Goal: Task Accomplishment & Management: Use online tool/utility

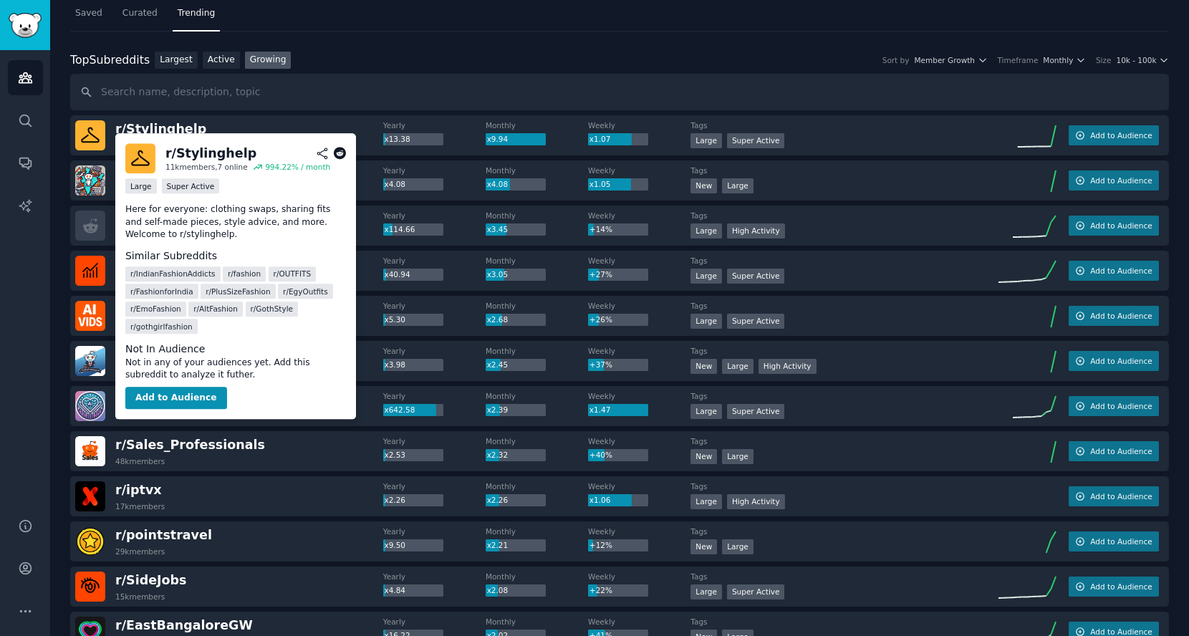
scroll to position [43, 0]
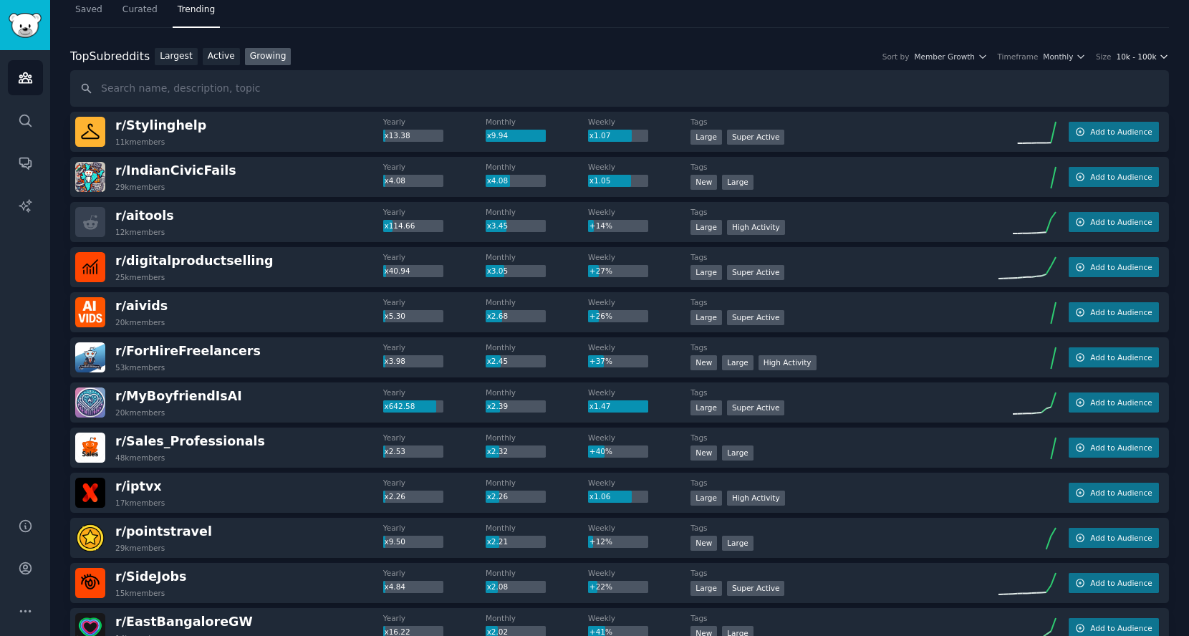
click at [1142, 56] on span "10k - 100k" at bounding box center [1136, 57] width 40 height 10
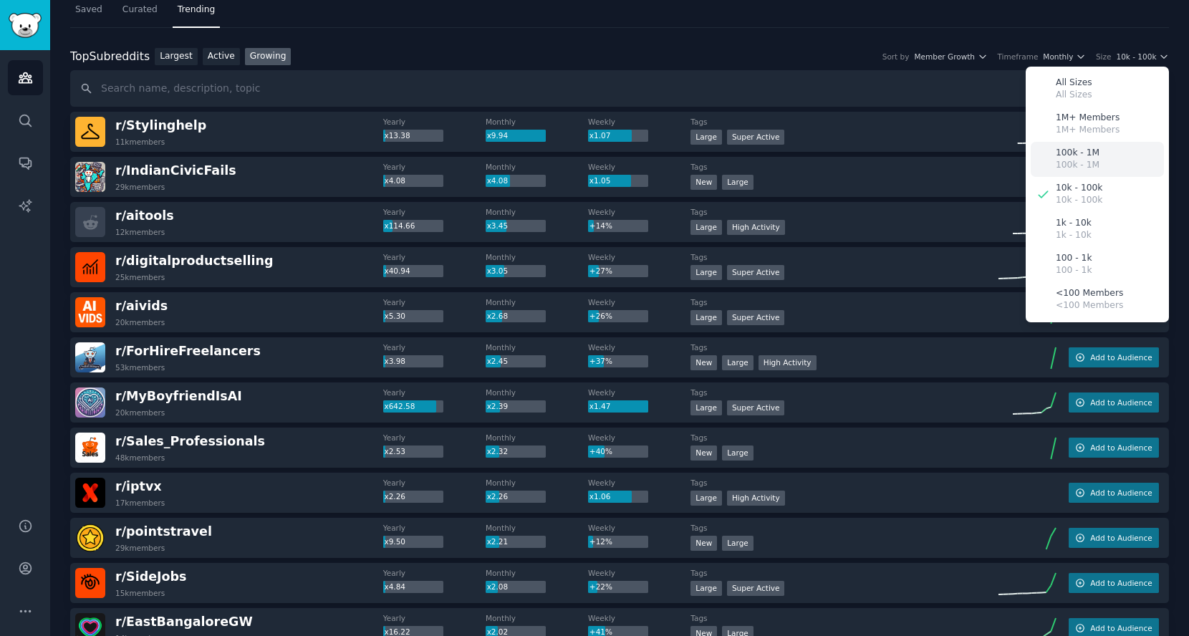
click at [1082, 151] on p "100k - 1M" at bounding box center [1078, 153] width 44 height 13
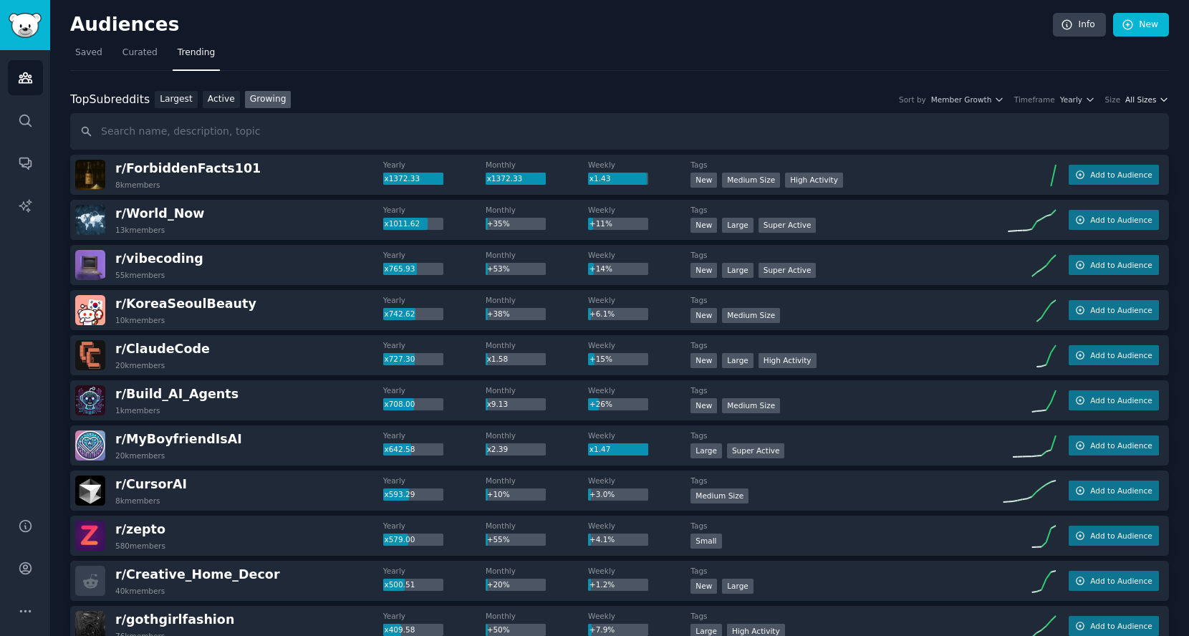
click at [1140, 99] on span "All Sizes" at bounding box center [1140, 100] width 31 height 10
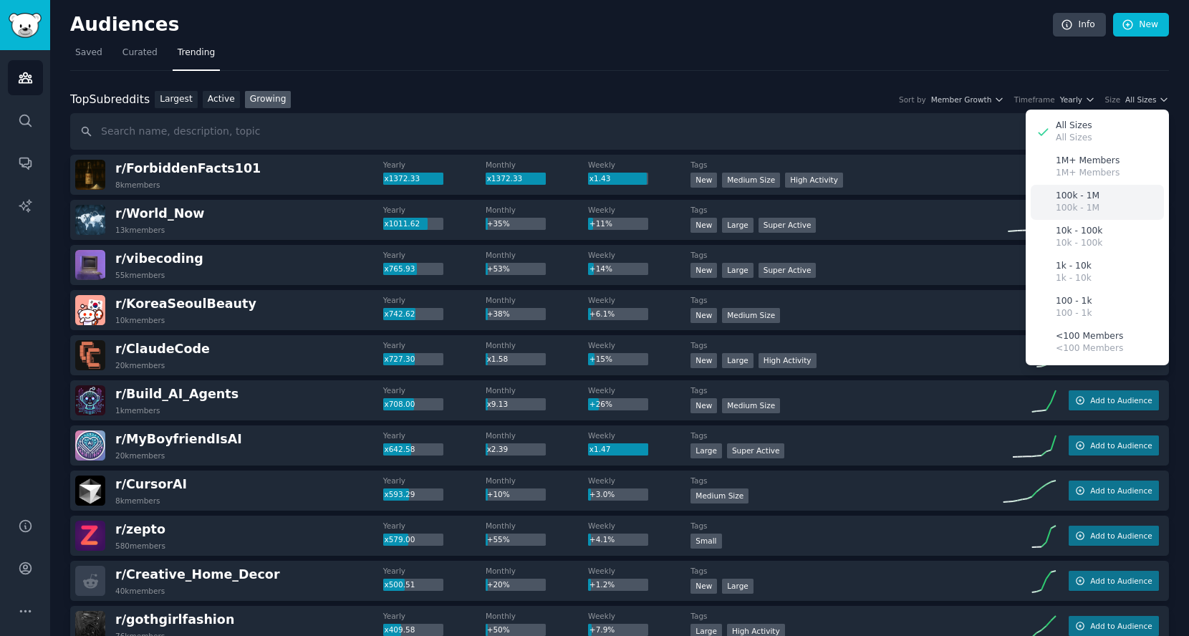
click at [1083, 203] on p "100k - 1M" at bounding box center [1078, 208] width 44 height 13
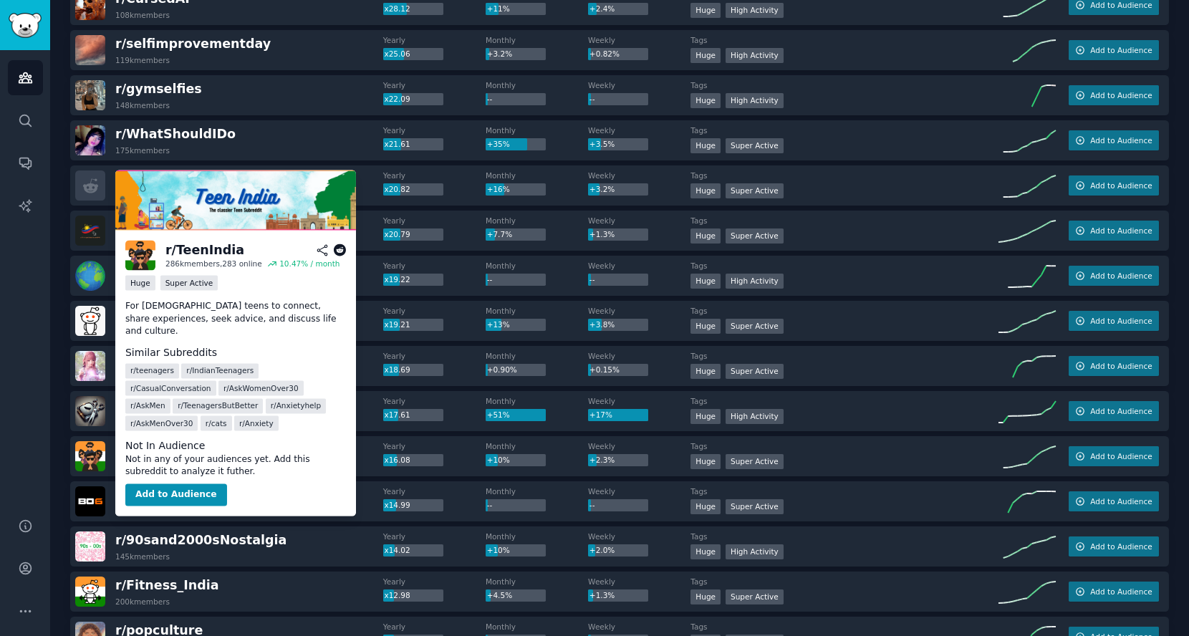
scroll to position [716, 0]
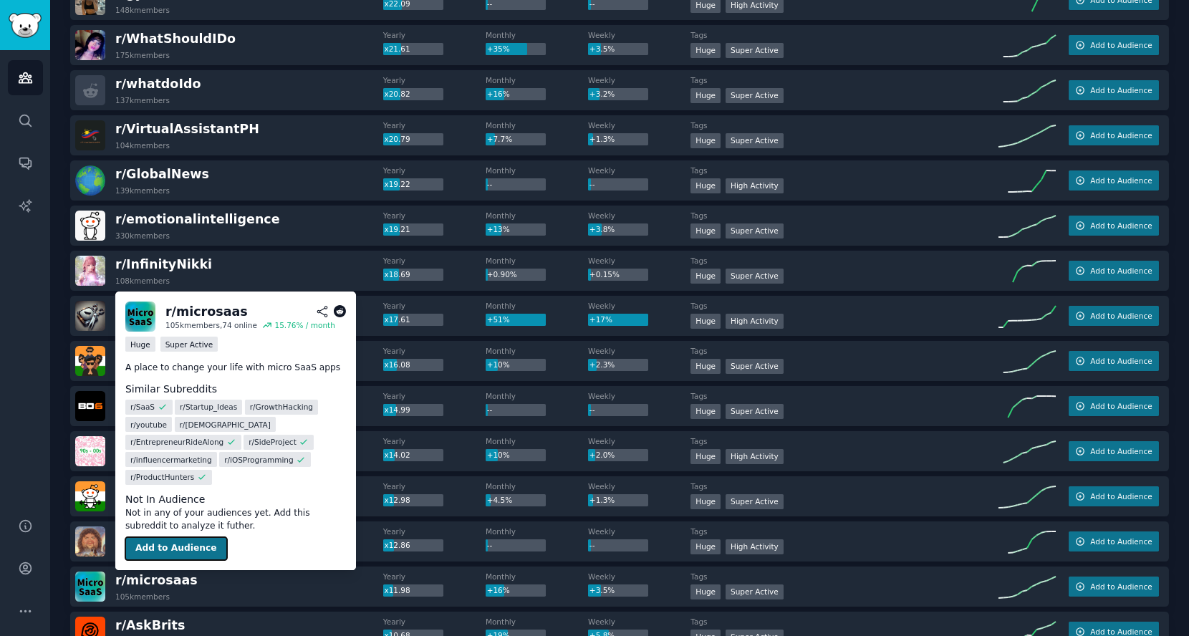
click at [175, 545] on button "Add to Audience" at bounding box center [176, 548] width 102 height 23
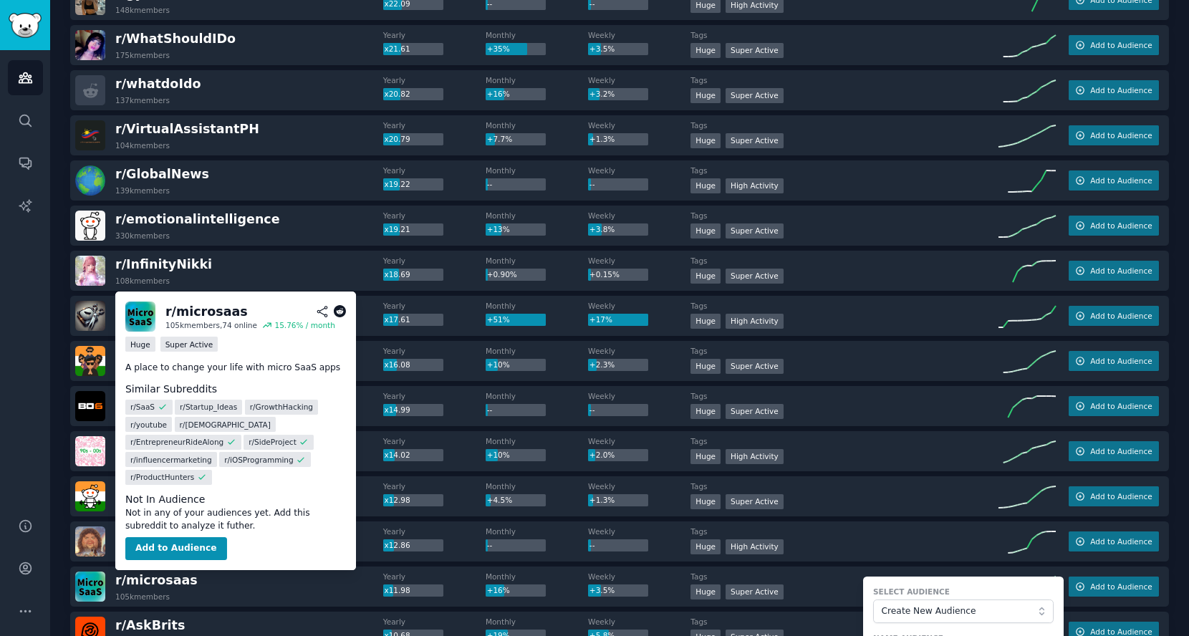
scroll to position [1054, 0]
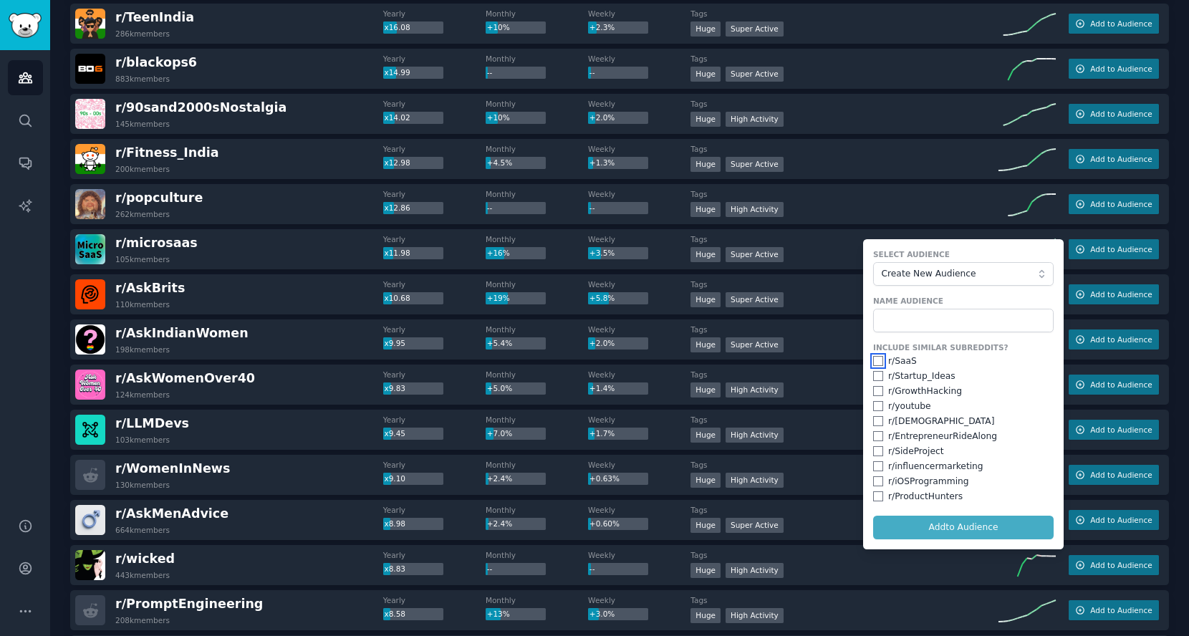
click at [874, 358] on input "checkbox" at bounding box center [878, 361] width 10 height 10
checkbox input "true"
click at [878, 375] on input "checkbox" at bounding box center [878, 376] width 10 height 10
checkbox input "true"
click at [877, 387] on input "checkbox" at bounding box center [878, 391] width 10 height 10
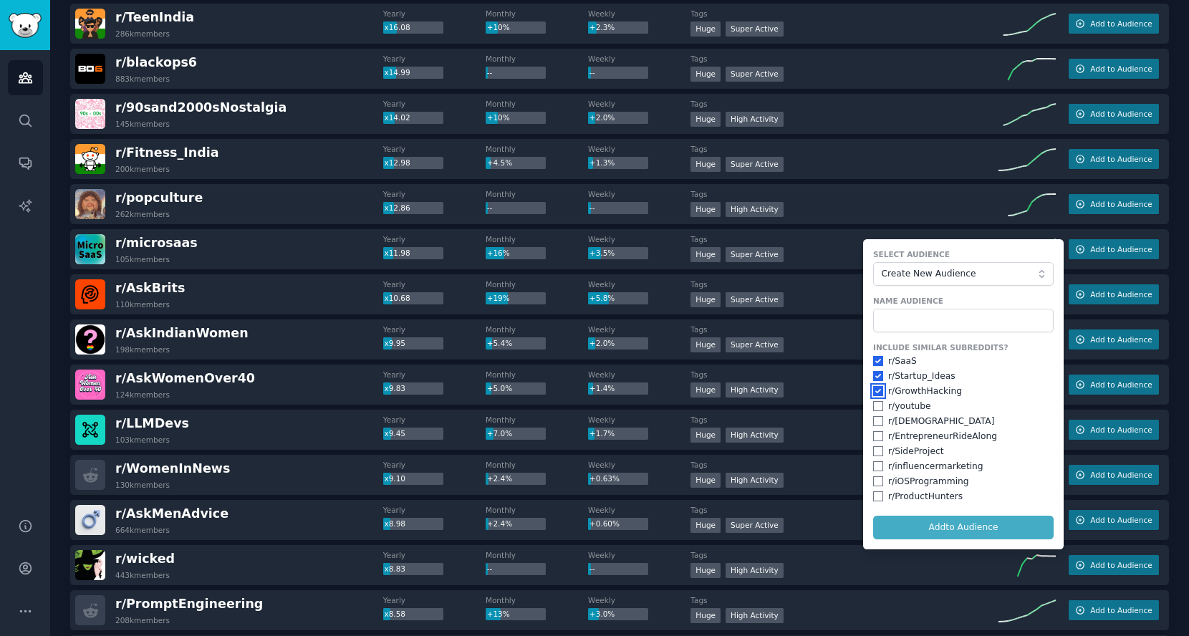
checkbox input "true"
click at [919, 268] on span "Create New Audience" at bounding box center [960, 274] width 157 height 13
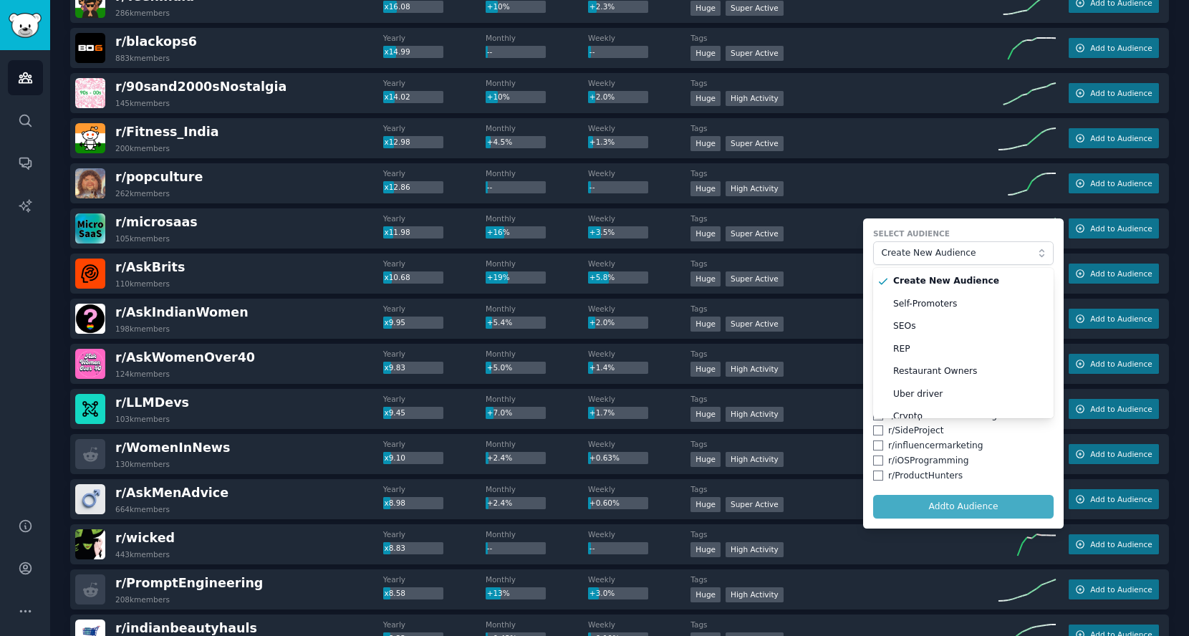
scroll to position [894, 0]
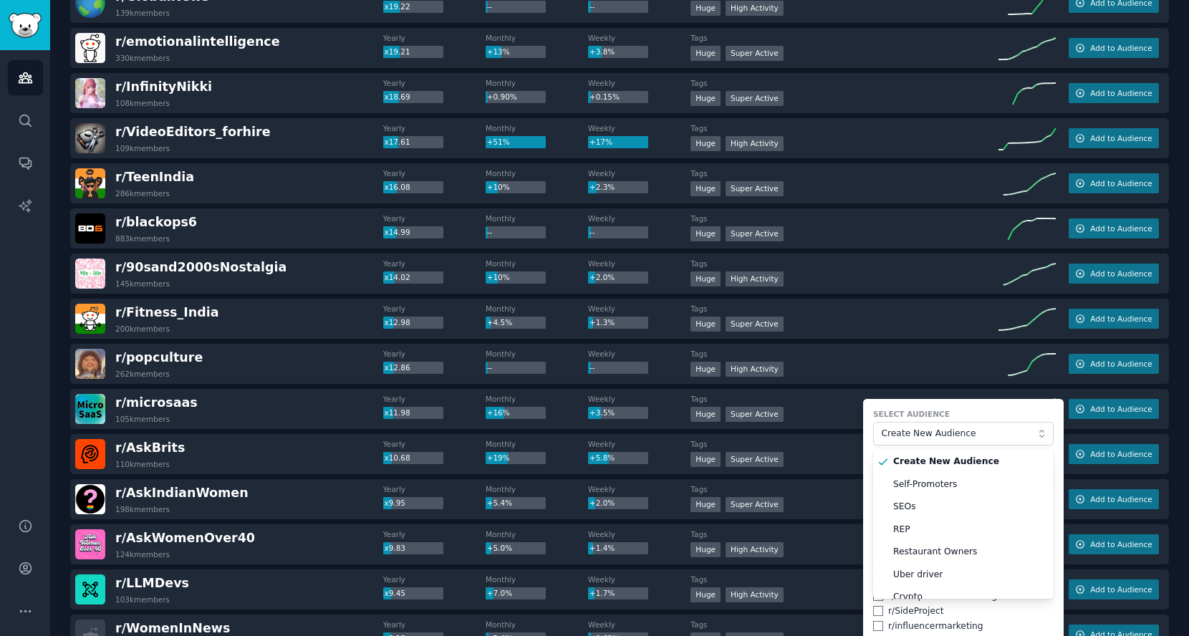
click at [29, 283] on div "Audiences Search Conversations AI Reports" at bounding box center [25, 275] width 50 height 451
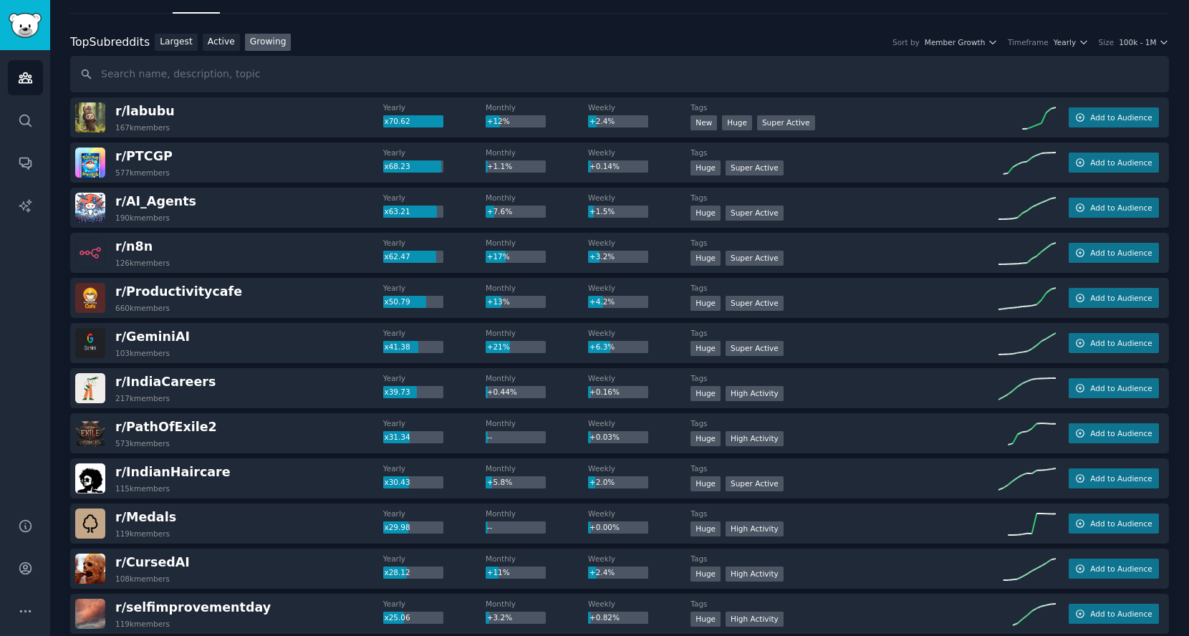
scroll to position [0, 0]
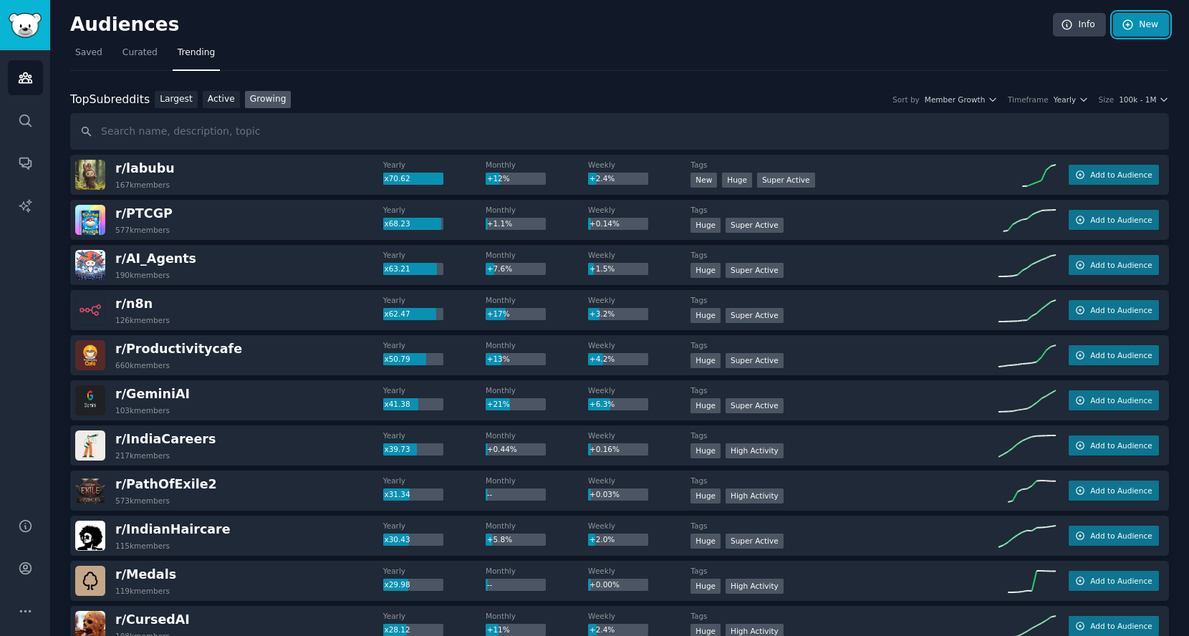
click at [1143, 30] on link "New" at bounding box center [1141, 25] width 56 height 24
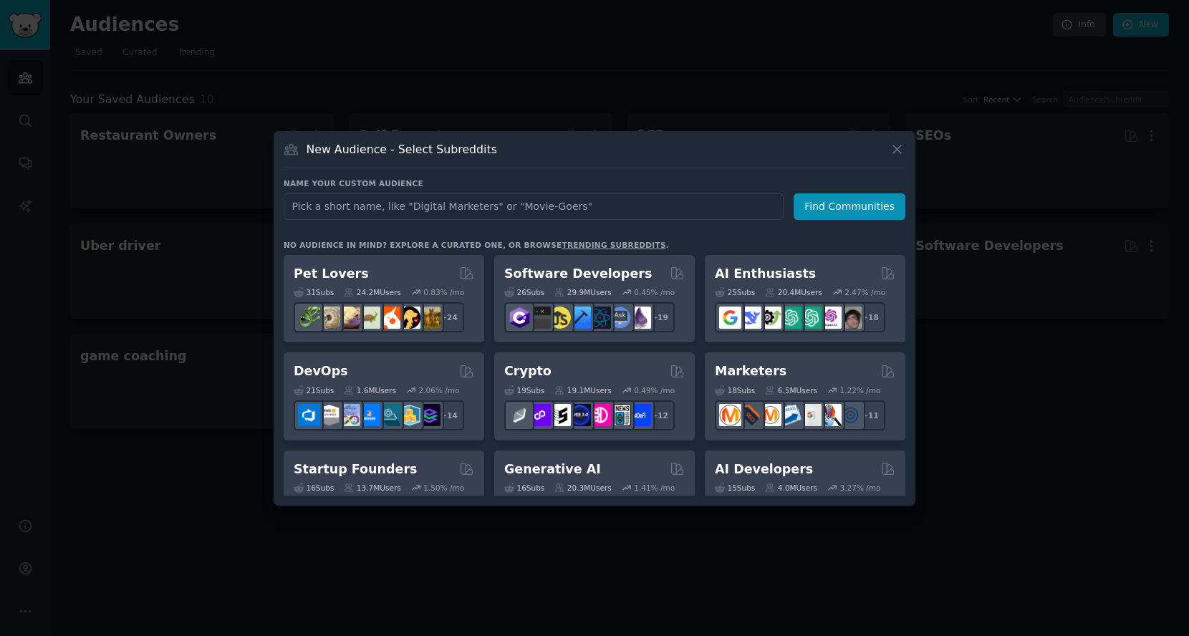
click at [662, 64] on div at bounding box center [594, 318] width 1189 height 636
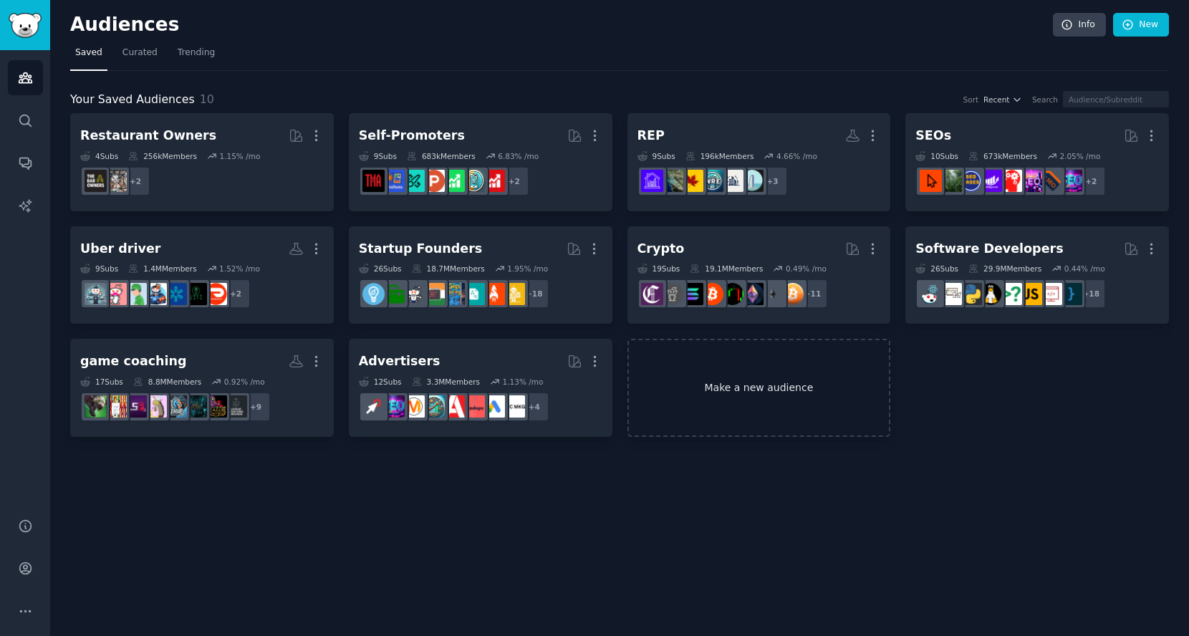
click at [779, 379] on link "Make a new audience" at bounding box center [759, 388] width 264 height 98
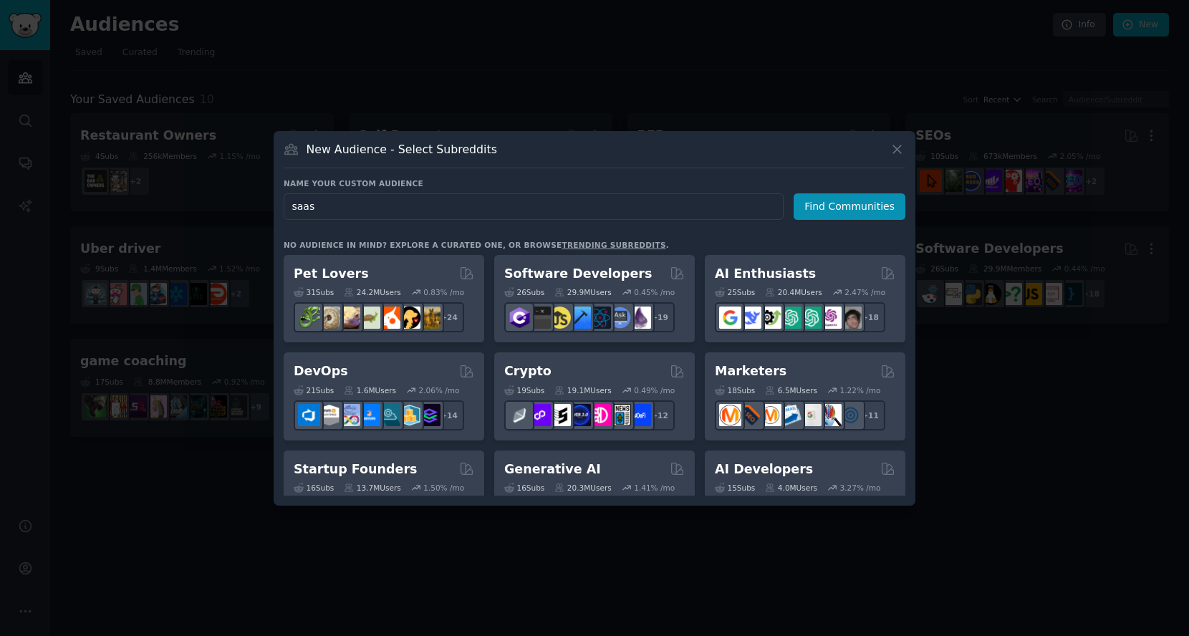
type input "saas"
click at [896, 150] on icon at bounding box center [897, 149] width 8 height 8
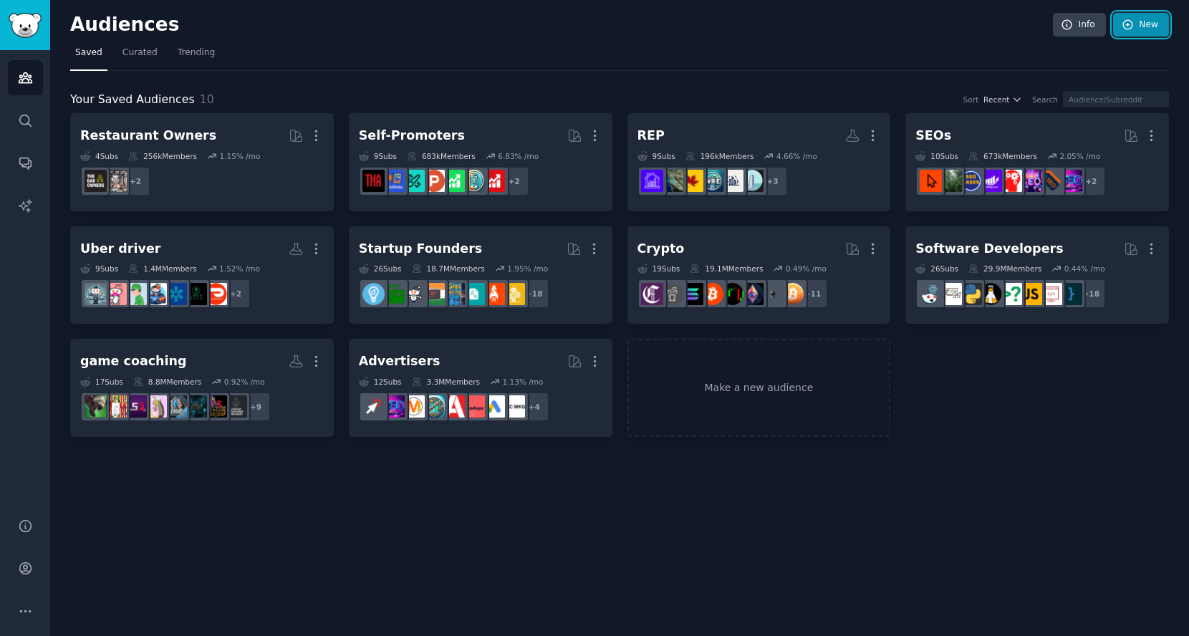
click at [1144, 29] on link "New" at bounding box center [1141, 25] width 56 height 24
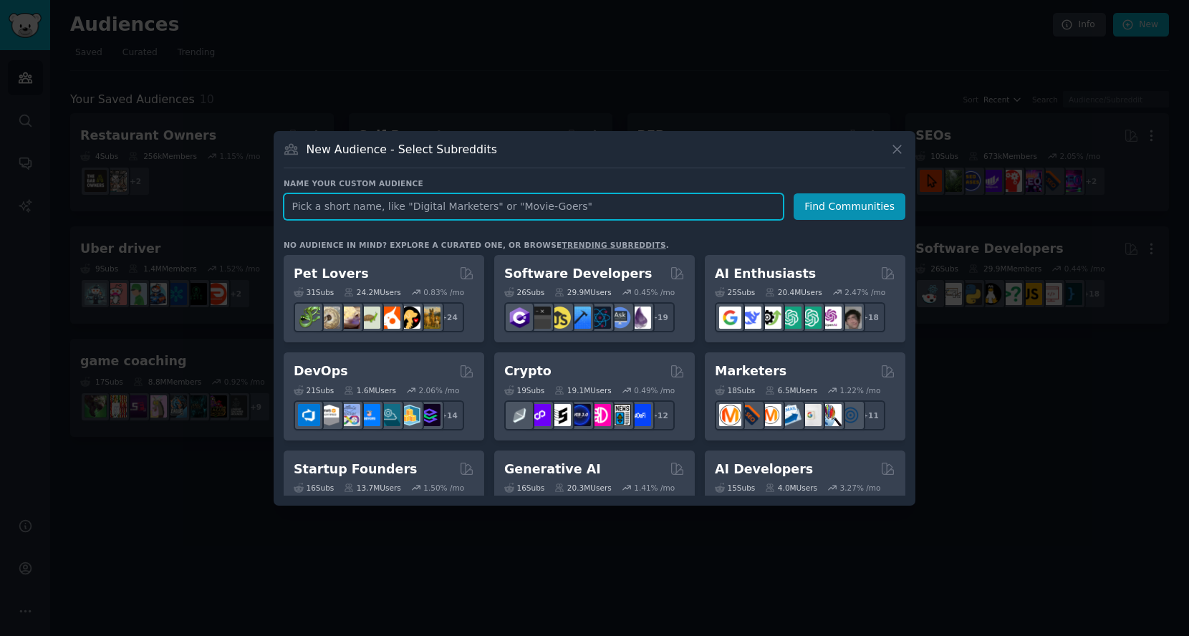
click at [486, 206] on input "text" at bounding box center [534, 206] width 500 height 27
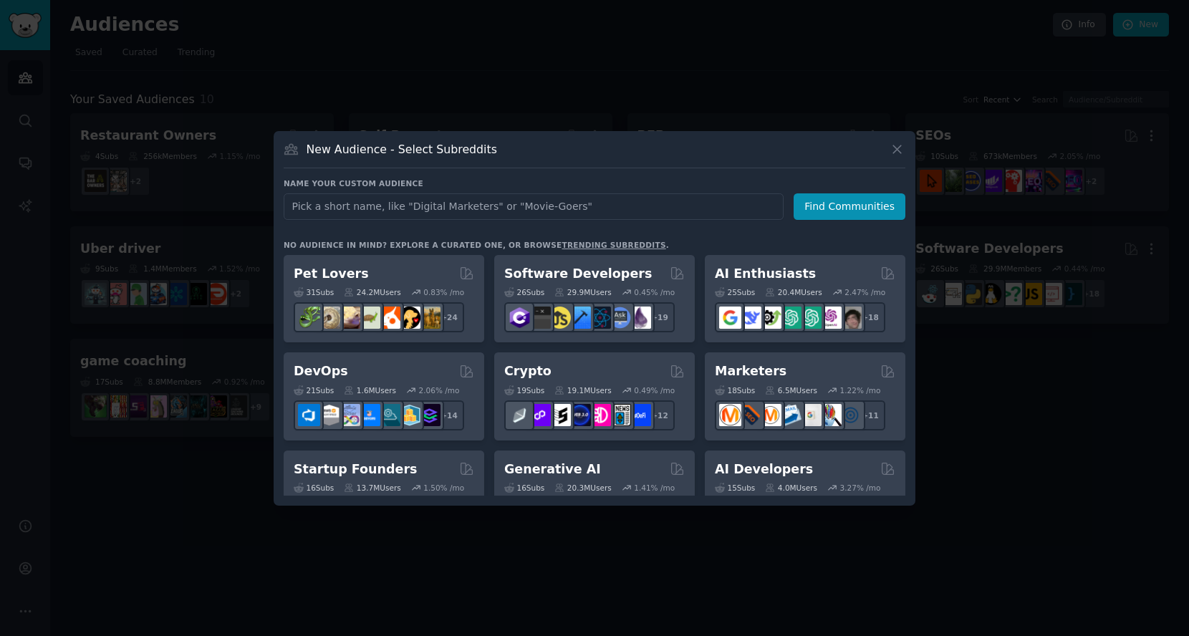
click at [548, 107] on div at bounding box center [594, 318] width 1189 height 636
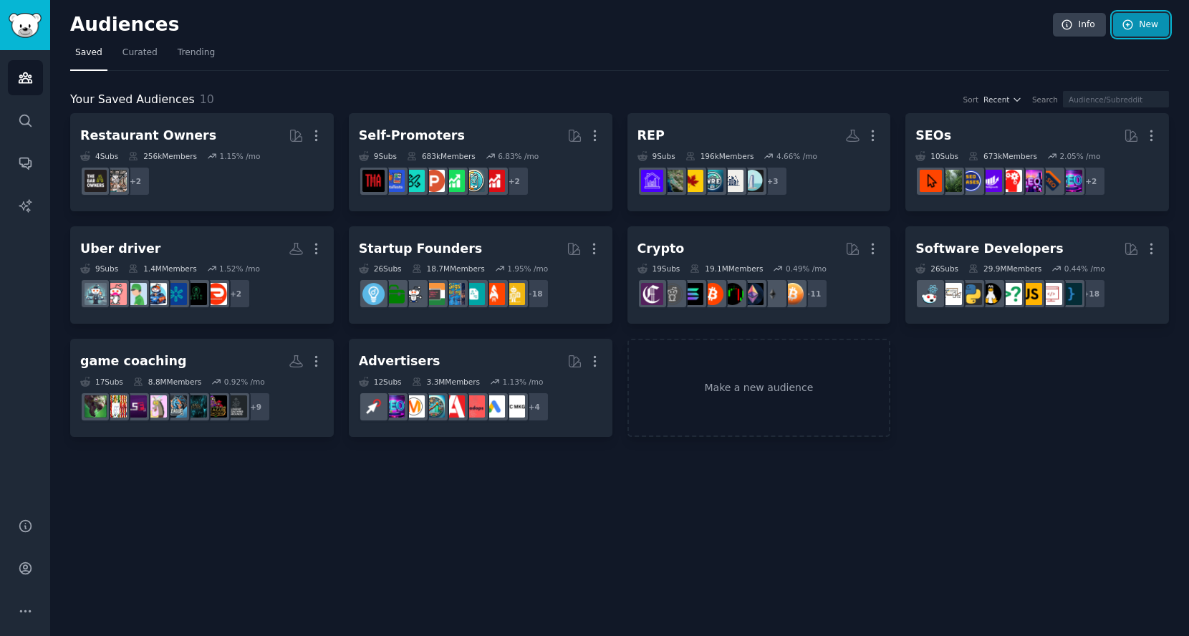
click at [1125, 20] on icon at bounding box center [1127, 24] width 9 height 9
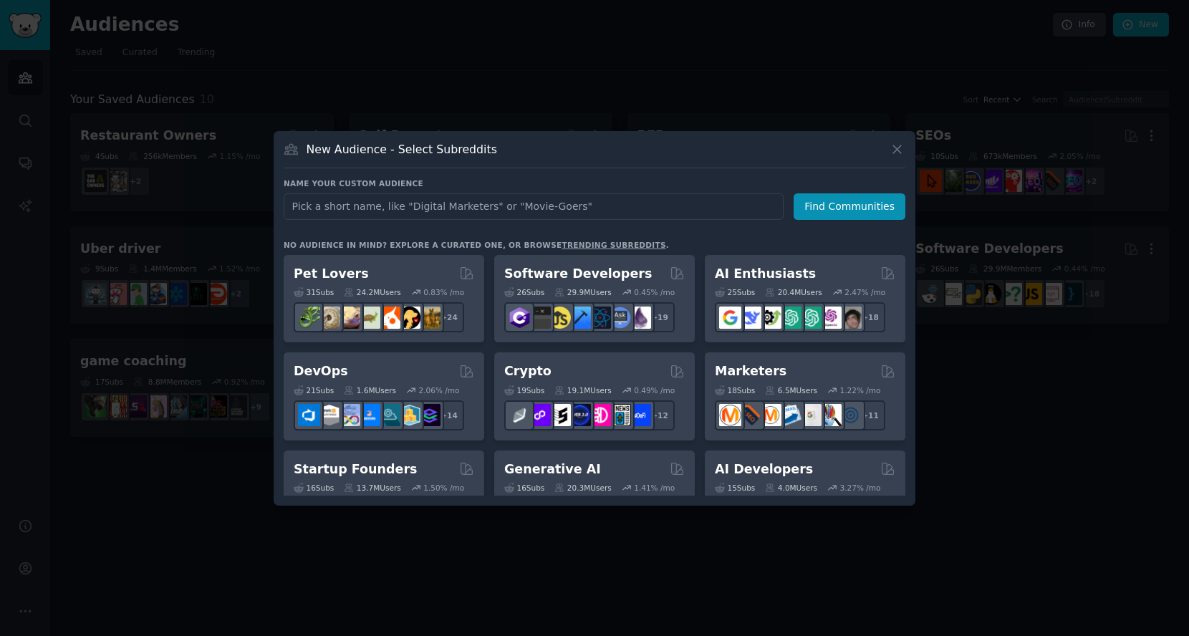
click at [599, 592] on div at bounding box center [594, 318] width 1189 height 636
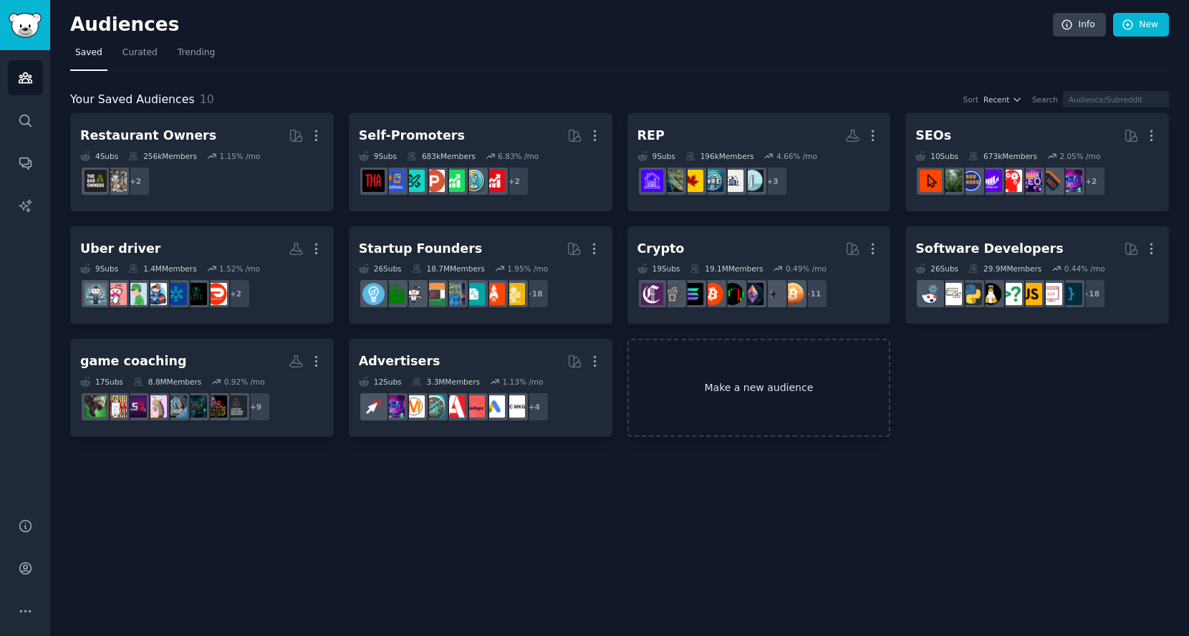
click at [743, 385] on link "Make a new audience" at bounding box center [759, 388] width 264 height 98
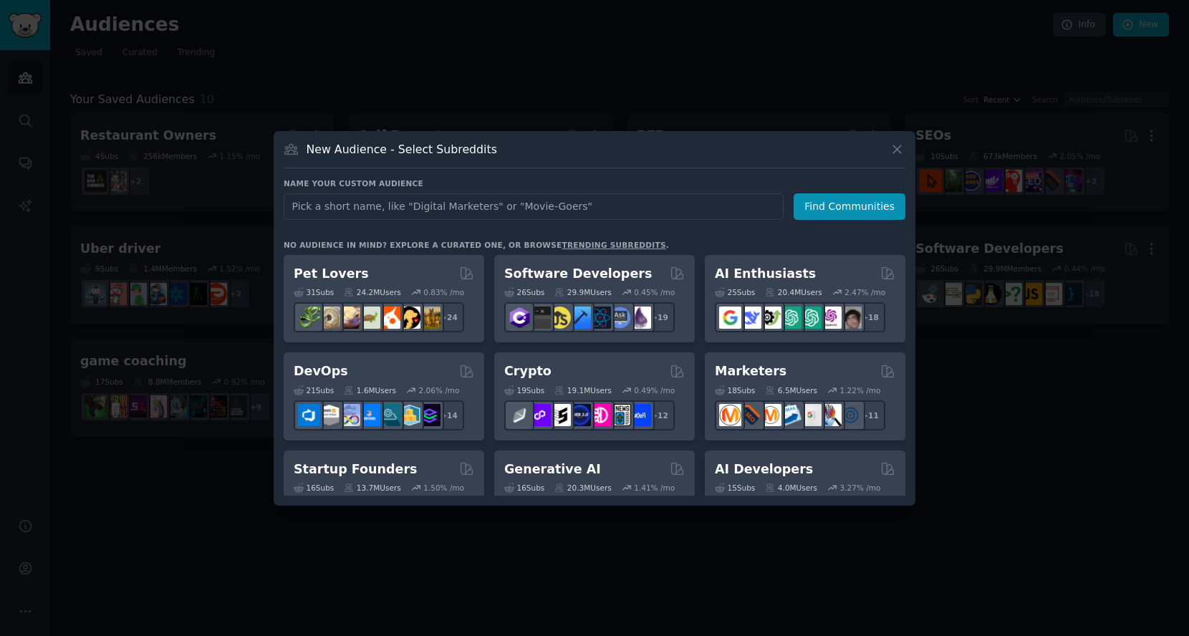
click at [526, 107] on div at bounding box center [594, 318] width 1189 height 636
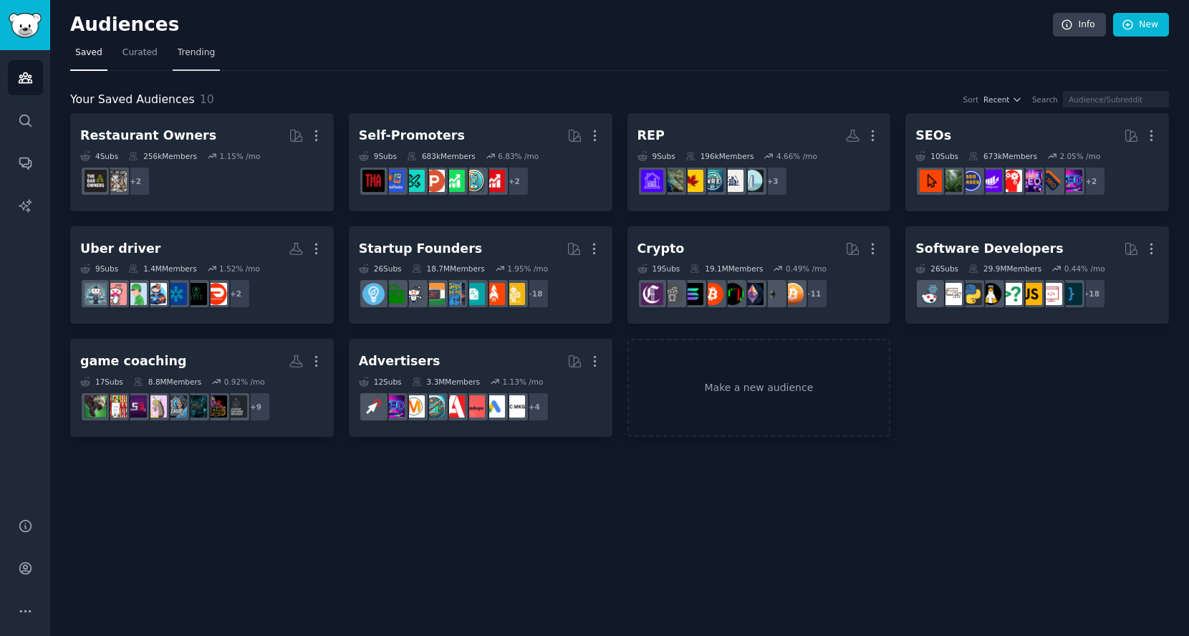
click at [201, 57] on span "Trending" at bounding box center [196, 53] width 37 height 13
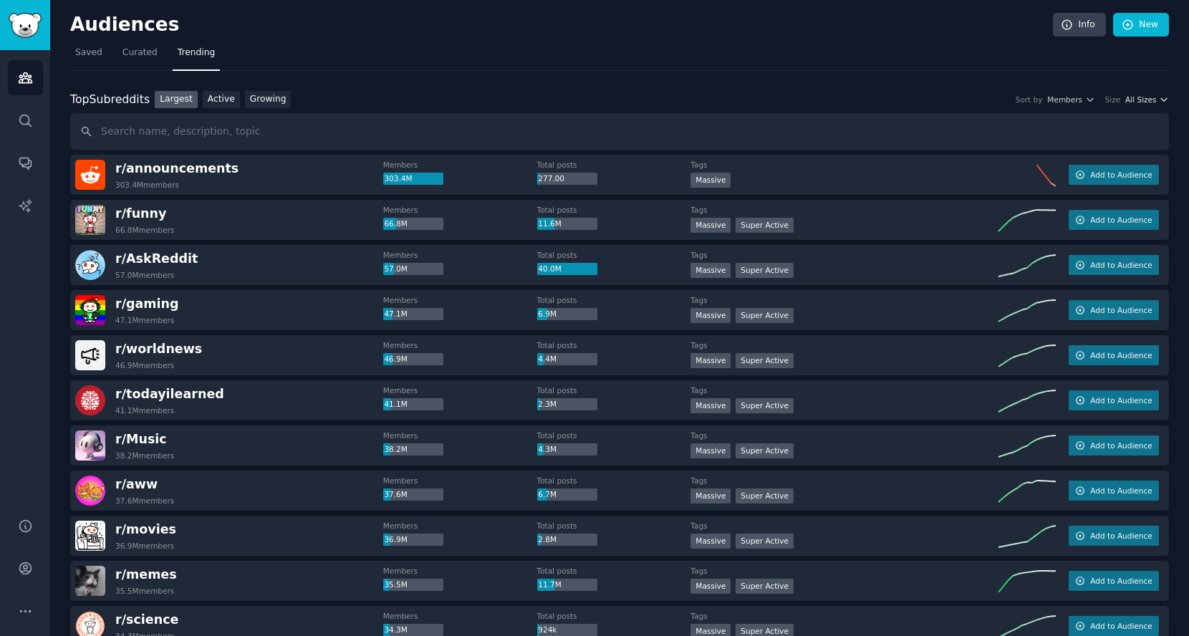
click at [1150, 98] on span "All Sizes" at bounding box center [1140, 100] width 31 height 10
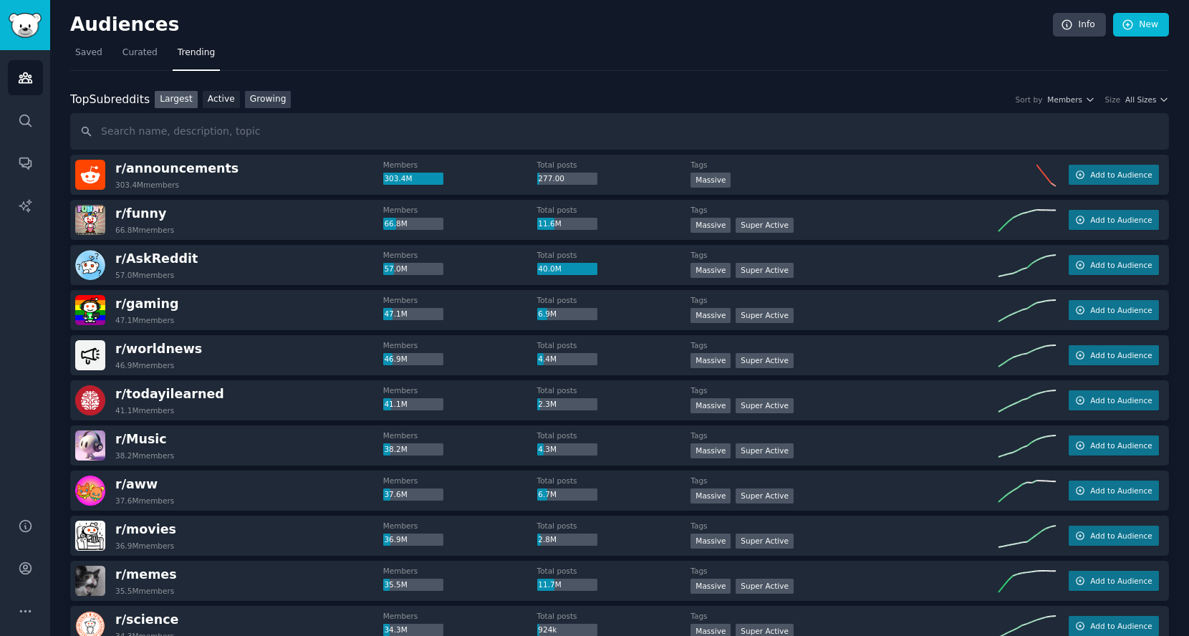
click at [261, 98] on link "Growing" at bounding box center [268, 100] width 47 height 18
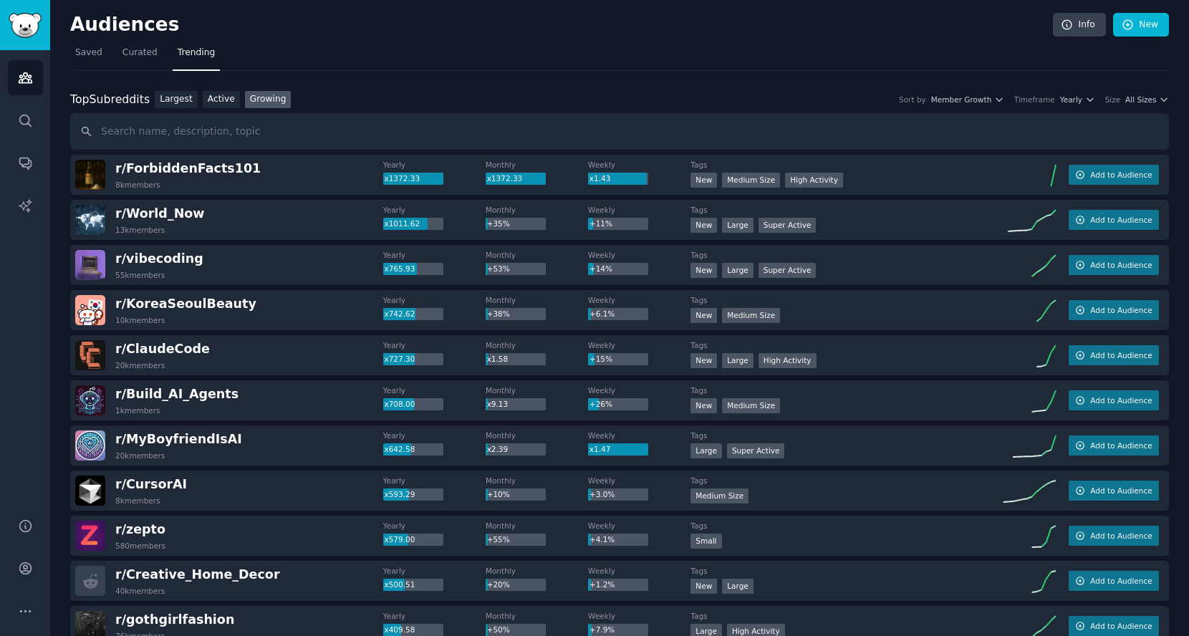
click at [1074, 104] on div "Top Subreddits Top Subreddits Largest Active Growing Sort by Member Growth Time…" at bounding box center [619, 100] width 1099 height 18
click at [1067, 102] on span "Yearly" at bounding box center [1071, 100] width 22 height 10
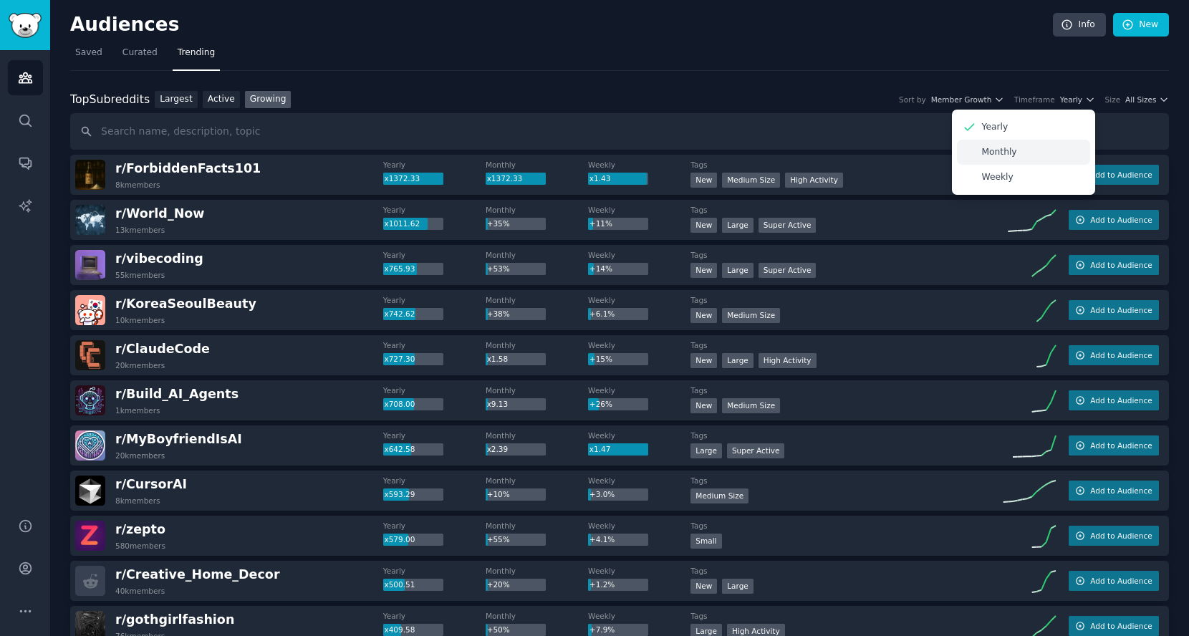
click at [1057, 145] on div "Monthly" at bounding box center [1023, 152] width 133 height 25
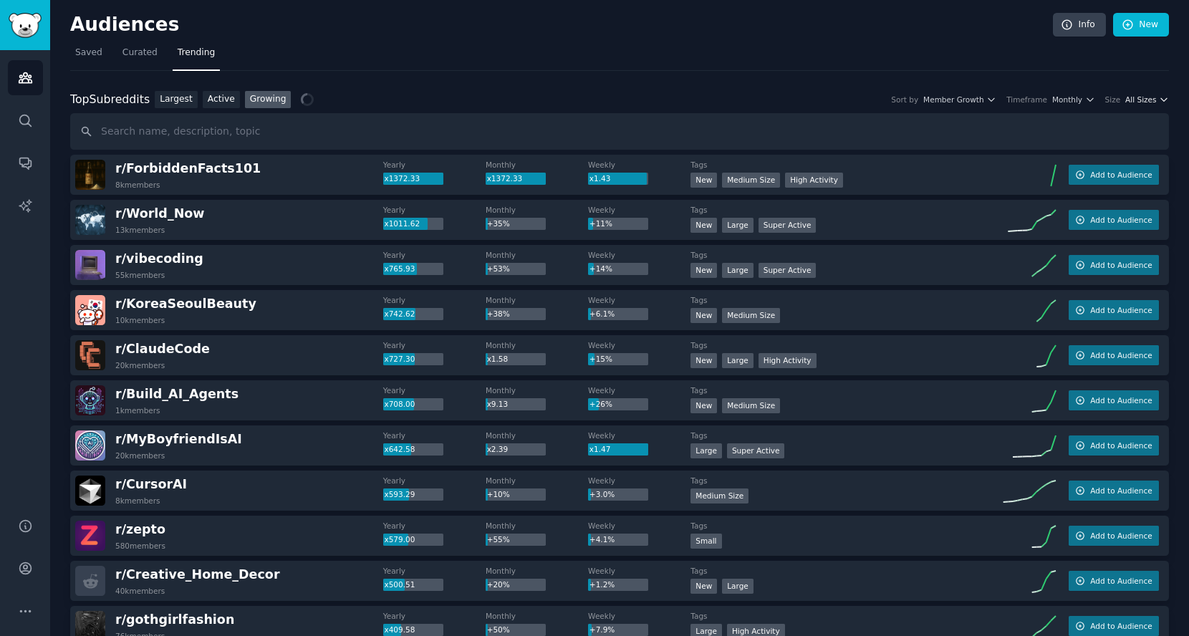
click at [1135, 102] on span "All Sizes" at bounding box center [1140, 100] width 31 height 10
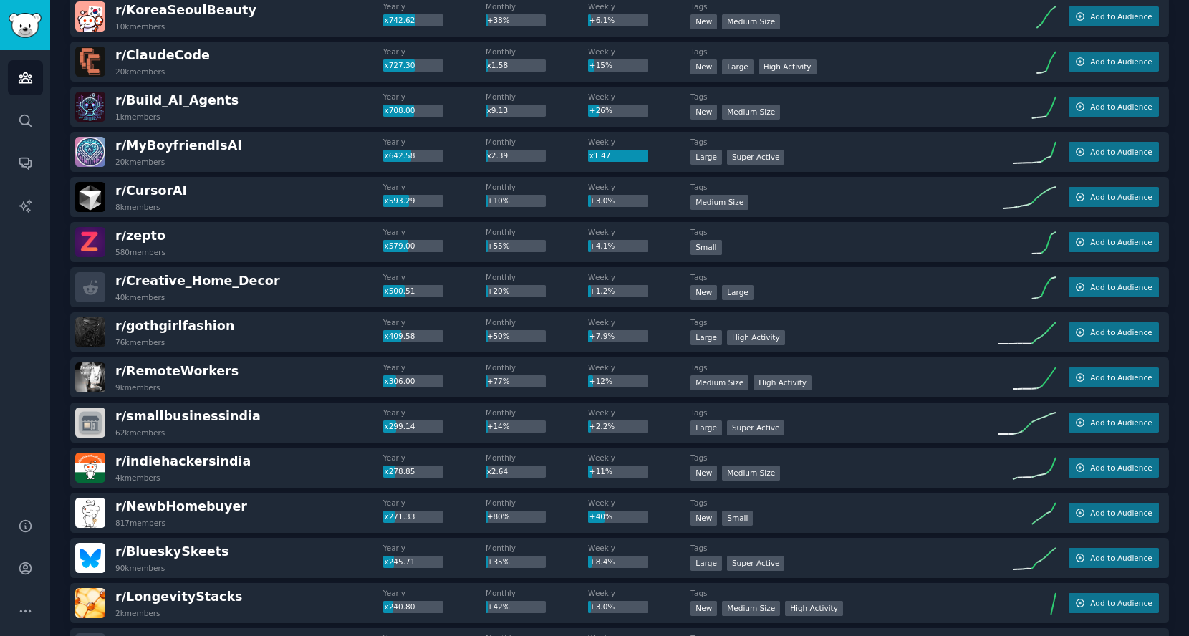
scroll to position [239, 0]
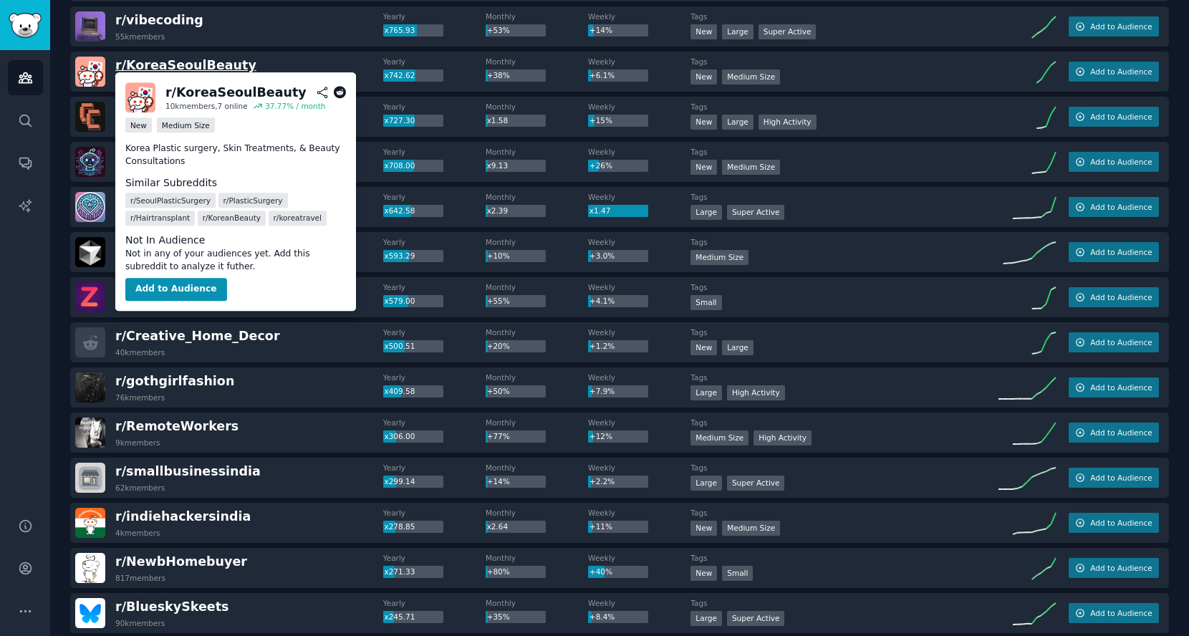
click at [211, 64] on span "r/ KoreaSeoulBeauty" at bounding box center [185, 65] width 141 height 14
click at [186, 62] on span "r/ KoreaSeoulBeauty" at bounding box center [185, 65] width 141 height 14
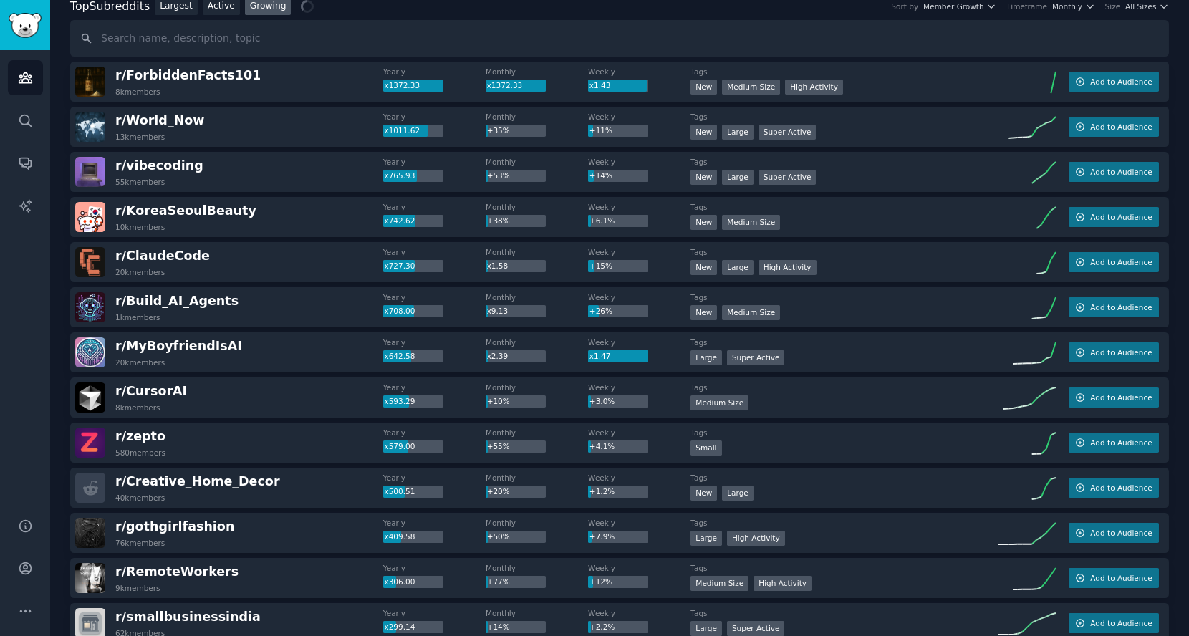
scroll to position [80, 0]
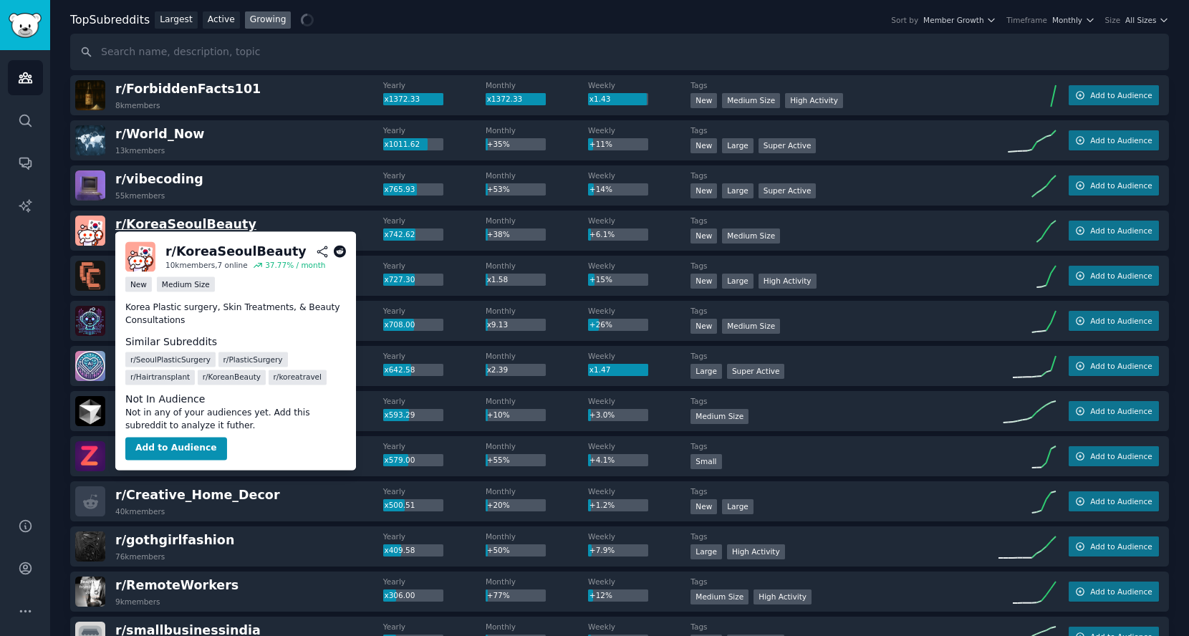
click at [203, 223] on span "r/ KoreaSeoulBeauty" at bounding box center [185, 224] width 141 height 14
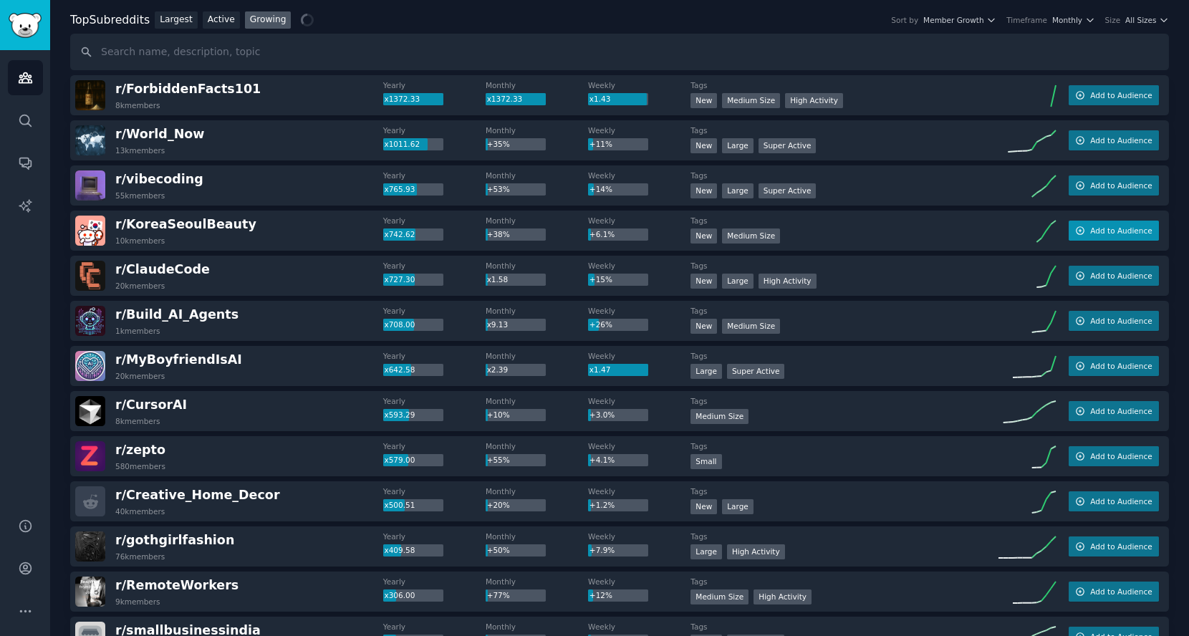
click at [1140, 230] on span "Add to Audience" at bounding box center [1121, 231] width 62 height 10
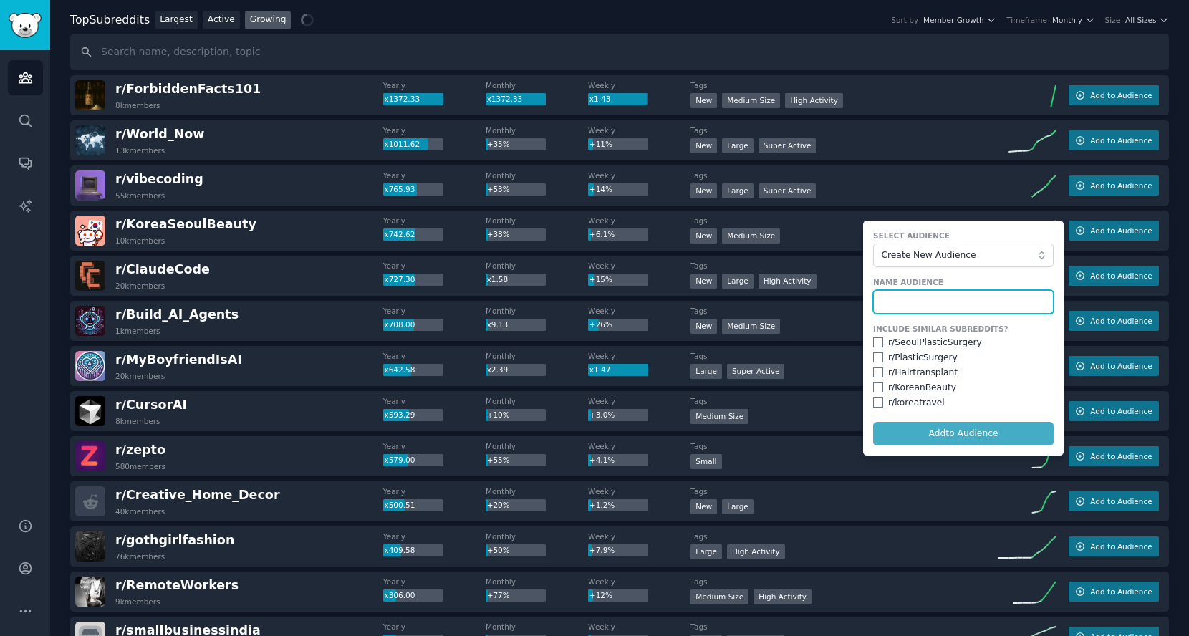
click at [935, 299] on input "text" at bounding box center [963, 302] width 181 height 24
type input "Korea"
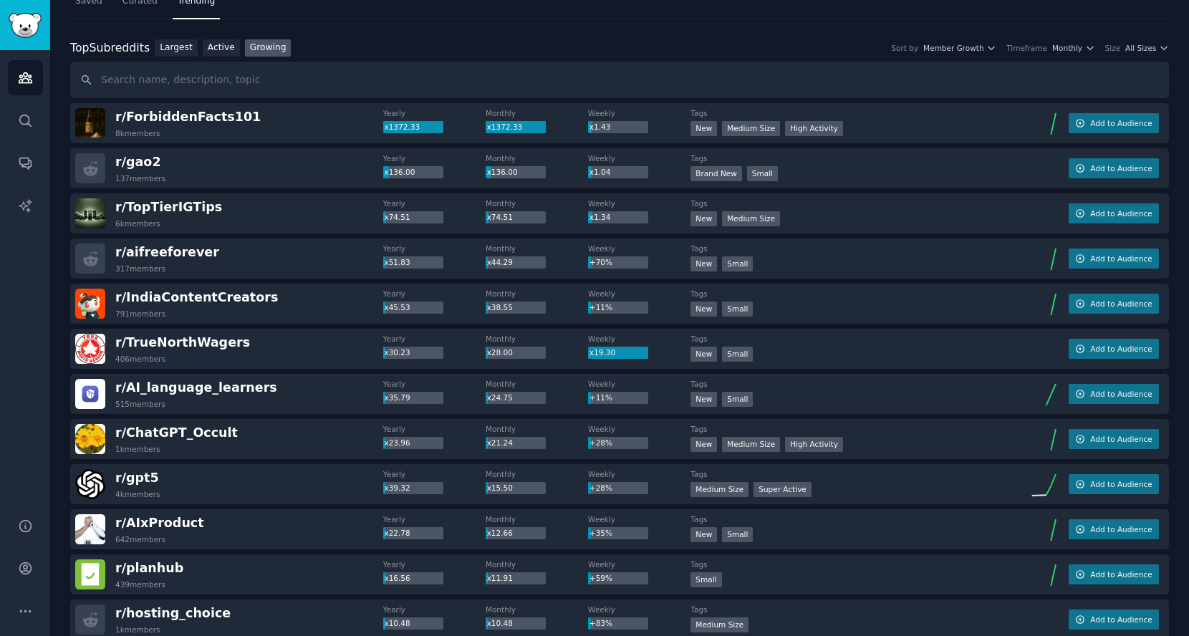
scroll to position [0, 0]
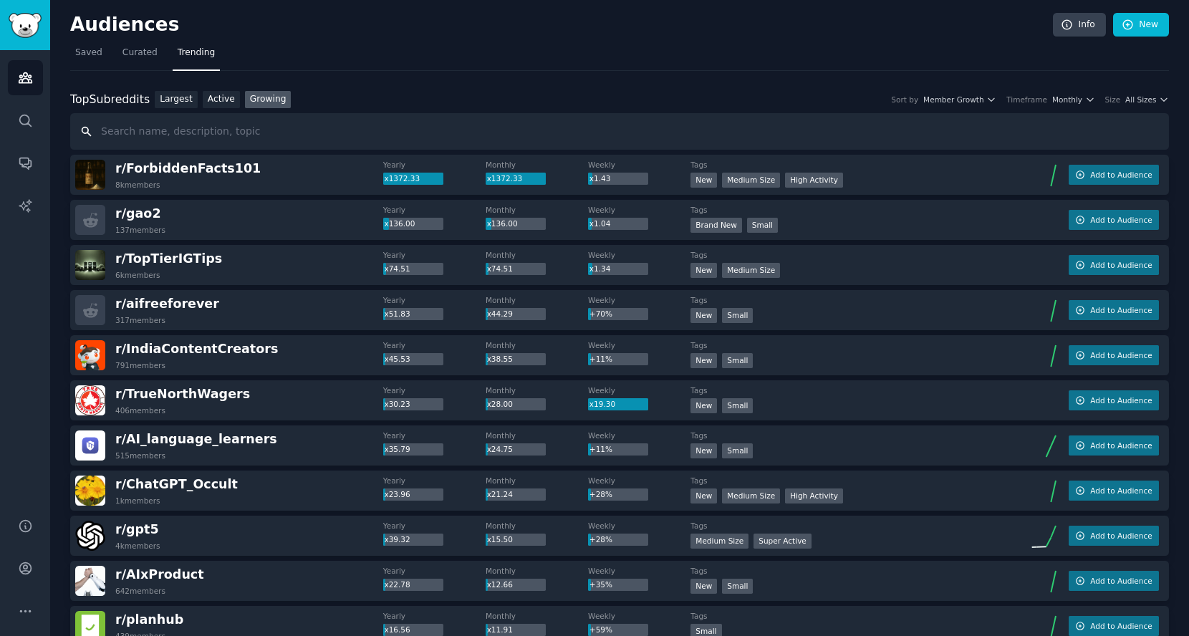
click at [214, 130] on input "text" at bounding box center [619, 131] width 1099 height 37
type input "korea"
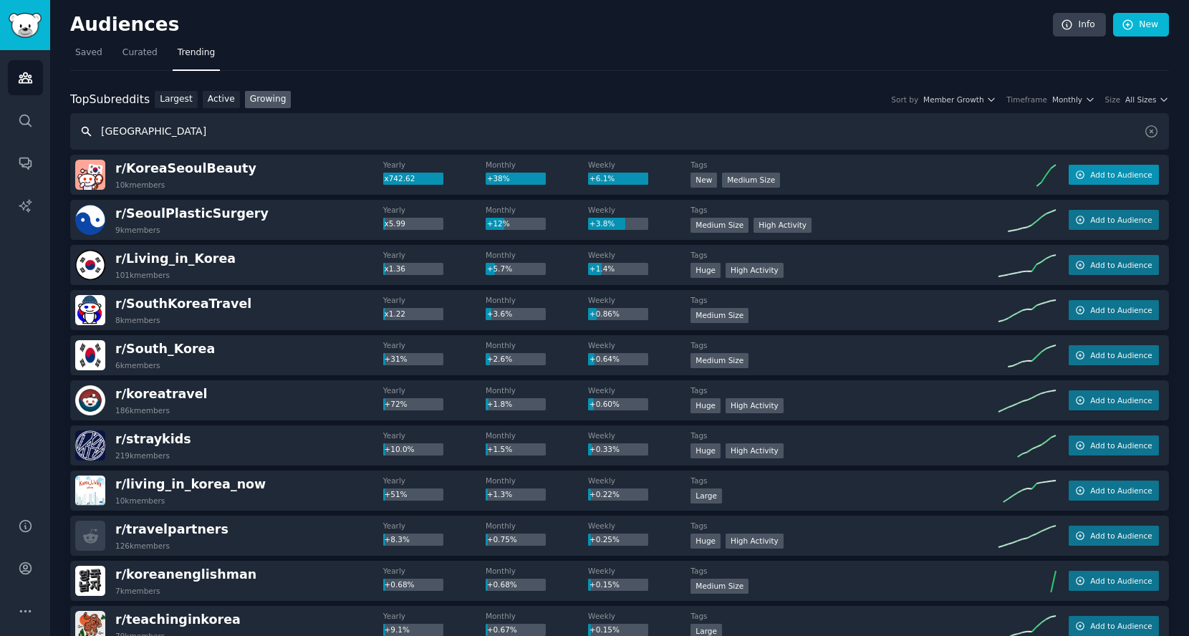
click at [1112, 175] on span "Add to Audience" at bounding box center [1121, 175] width 62 height 10
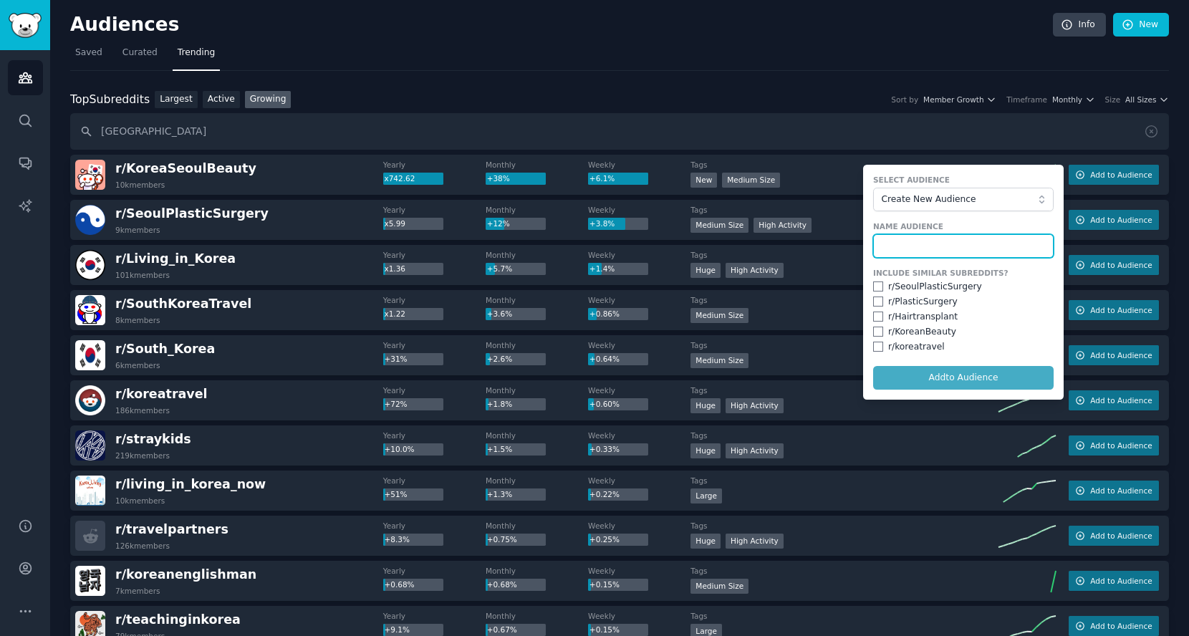
click at [965, 239] on input "text" at bounding box center [963, 246] width 181 height 24
type input "korea"
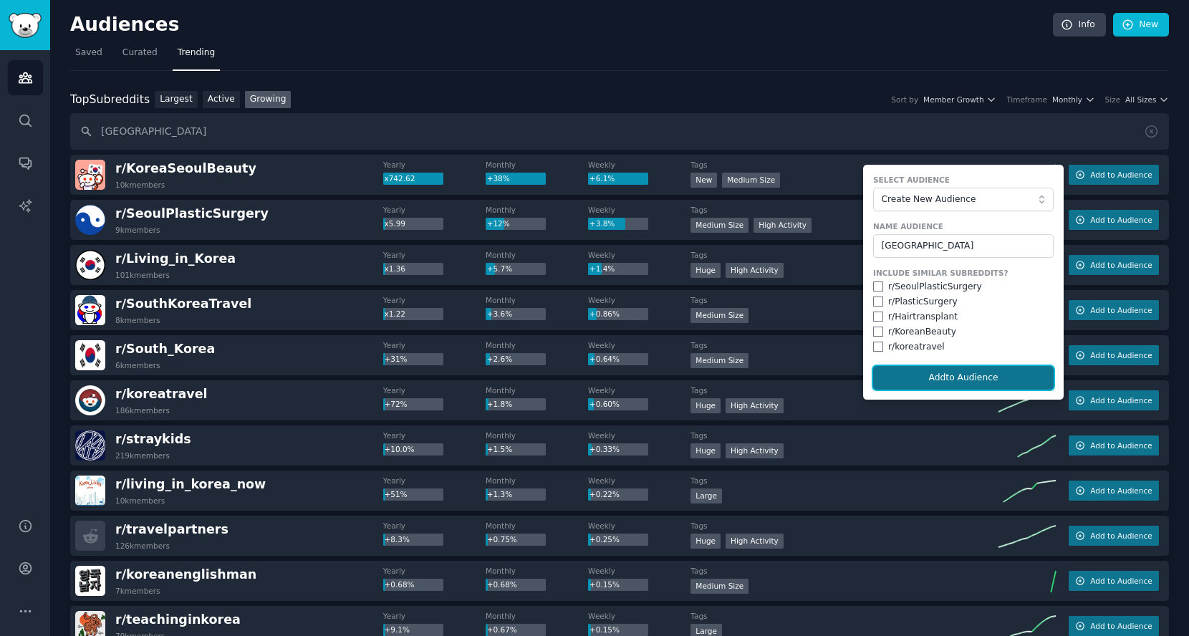
click at [968, 377] on button "Add to Audience" at bounding box center [963, 378] width 181 height 24
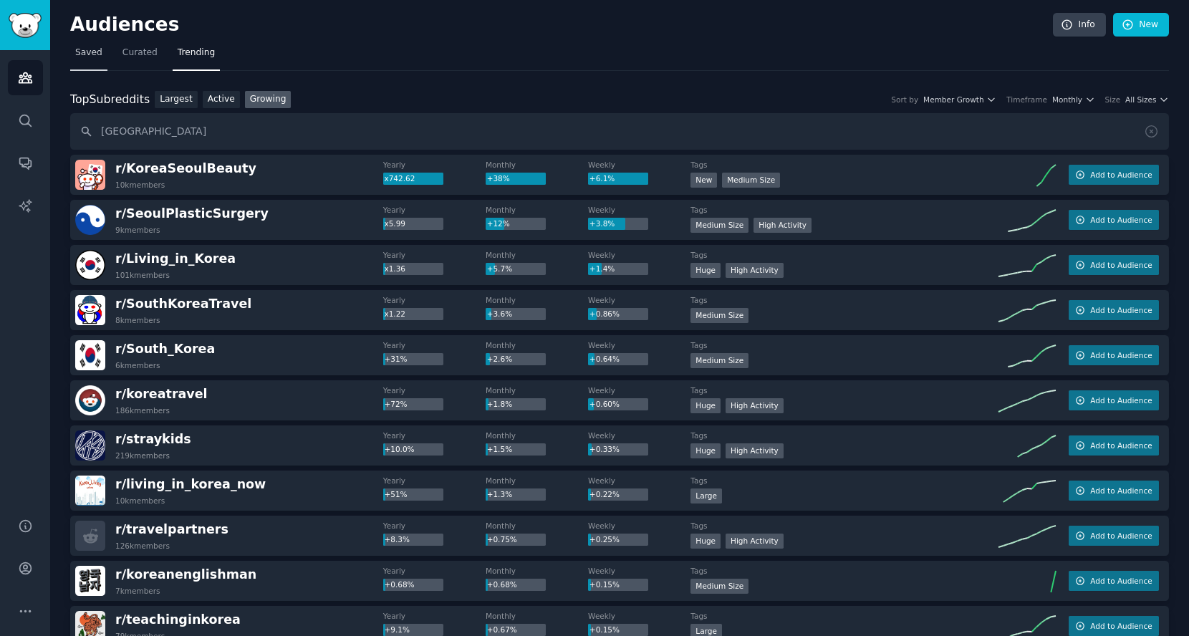
click at [97, 51] on span "Saved" at bounding box center [88, 53] width 27 height 13
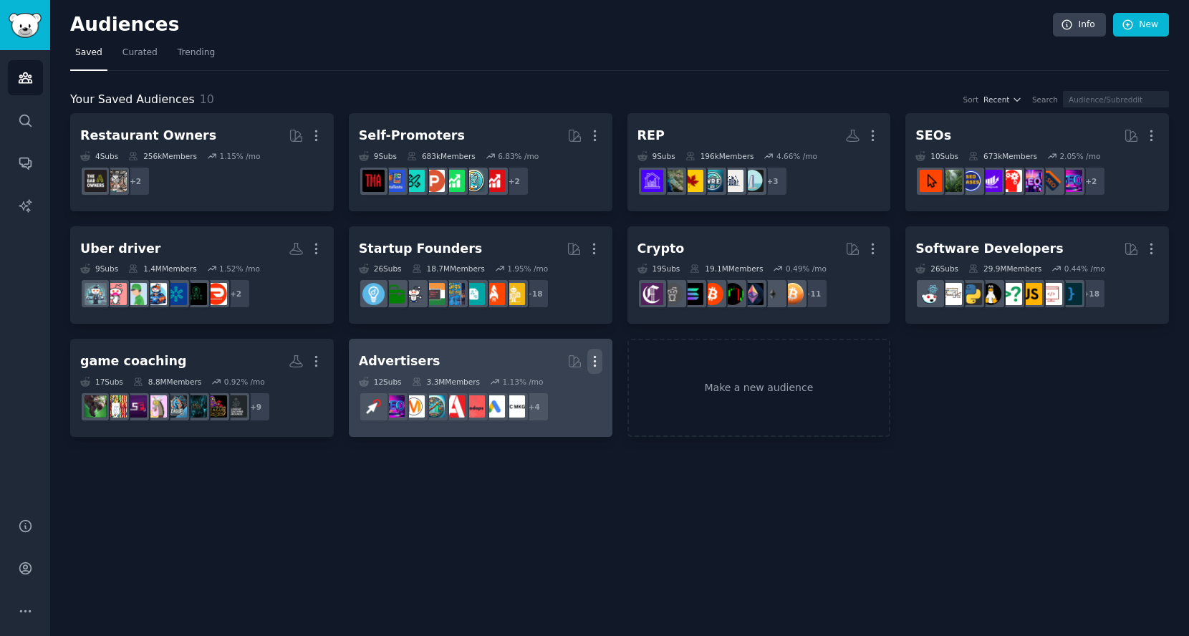
click at [589, 354] on icon "button" at bounding box center [594, 361] width 15 height 15
click at [556, 386] on p "Delete" at bounding box center [555, 391] width 33 height 15
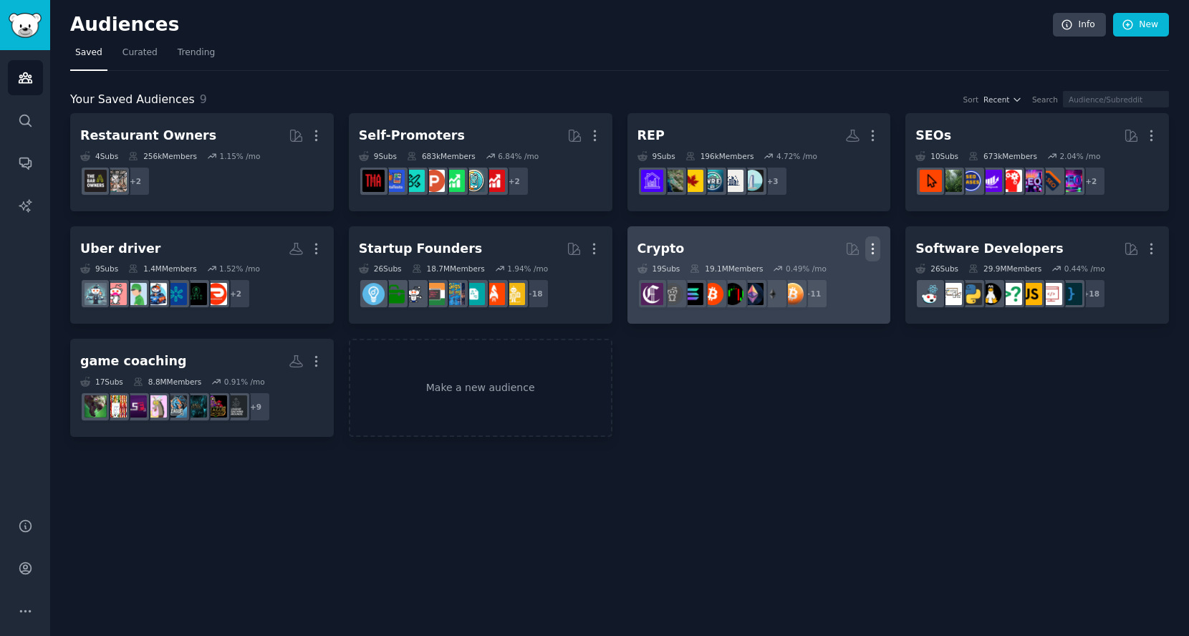
click at [872, 244] on icon "button" at bounding box center [872, 249] width 1 height 10
click at [840, 282] on p "Delete" at bounding box center [833, 278] width 33 height 15
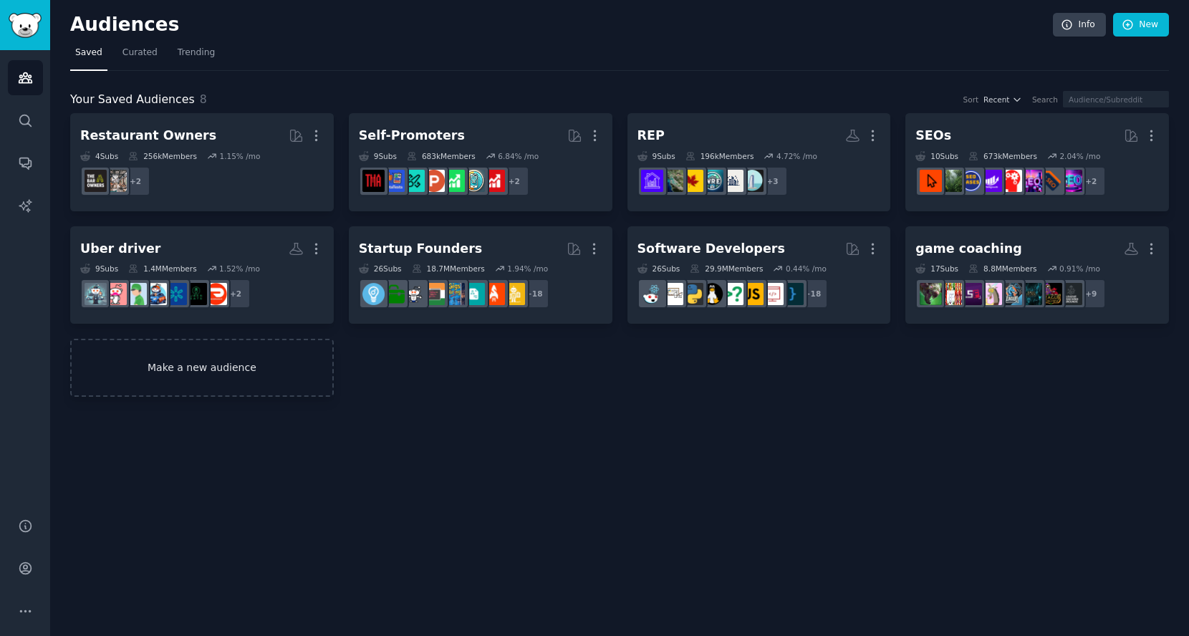
click at [188, 368] on link "Make a new audience" at bounding box center [202, 368] width 264 height 58
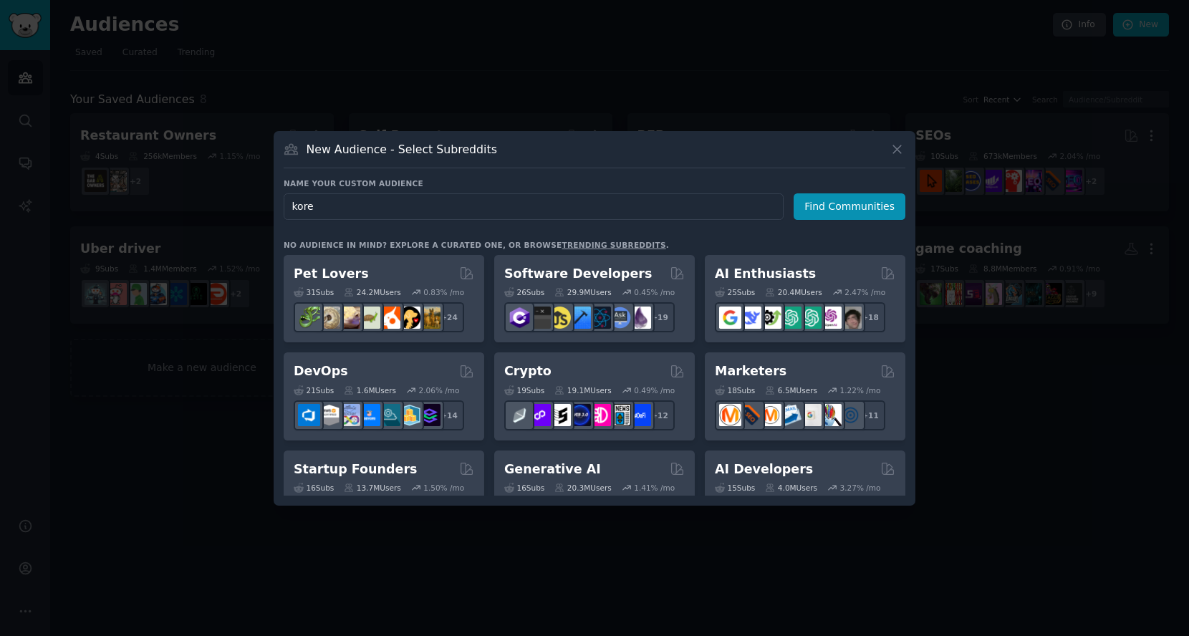
type input "korea"
click button "Find Communities" at bounding box center [850, 206] width 112 height 27
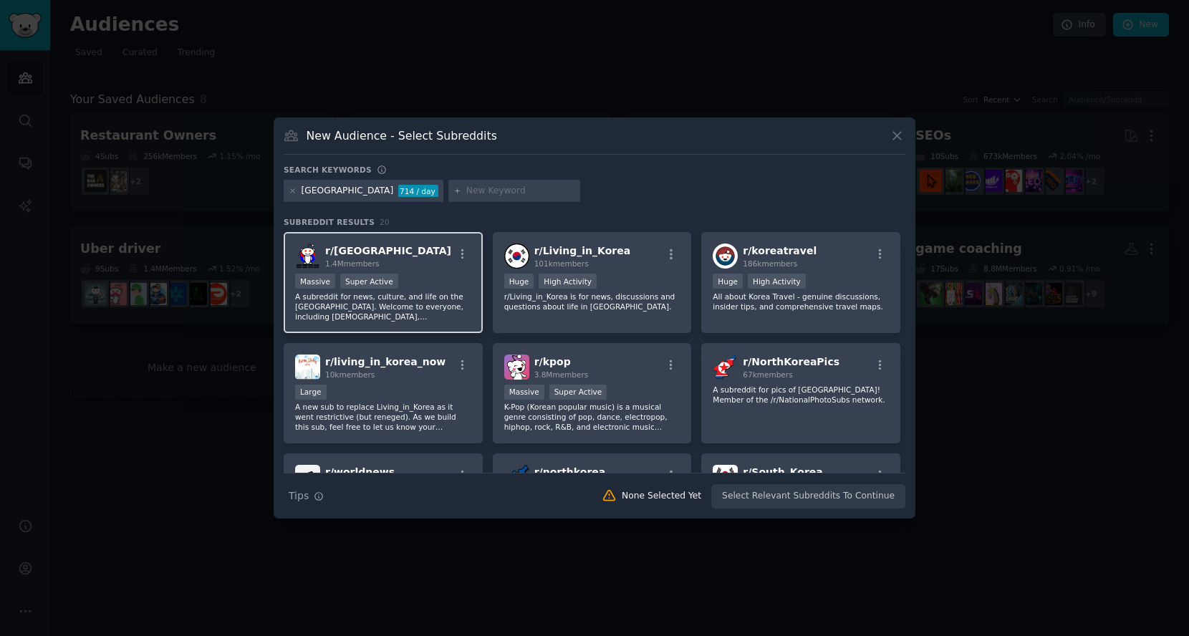
click at [423, 283] on div "Massive Super Active" at bounding box center [383, 283] width 176 height 18
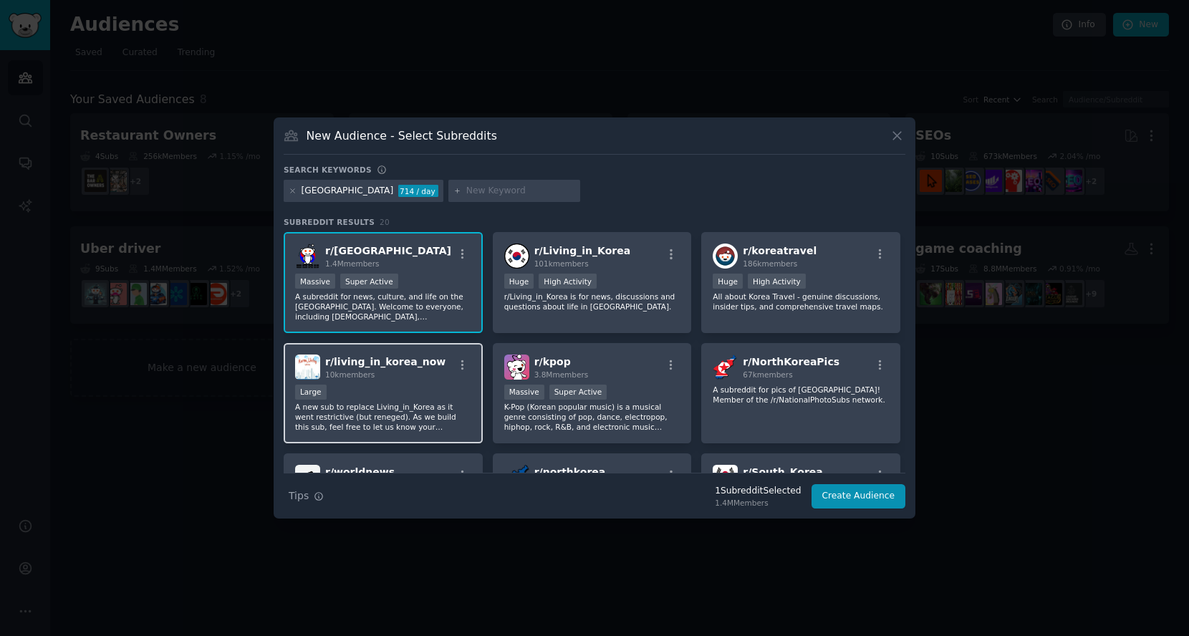
click at [441, 381] on div "r/ living_in_korea_now 10k members Large A new sub to replace Living_in_Korea a…" at bounding box center [383, 393] width 199 height 101
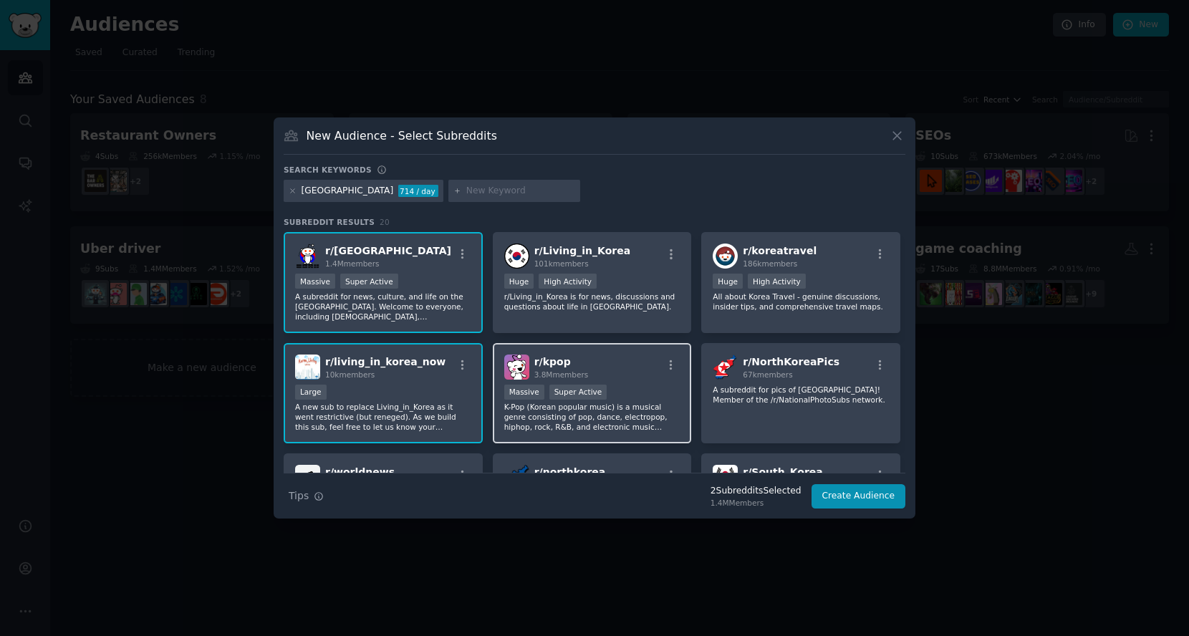
click at [638, 369] on div "r/ kpop 3.8M members" at bounding box center [592, 367] width 176 height 25
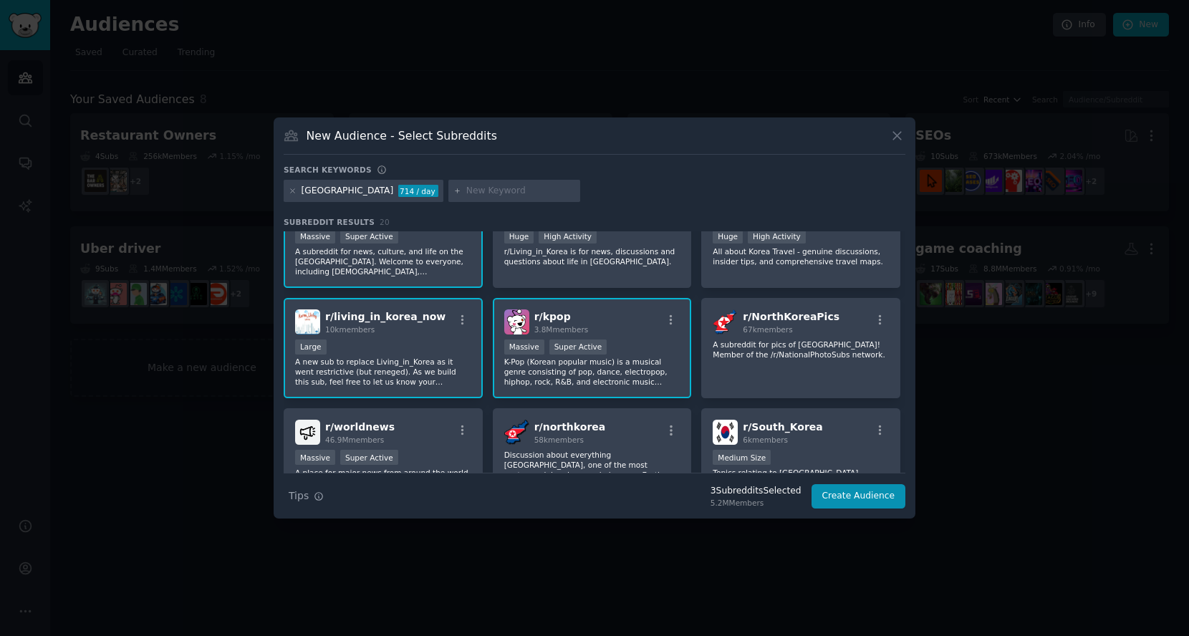
scroll to position [80, 0]
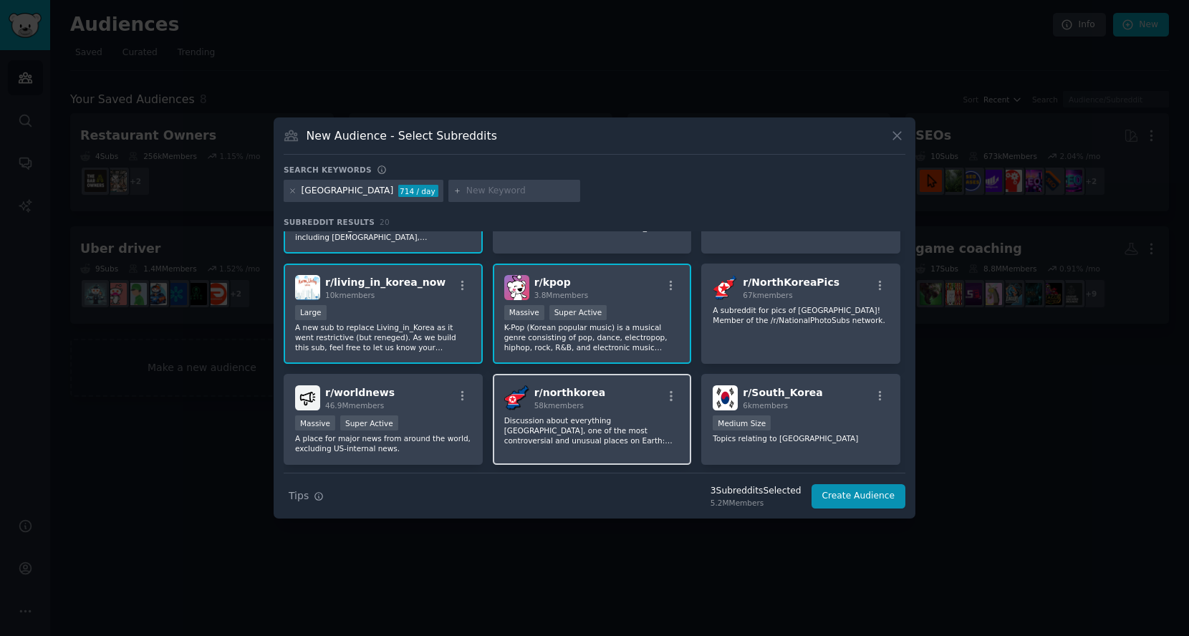
click at [638, 402] on div "r/ northkorea 58k members" at bounding box center [592, 397] width 176 height 25
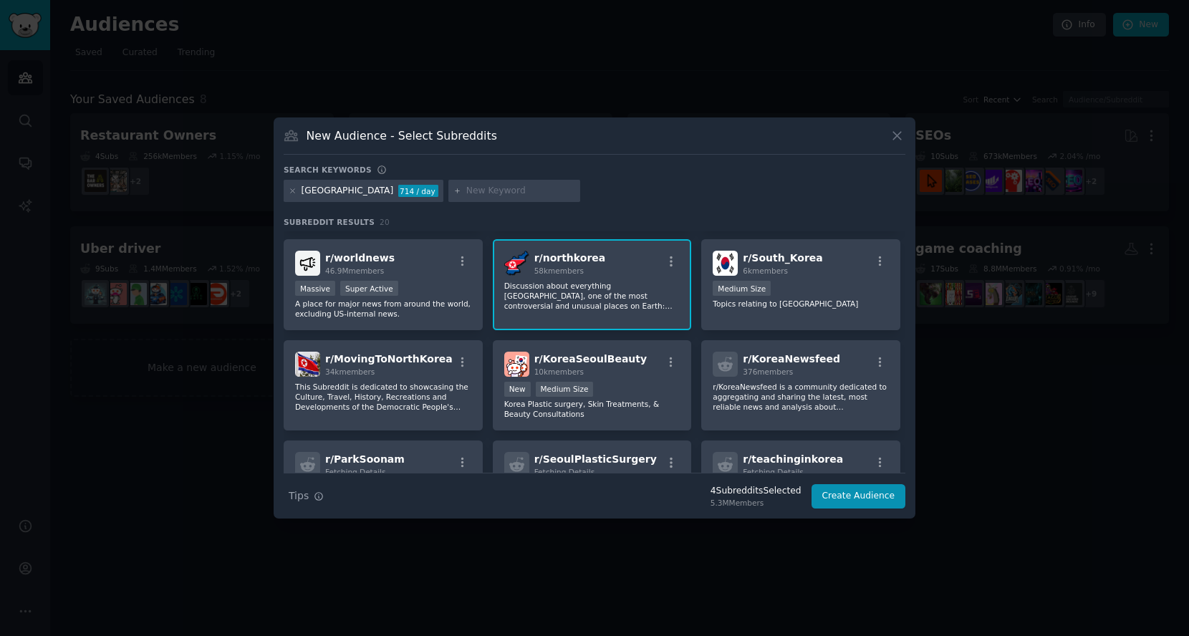
scroll to position [239, 0]
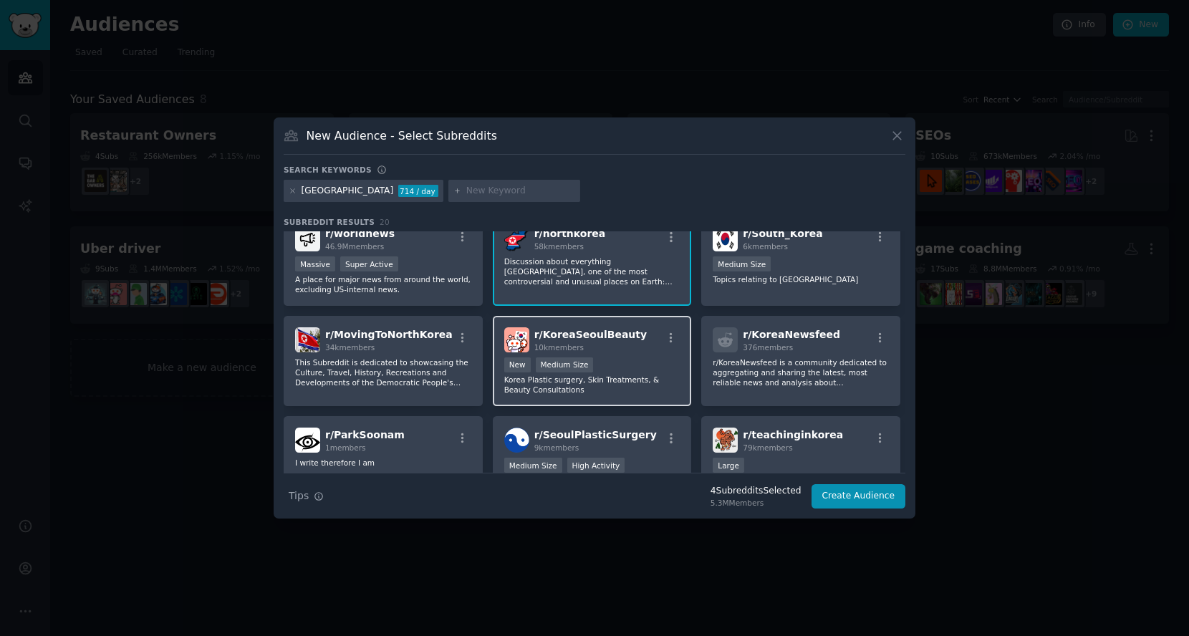
click at [643, 375] on p "Korea Plastic surgery, Skin Treatments, & Beauty Consultations" at bounding box center [592, 385] width 176 height 20
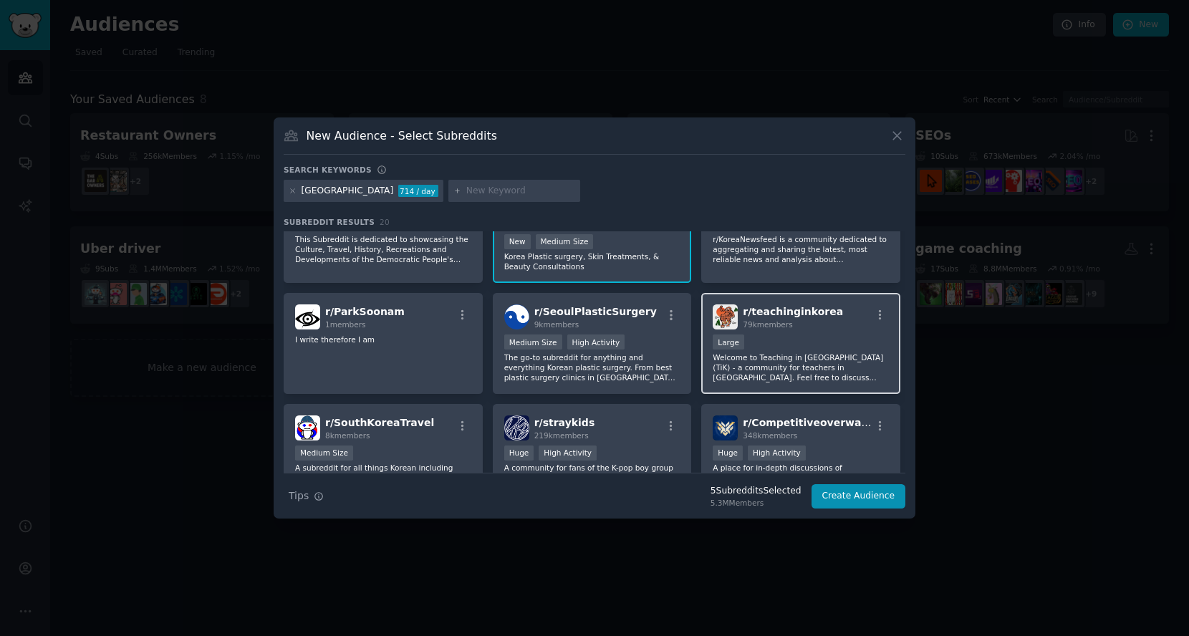
scroll to position [398, 0]
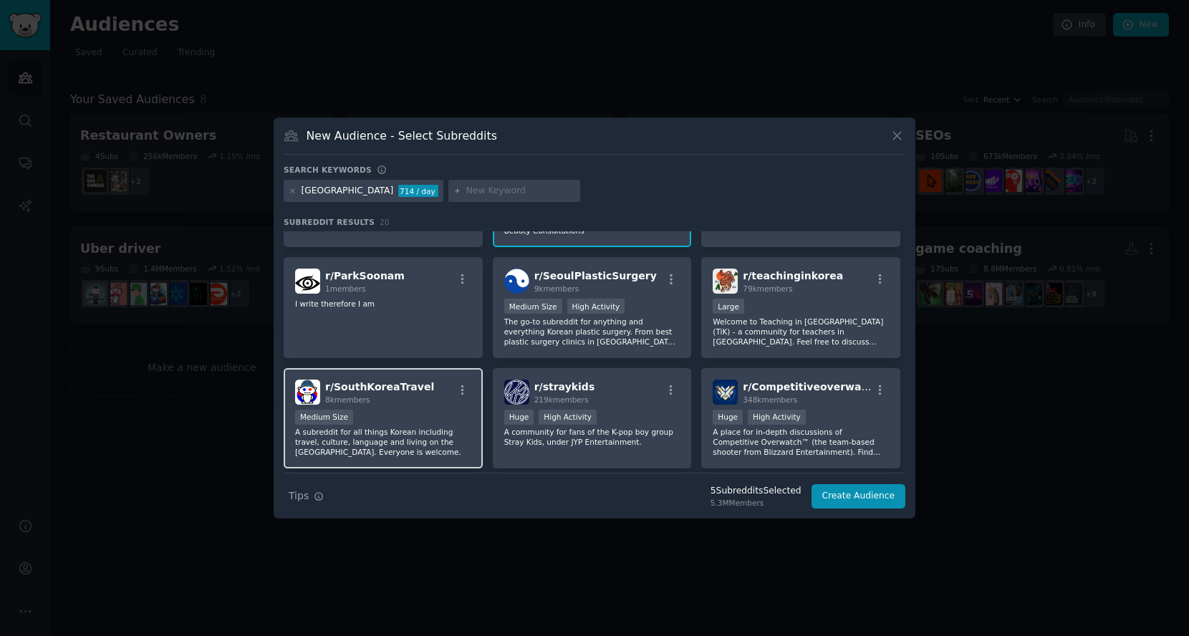
click at [429, 418] on div "Medium Size" at bounding box center [383, 419] width 176 height 18
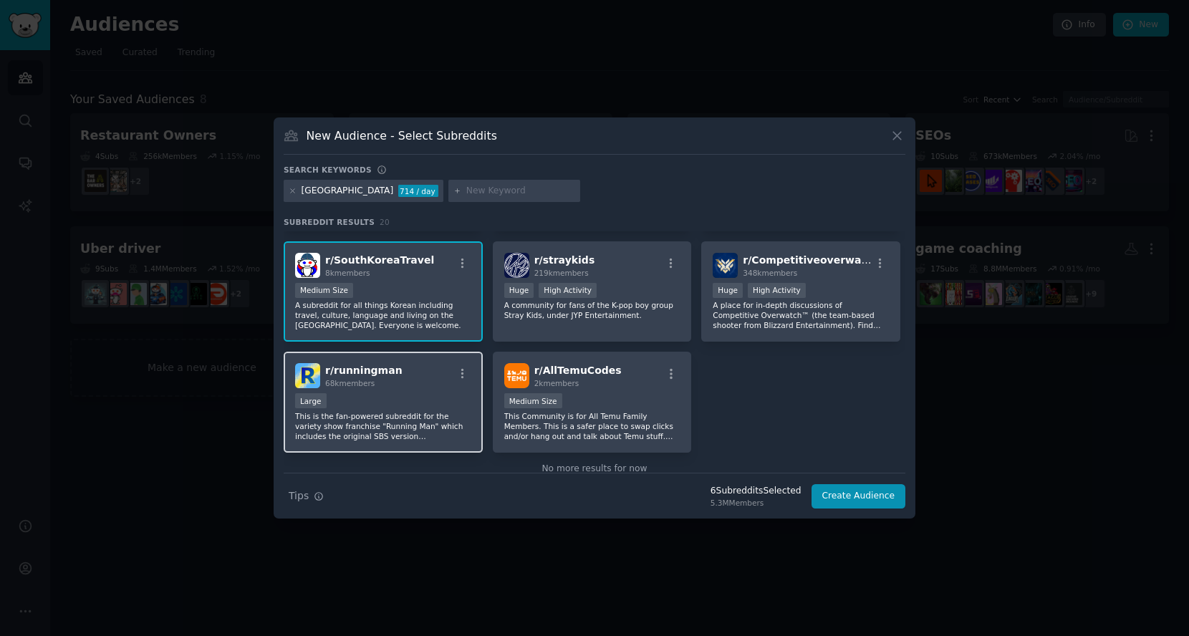
scroll to position [548, 0]
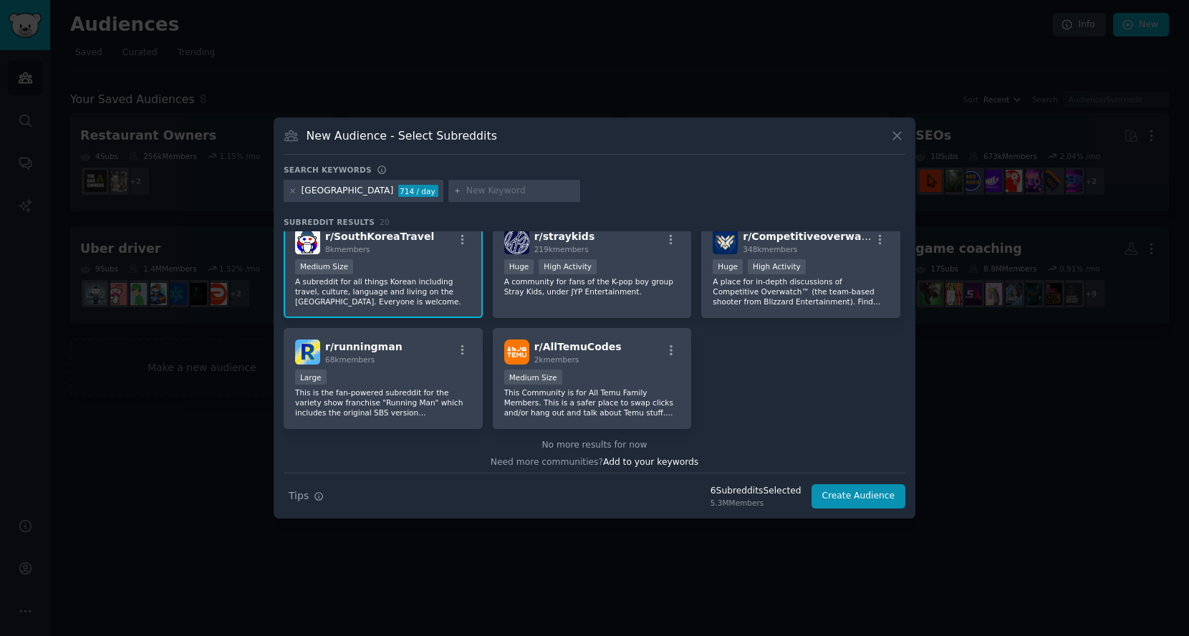
click at [466, 192] on input "text" at bounding box center [520, 191] width 109 height 13
type input "korean"
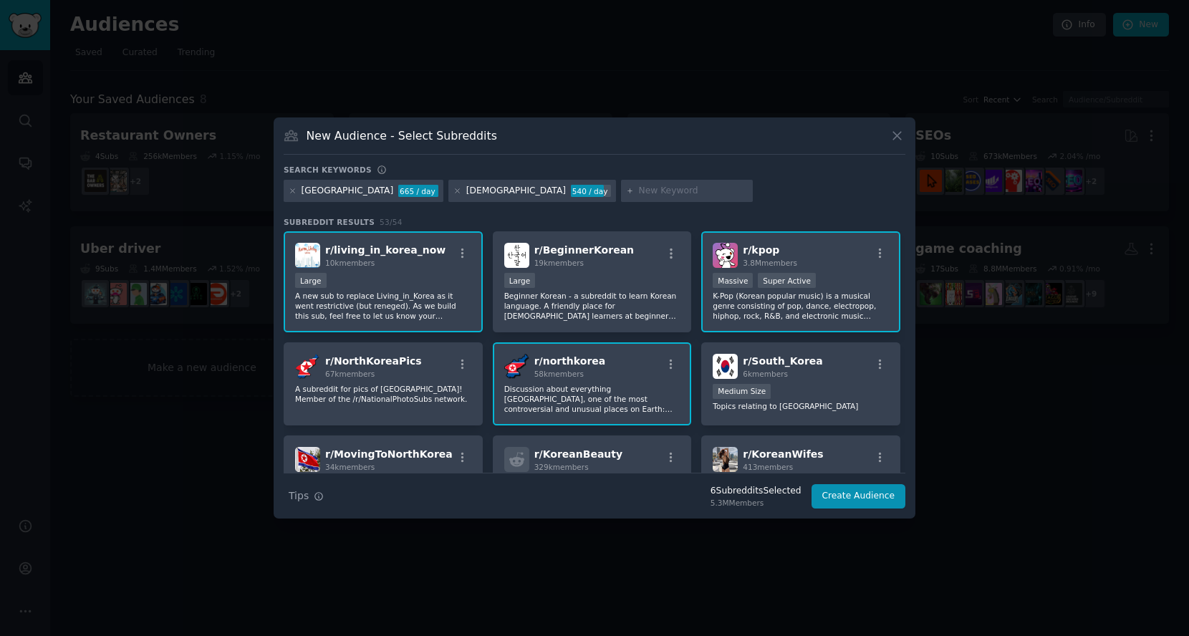
scroll to position [239, 0]
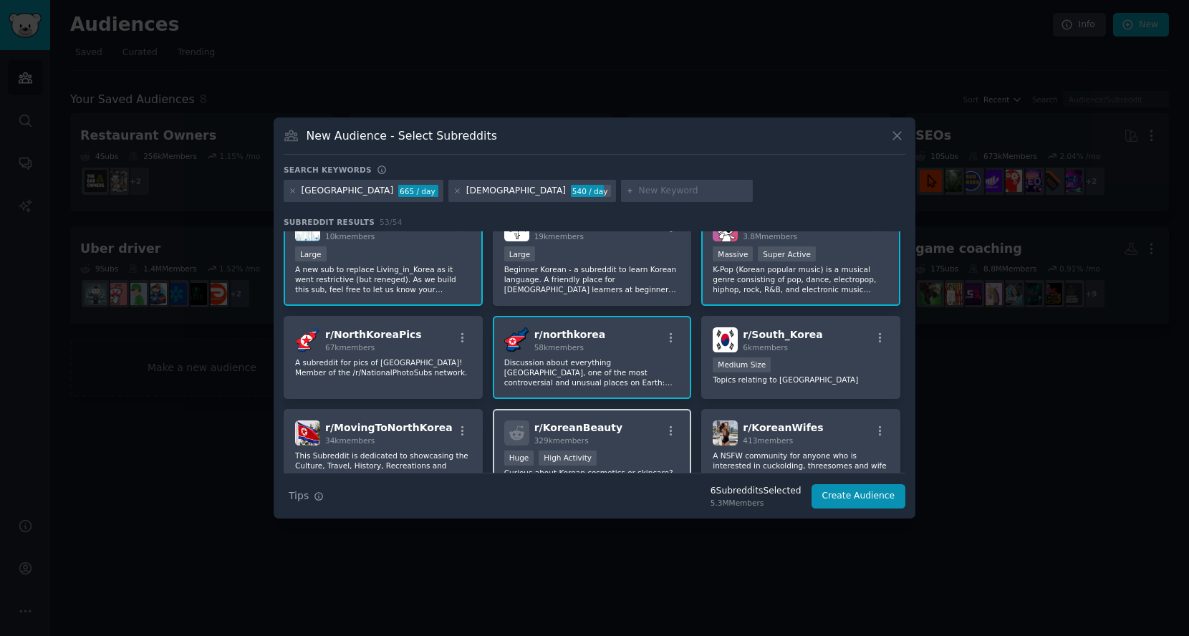
click at [625, 421] on div "r/ KoreanBeauty 329k members" at bounding box center [592, 432] width 176 height 25
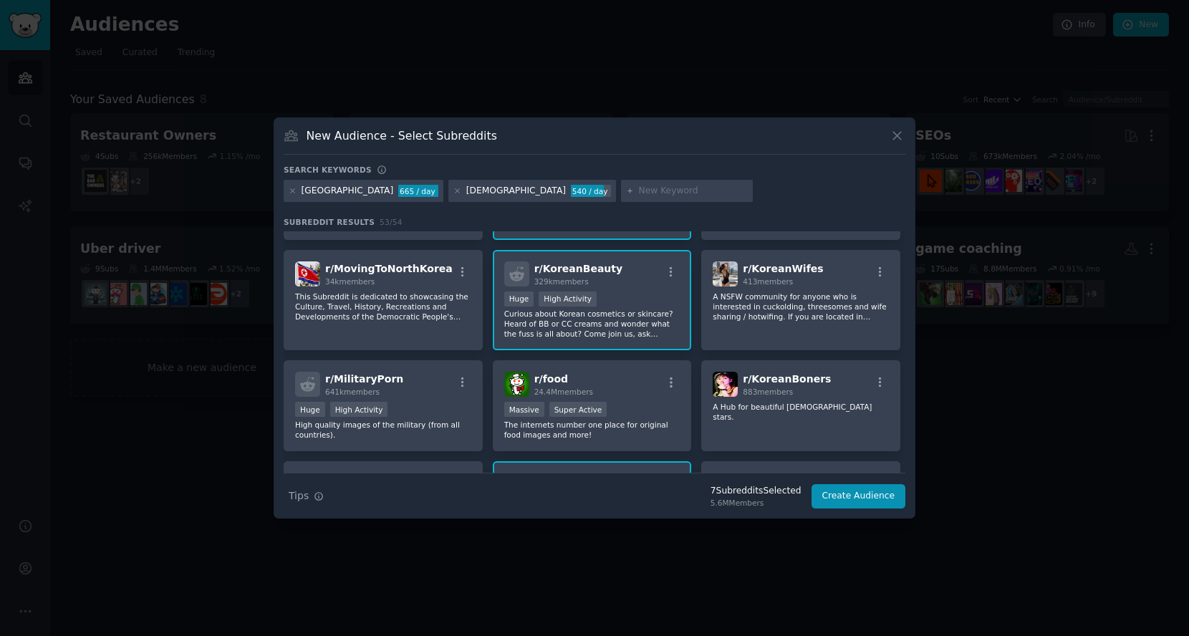
scroll to position [477, 0]
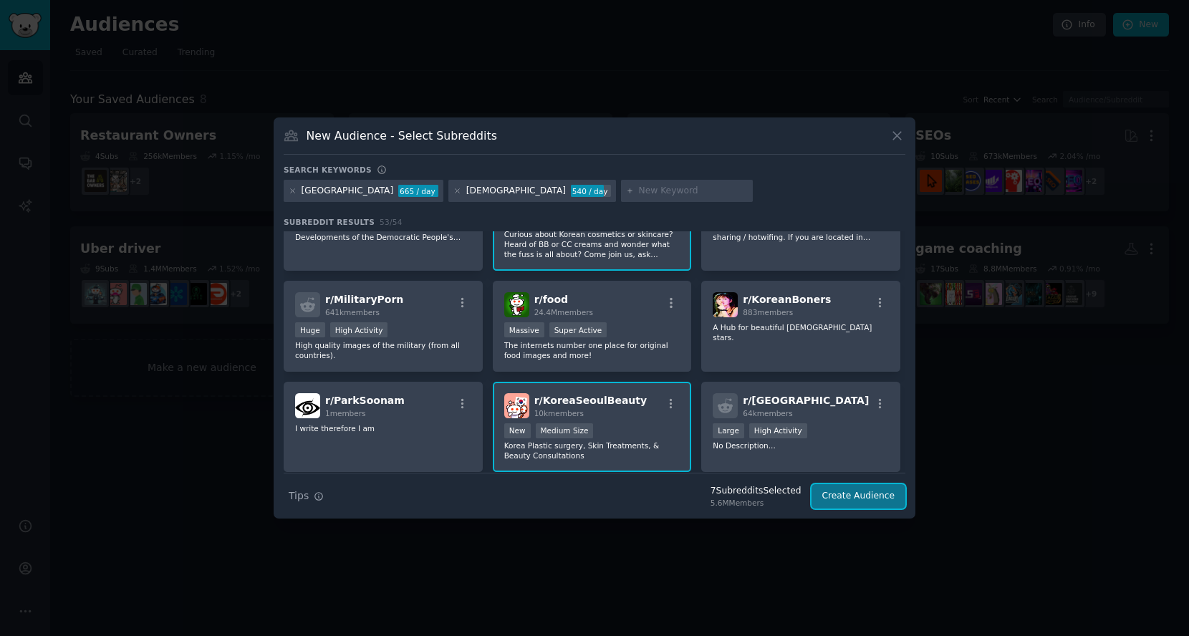
click at [861, 496] on button "Create Audience" at bounding box center [859, 496] width 95 height 24
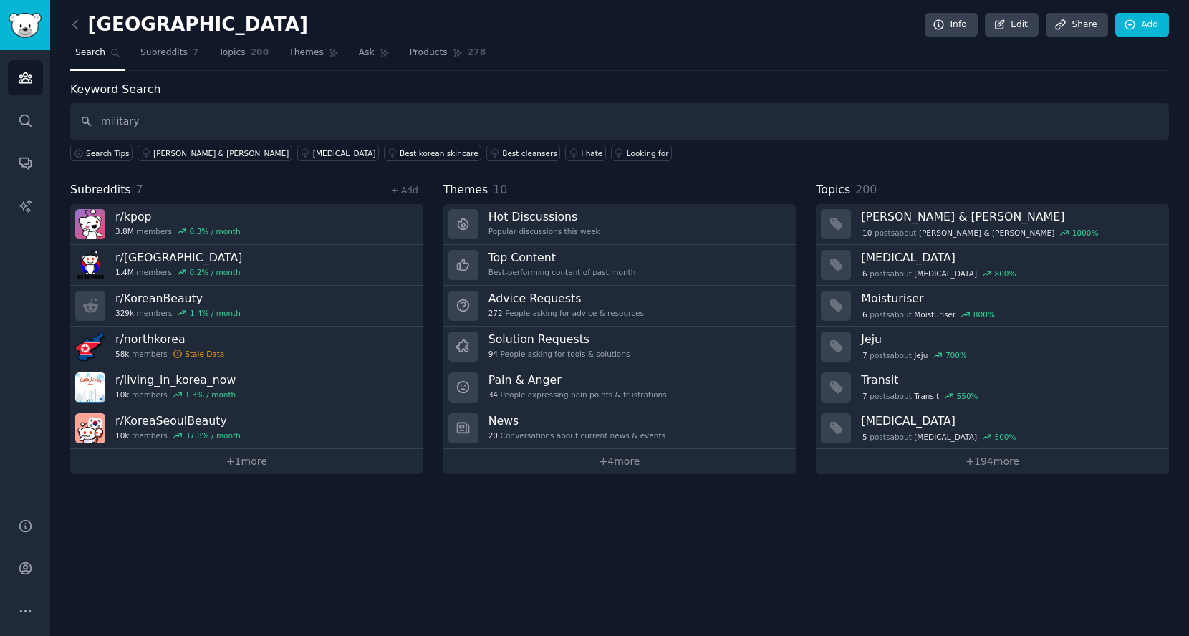
type input "military"
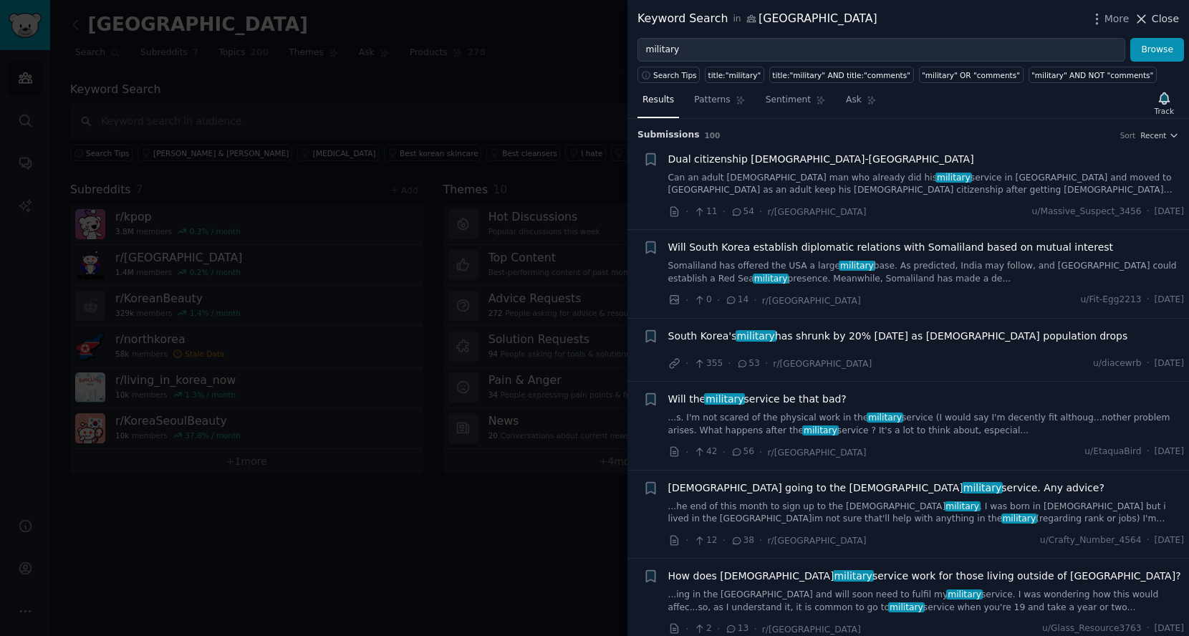
click at [1140, 16] on icon at bounding box center [1142, 19] width 8 height 8
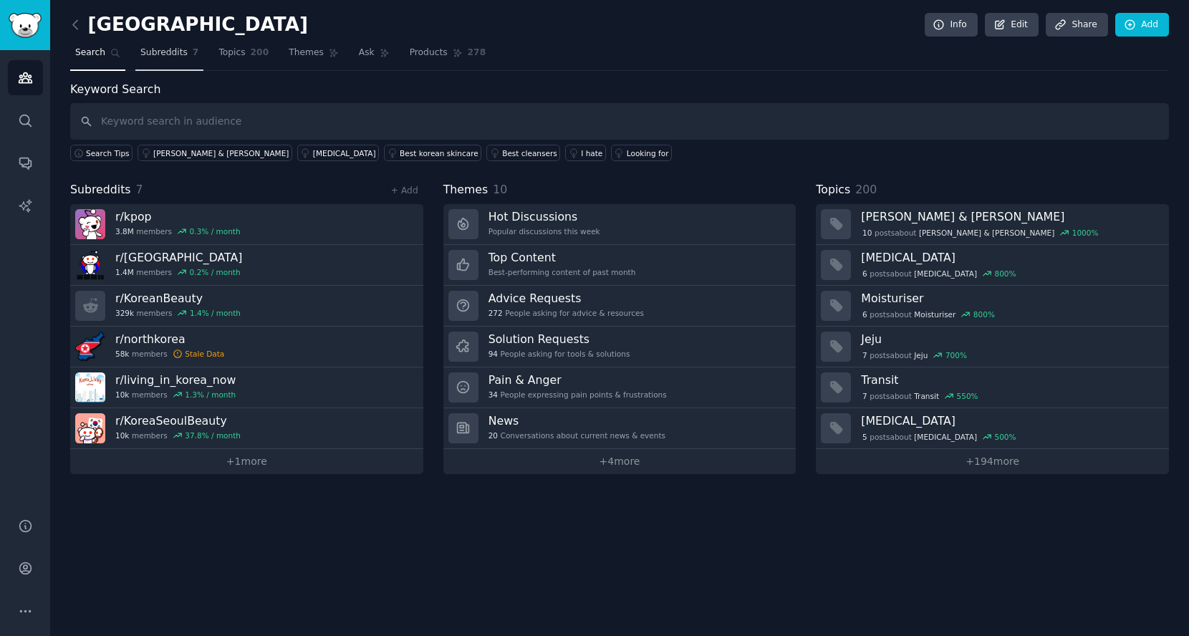
click at [193, 48] on span "7" at bounding box center [196, 53] width 6 height 13
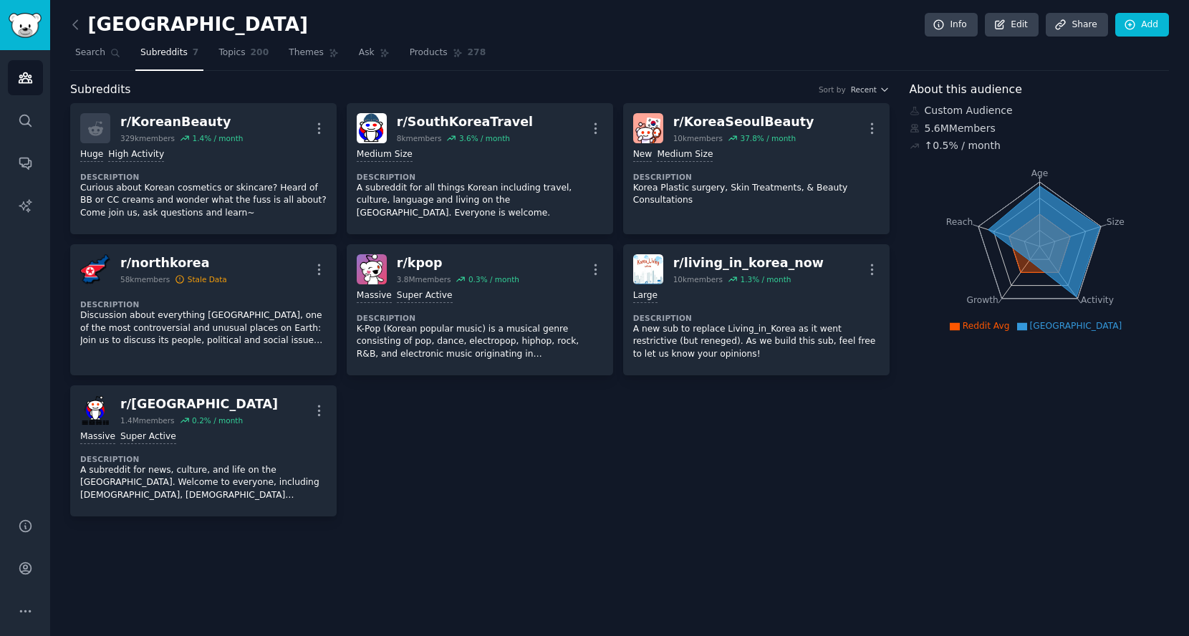
click at [240, 52] on link "Topics 200" at bounding box center [243, 56] width 60 height 29
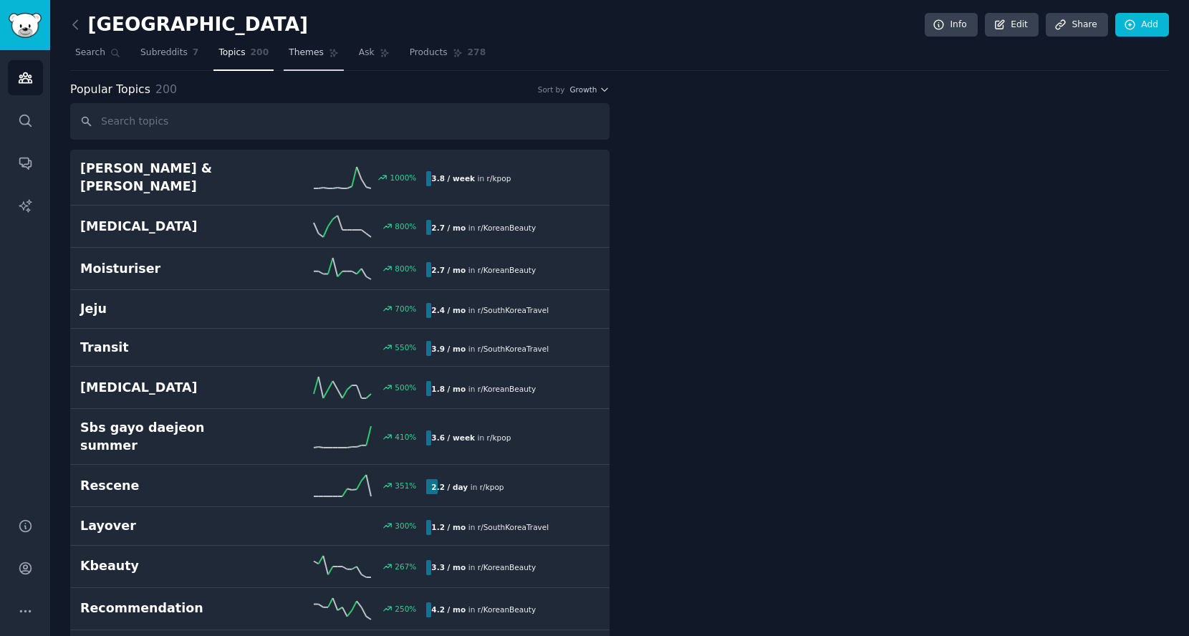
click at [294, 57] on span "Themes" at bounding box center [306, 53] width 35 height 13
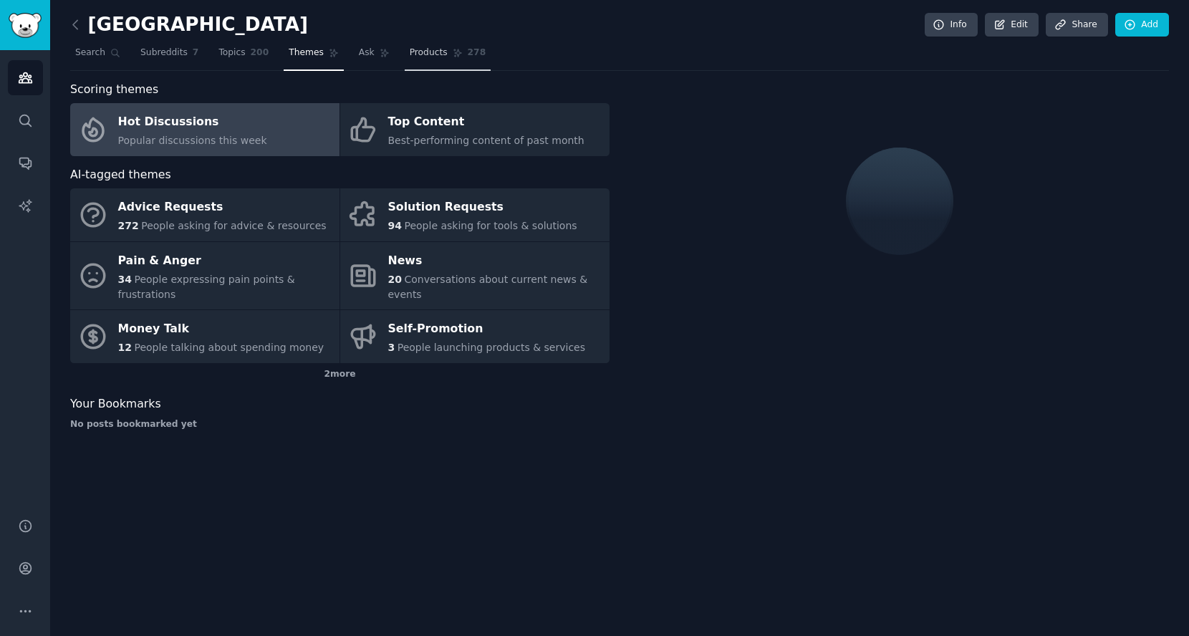
click at [433, 62] on link "Products 278" at bounding box center [448, 56] width 86 height 29
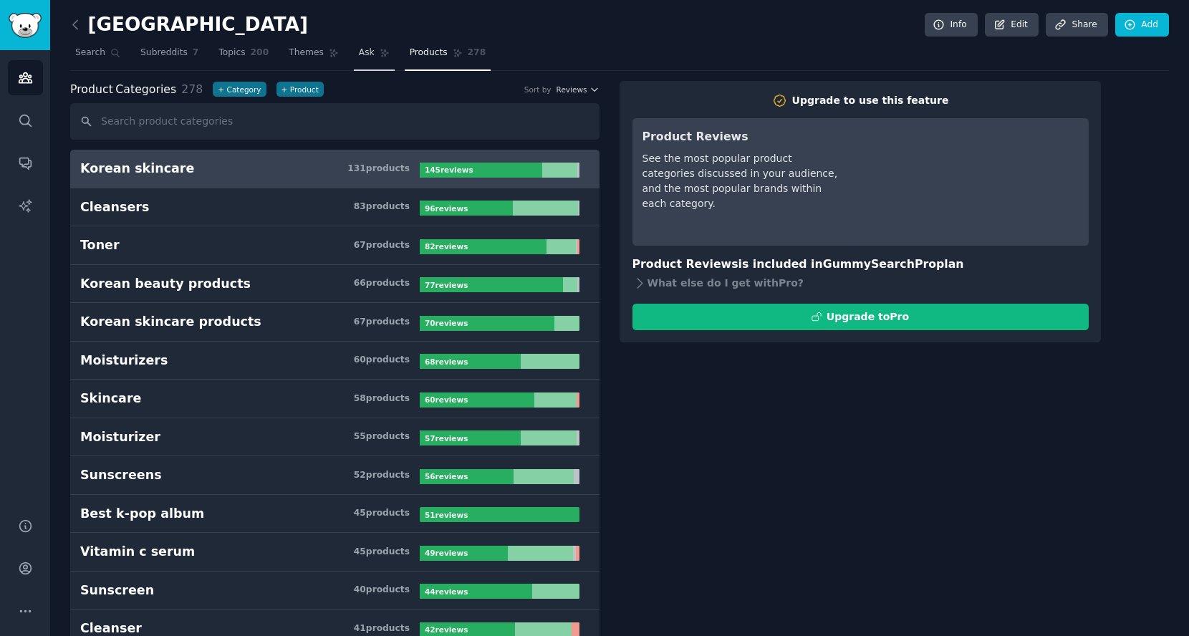
click at [380, 48] on icon at bounding box center [385, 53] width 10 height 10
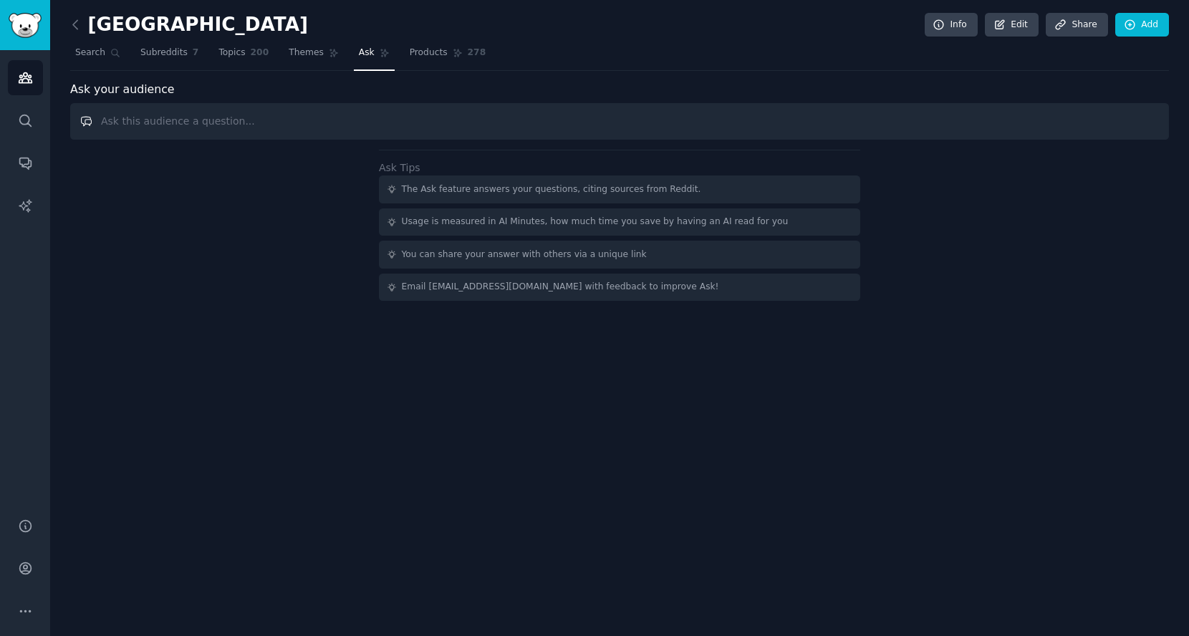
paste input "As a Korean, where do you usually buy your daily products, and do you have a pr…"
type input "As a Korean, where do you usually buy your daily products, and do you have a pr…"
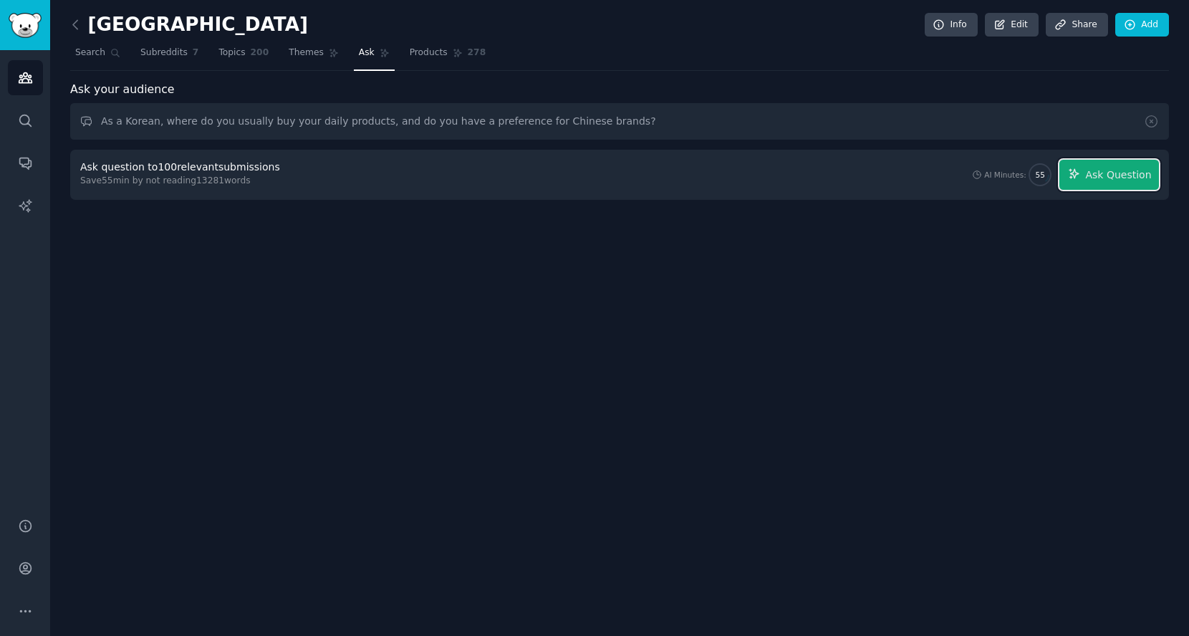
click at [1078, 178] on button "Ask Question" at bounding box center [1109, 175] width 100 height 30
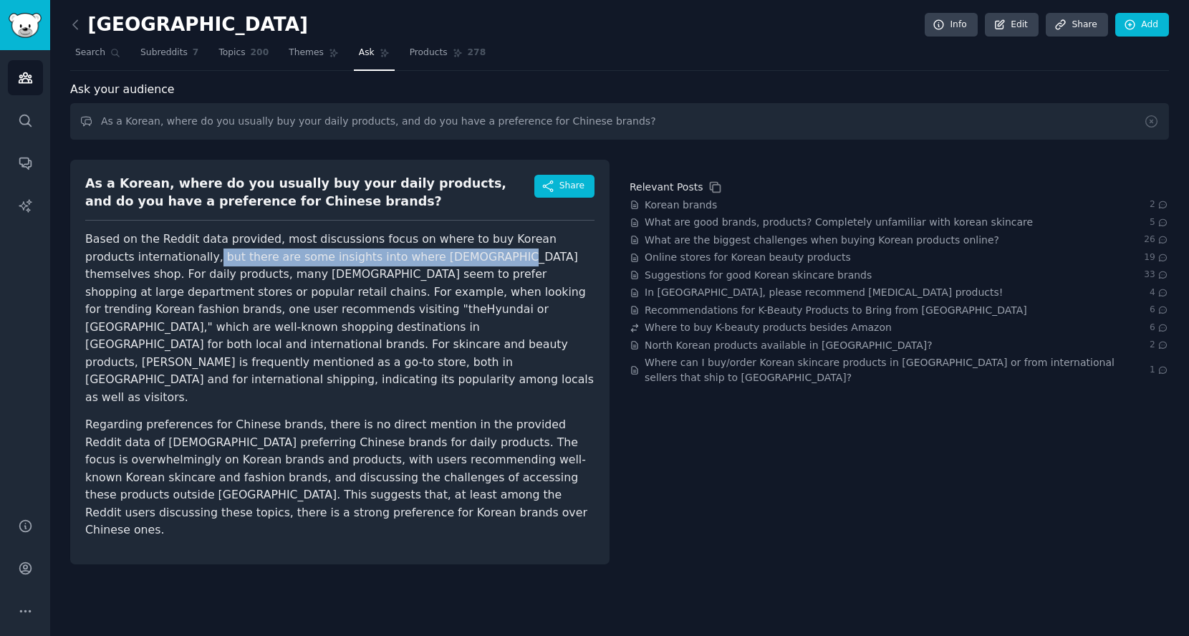
drag, startPoint x: 165, startPoint y: 254, endPoint x: 451, endPoint y: 259, distance: 285.9
click at [451, 259] on p "Based on the Reddit data provided, most discussions focus on where to buy Korea…" at bounding box center [339, 318] width 509 height 175
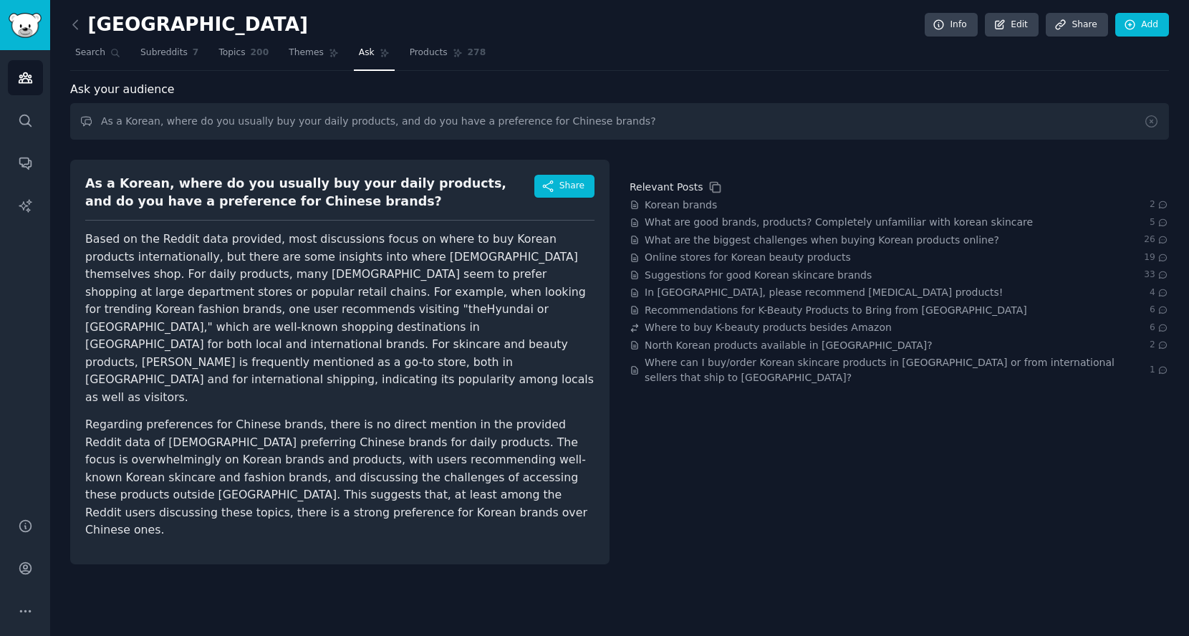
drag, startPoint x: 196, startPoint y: 284, endPoint x: 183, endPoint y: 286, distance: 13.7
click at [196, 284] on p "Based on the Reddit data provided, most discussions focus on where to buy Korea…" at bounding box center [339, 318] width 509 height 175
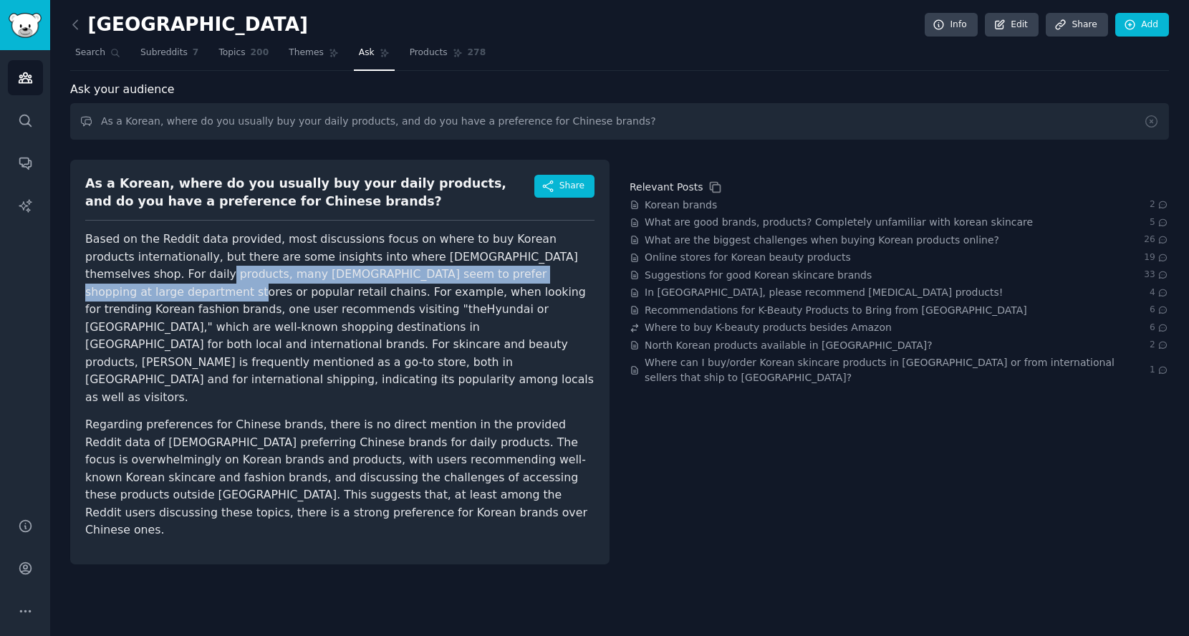
drag, startPoint x: 140, startPoint y: 275, endPoint x: 590, endPoint y: 273, distance: 449.9
click at [590, 273] on p "Based on the Reddit data provided, most discussions focus on where to buy Korea…" at bounding box center [339, 318] width 509 height 175
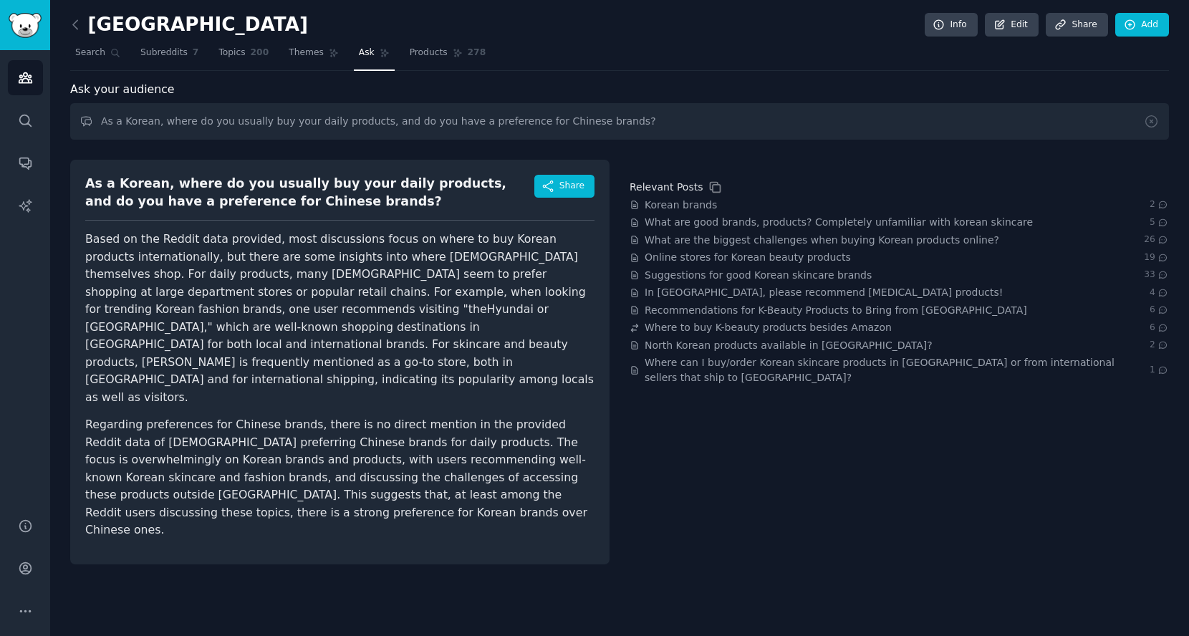
click at [284, 282] on p "Based on the Reddit data provided, most discussions focus on where to buy Korea…" at bounding box center [339, 318] width 509 height 175
drag, startPoint x: 186, startPoint y: 299, endPoint x: 211, endPoint y: 299, distance: 25.1
click at [272, 292] on p "Based on the Reddit data provided, most discussions focus on where to buy Korea…" at bounding box center [339, 318] width 509 height 175
click at [134, 311] on p "Based on the Reddit data provided, most discussions focus on where to buy Korea…" at bounding box center [339, 318] width 509 height 175
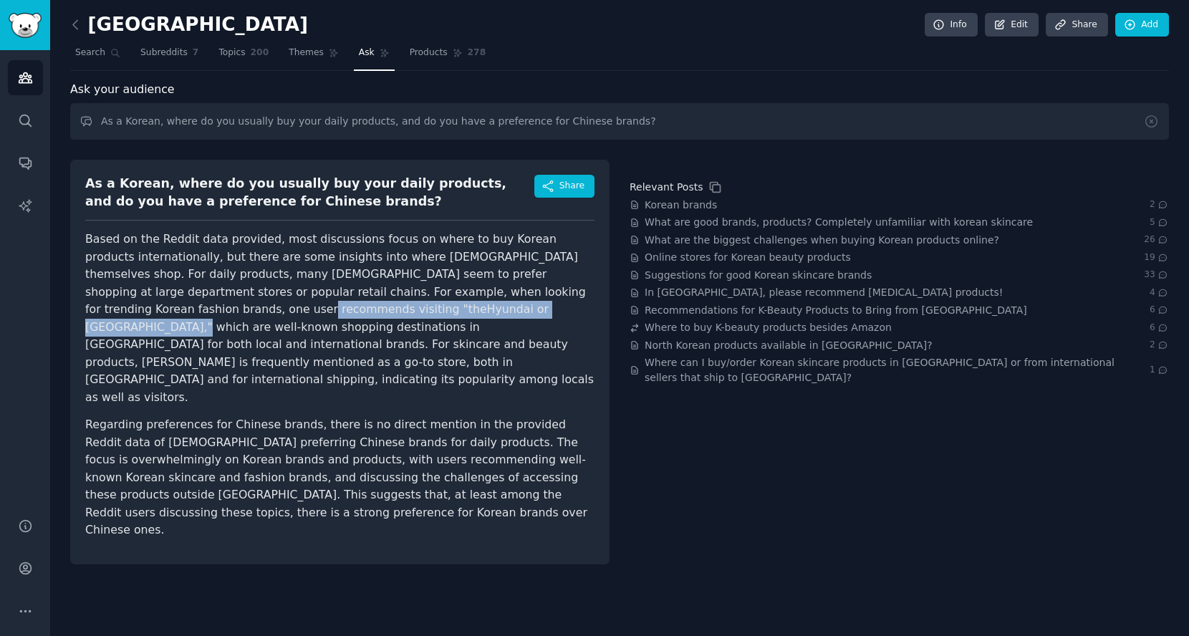
drag, startPoint x: 131, startPoint y: 311, endPoint x: 454, endPoint y: 308, distance: 323.1
click at [454, 308] on p "Based on the Reddit data provided, most discussions focus on where to buy Korea…" at bounding box center [339, 318] width 509 height 175
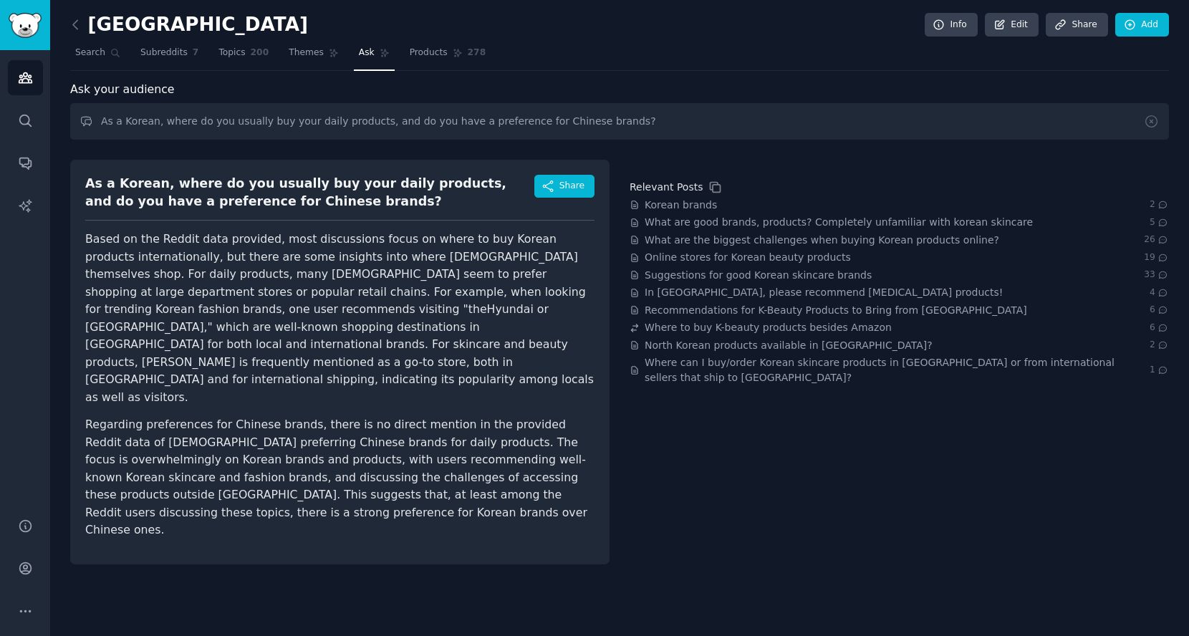
click at [213, 322] on p "Based on the Reddit data provided, most discussions focus on where to buy Korea…" at bounding box center [339, 318] width 509 height 175
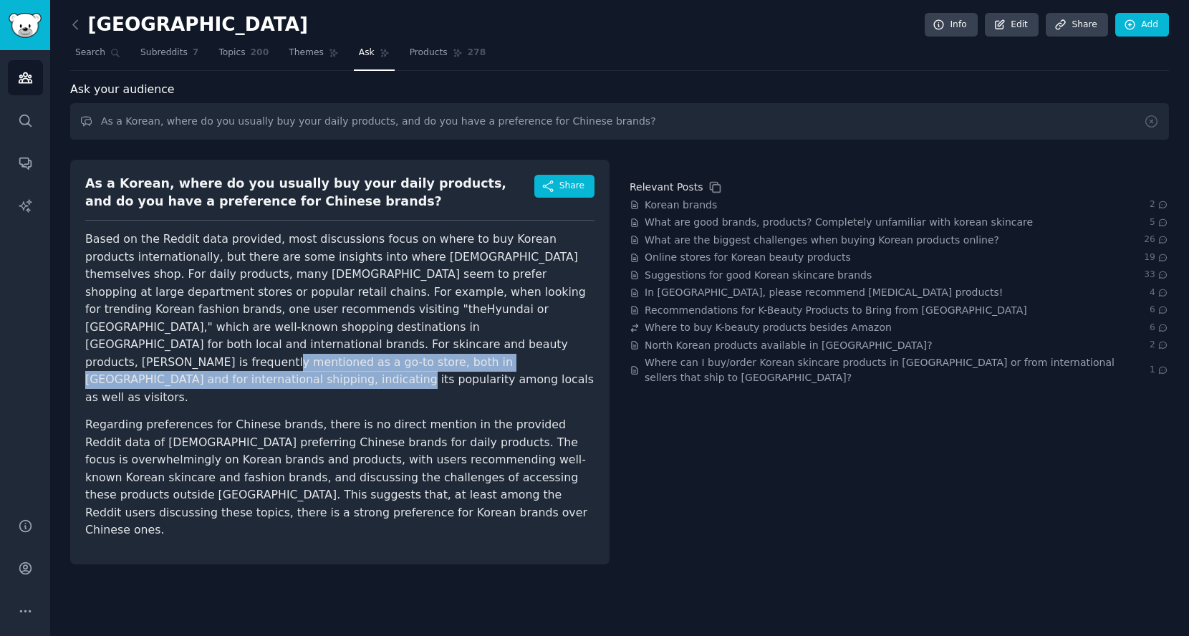
drag, startPoint x: 143, startPoint y: 347, endPoint x: 154, endPoint y: 365, distance: 21.5
click at [153, 367] on p "Based on the Reddit data provided, most discussions focus on where to buy Korea…" at bounding box center [339, 318] width 509 height 175
click at [159, 47] on span "Subreddits" at bounding box center [163, 53] width 47 height 13
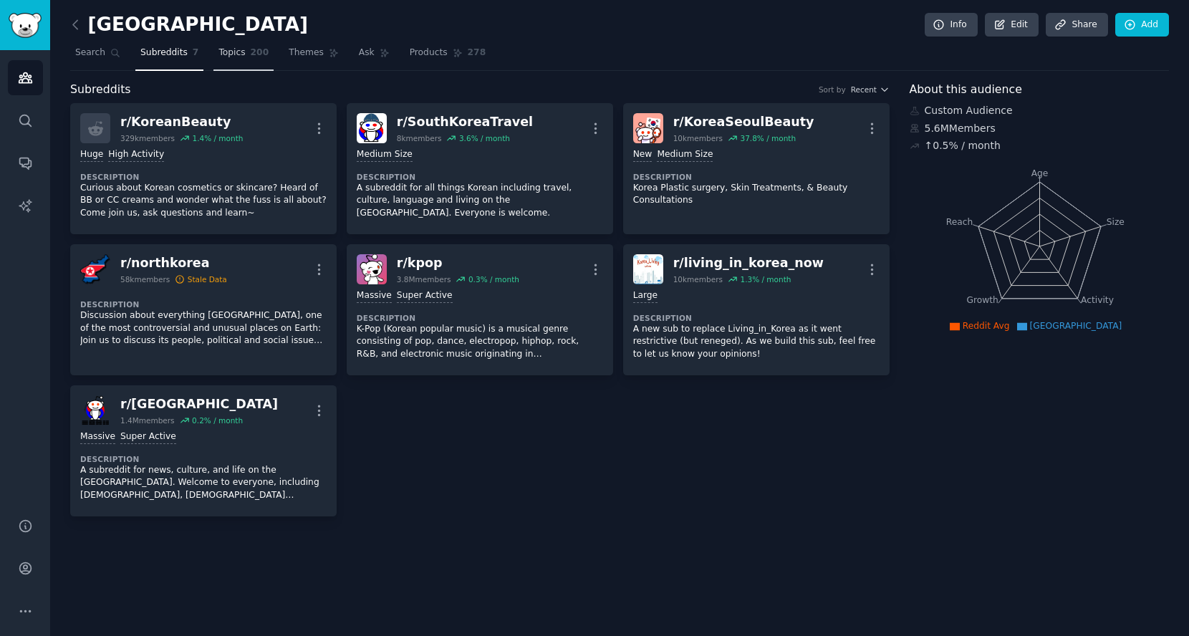
click at [219, 49] on span "Topics" at bounding box center [231, 53] width 27 height 13
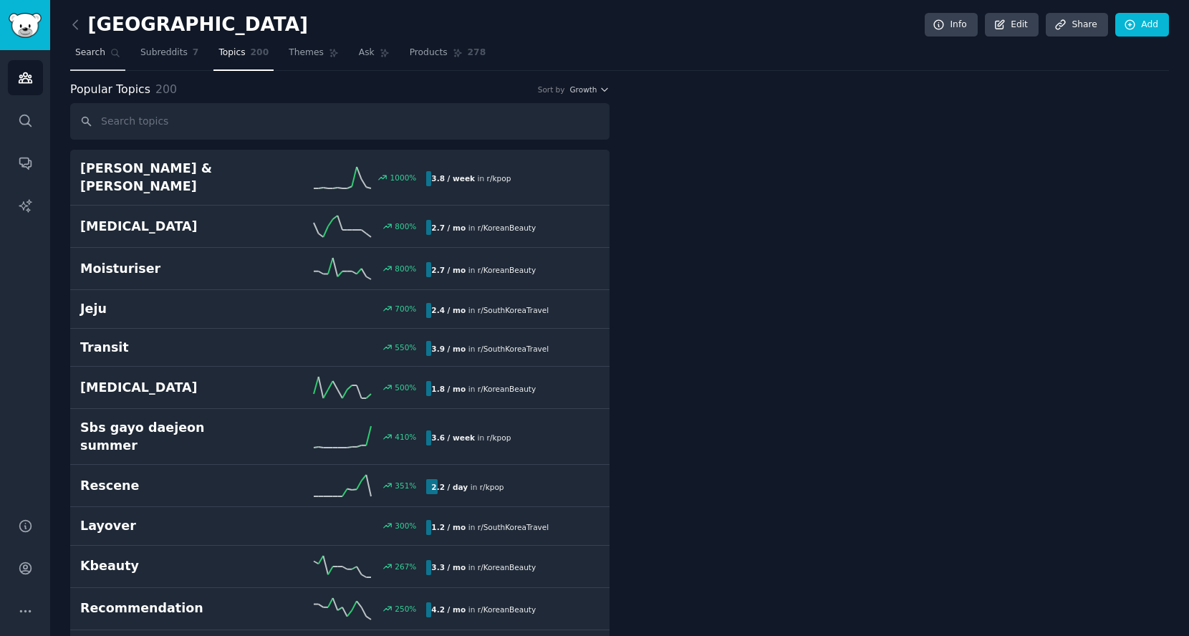
click at [87, 57] on span "Search" at bounding box center [90, 53] width 30 height 13
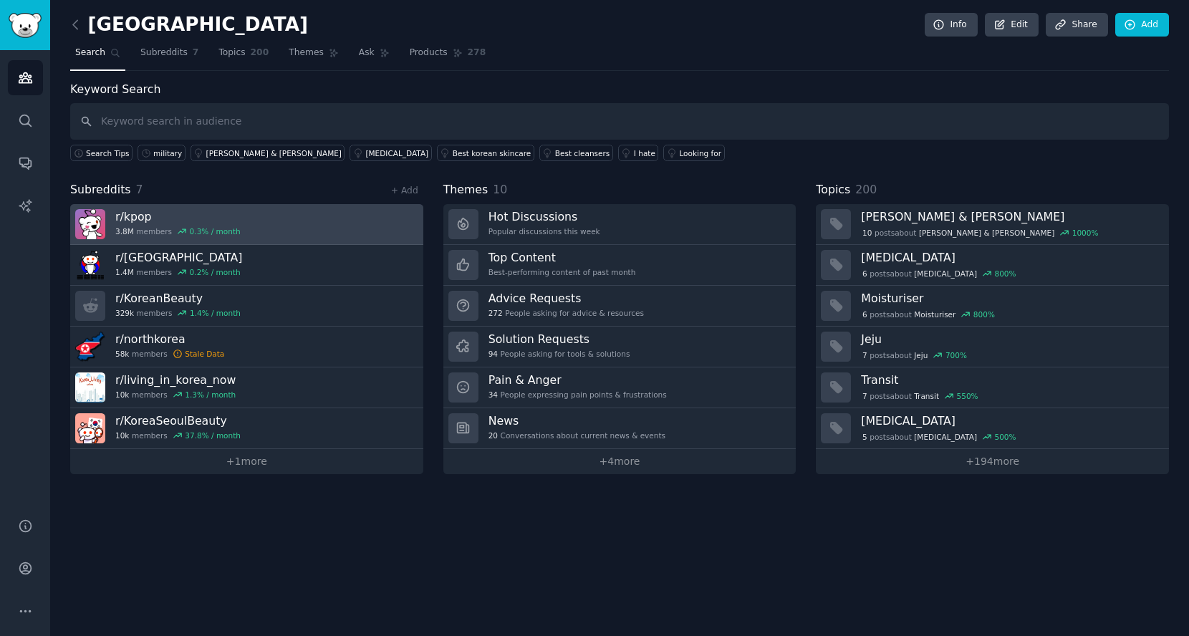
click at [130, 219] on h3 "r/ kpop" at bounding box center [177, 216] width 125 height 15
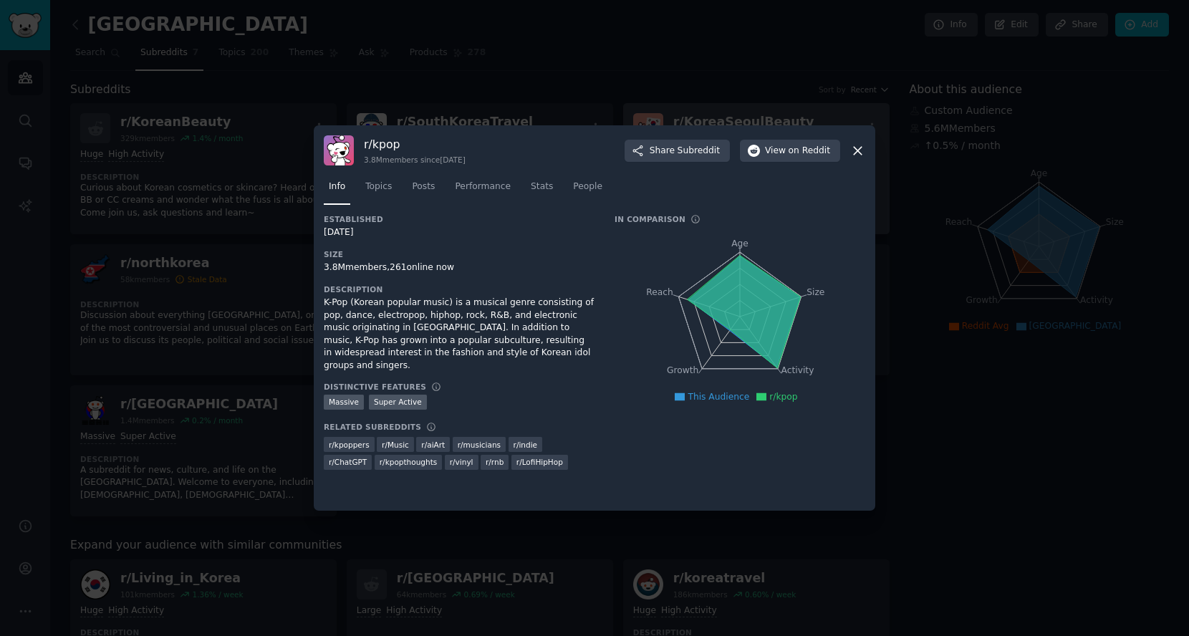
click at [855, 147] on icon at bounding box center [857, 150] width 15 height 15
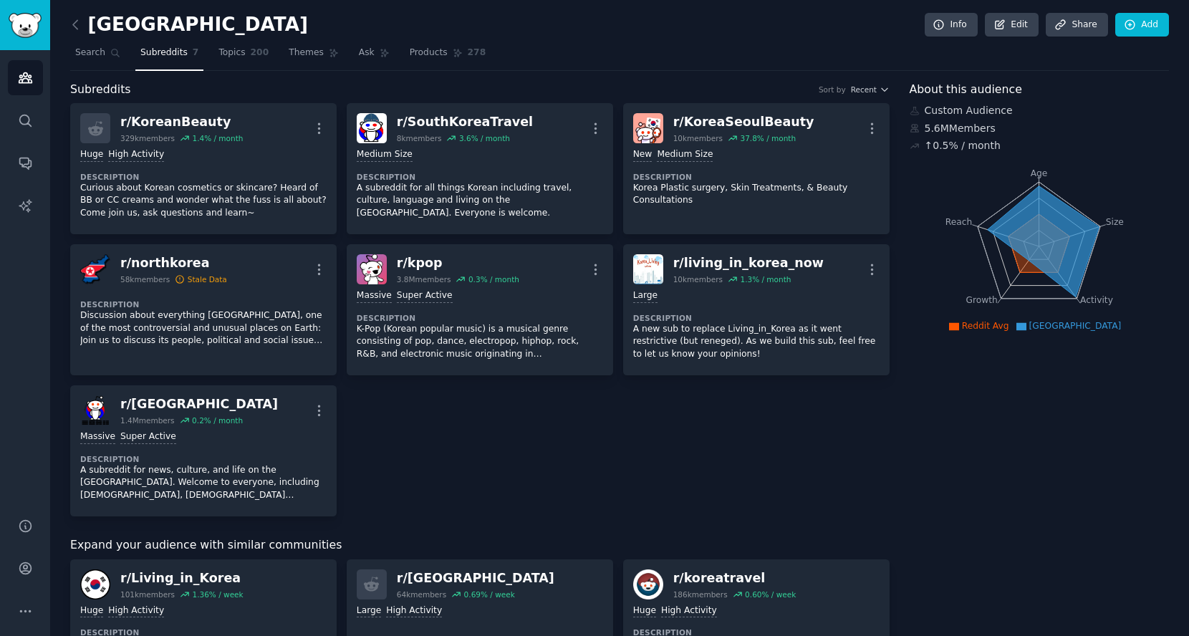
click at [86, 27] on link at bounding box center [79, 25] width 18 height 23
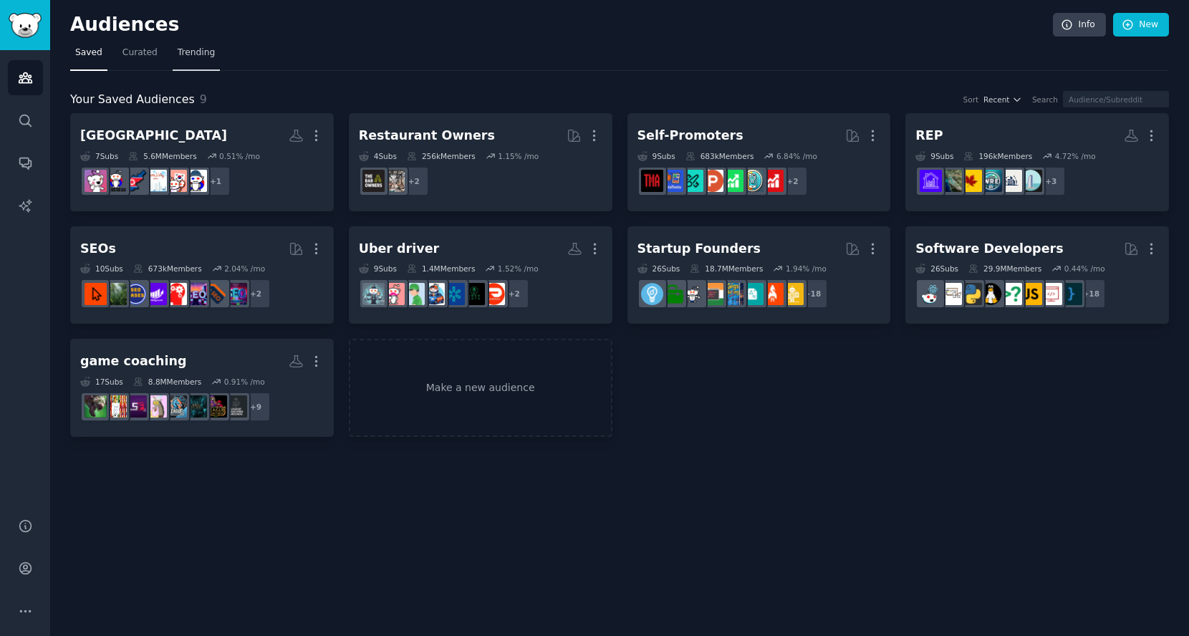
click at [190, 48] on span "Trending" at bounding box center [196, 53] width 37 height 13
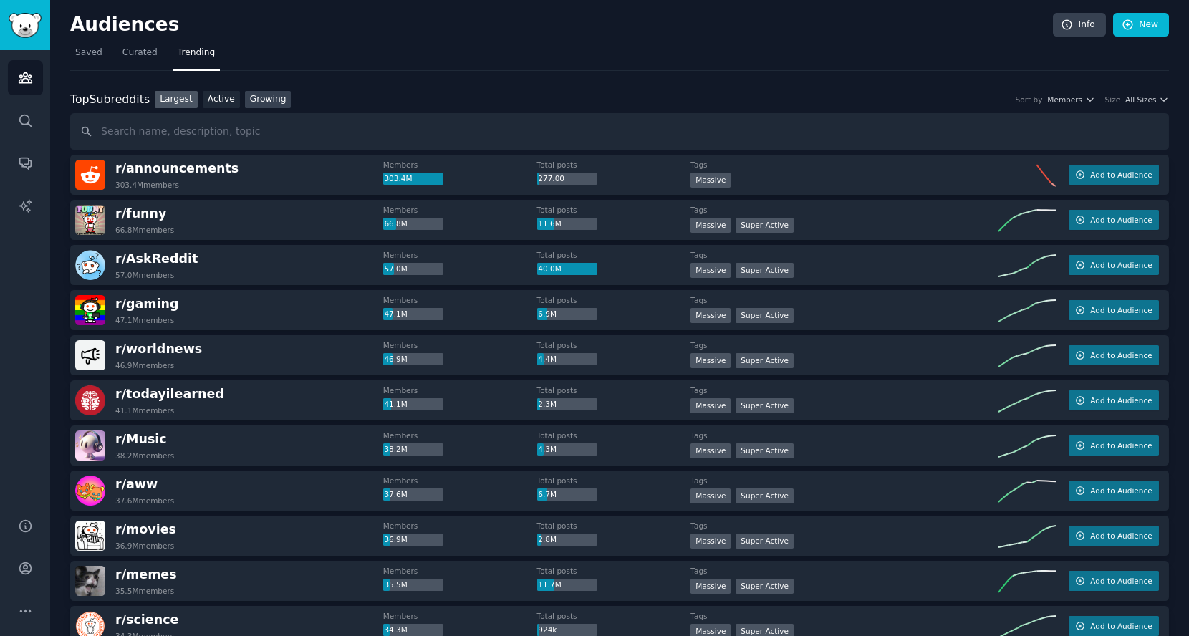
click at [283, 97] on link "Growing" at bounding box center [268, 100] width 47 height 18
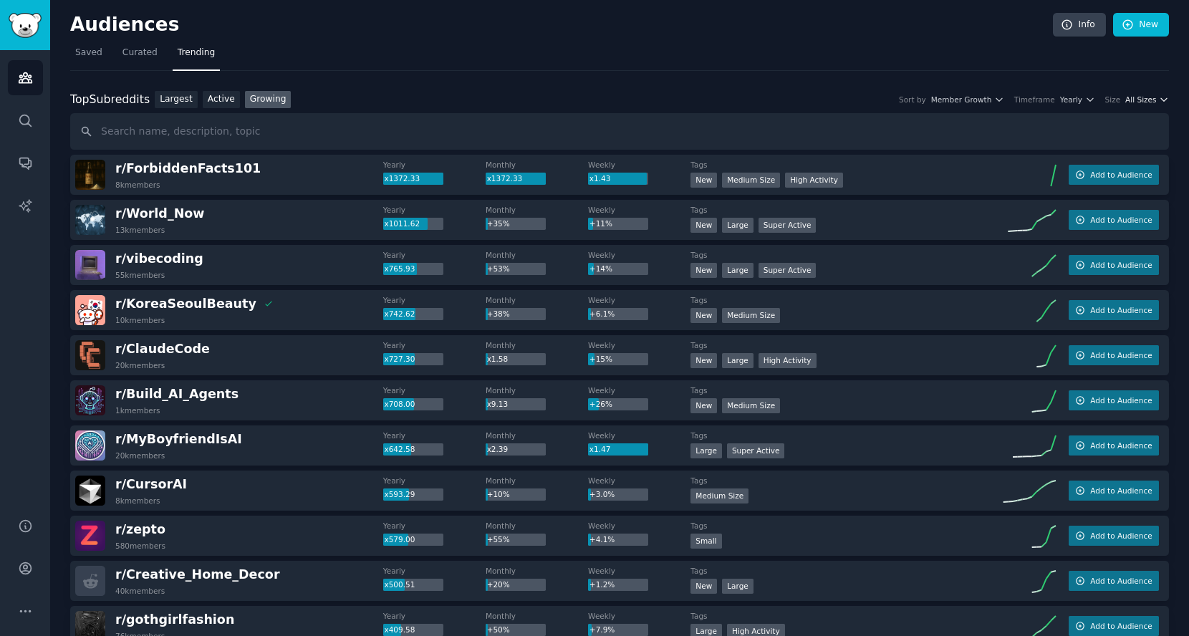
click at [1151, 102] on span "All Sizes" at bounding box center [1140, 100] width 31 height 10
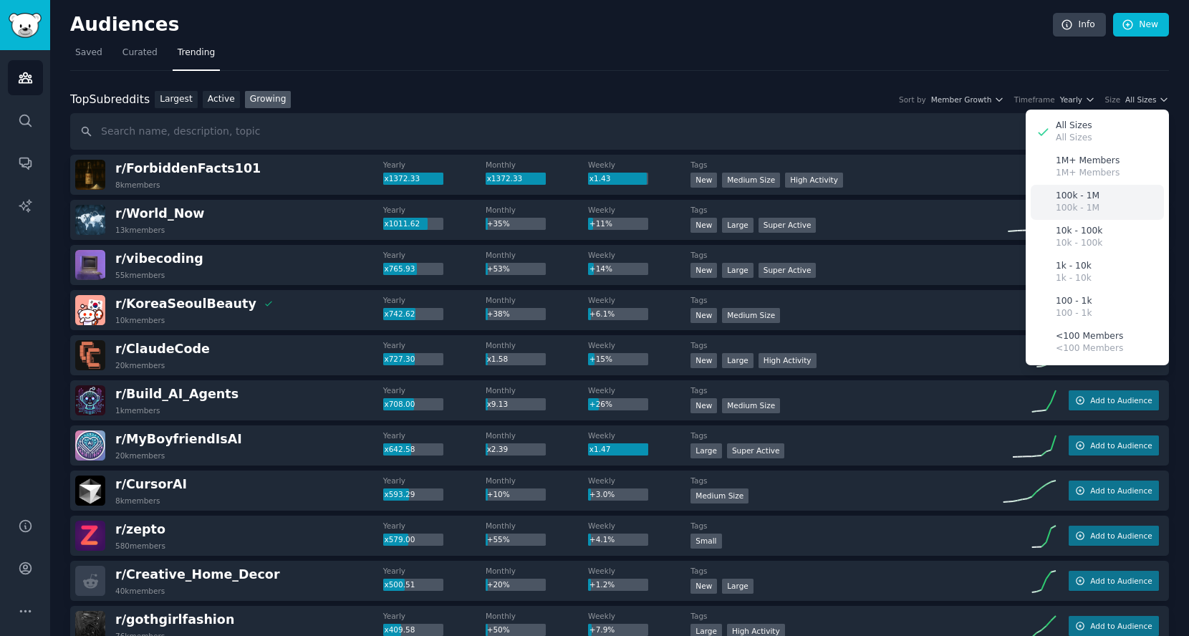
click at [1109, 208] on div "100k - 1M 100k - 1M" at bounding box center [1097, 202] width 133 height 35
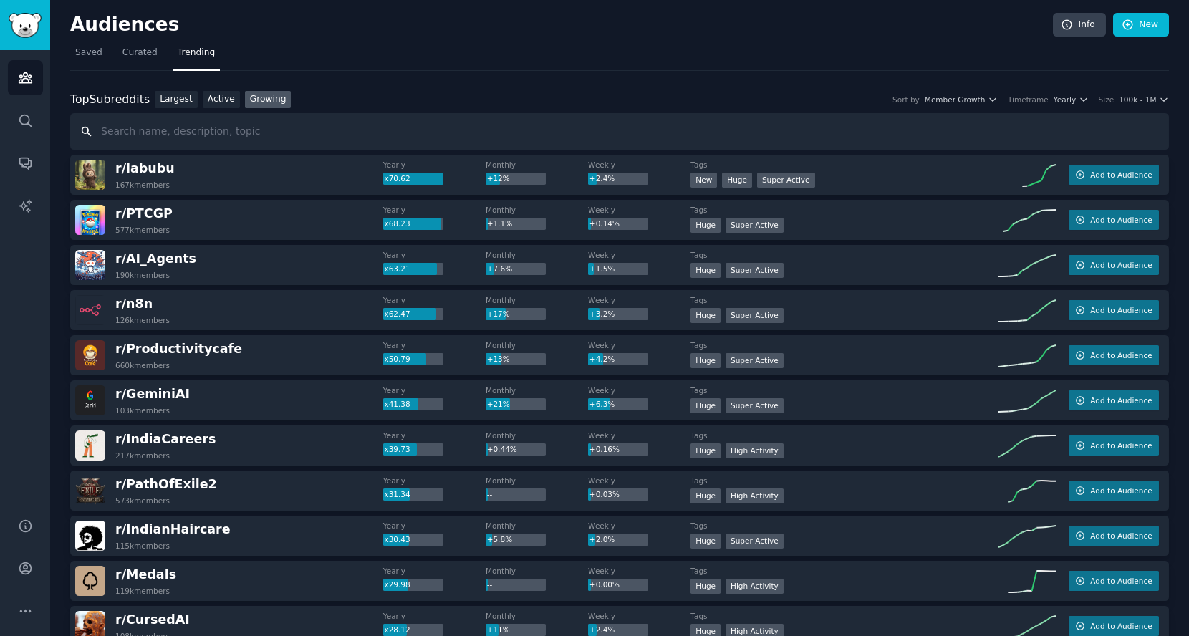
click at [221, 117] on input "text" at bounding box center [619, 131] width 1099 height 37
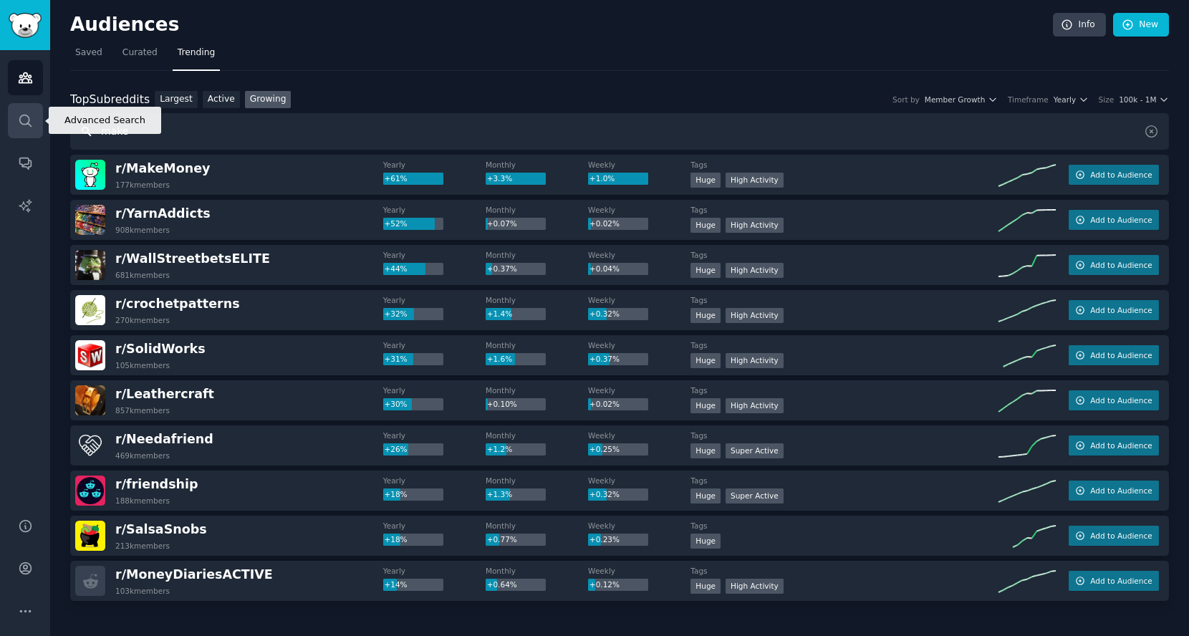
drag, startPoint x: 165, startPoint y: 130, endPoint x: 21, endPoint y: 137, distance: 144.1
click at [21, 137] on div "Advanced Search Audiences Search Conversations AI Reports Help Account More Aud…" at bounding box center [594, 318] width 1189 height 636
type input "automation"
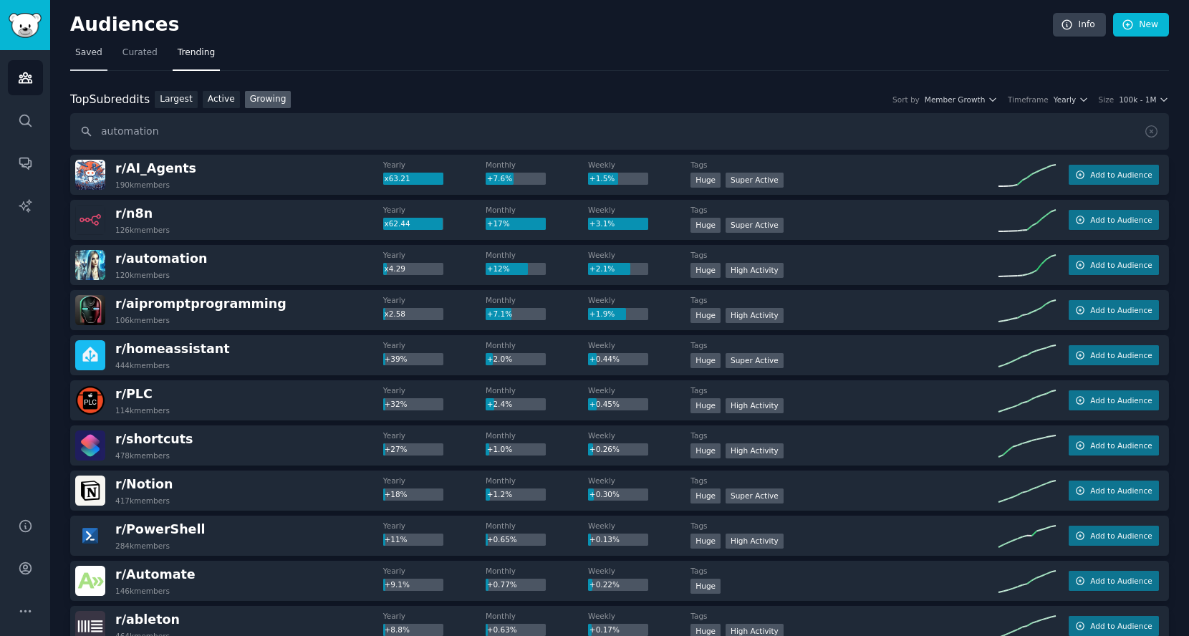
click at [92, 52] on span "Saved" at bounding box center [88, 53] width 27 height 13
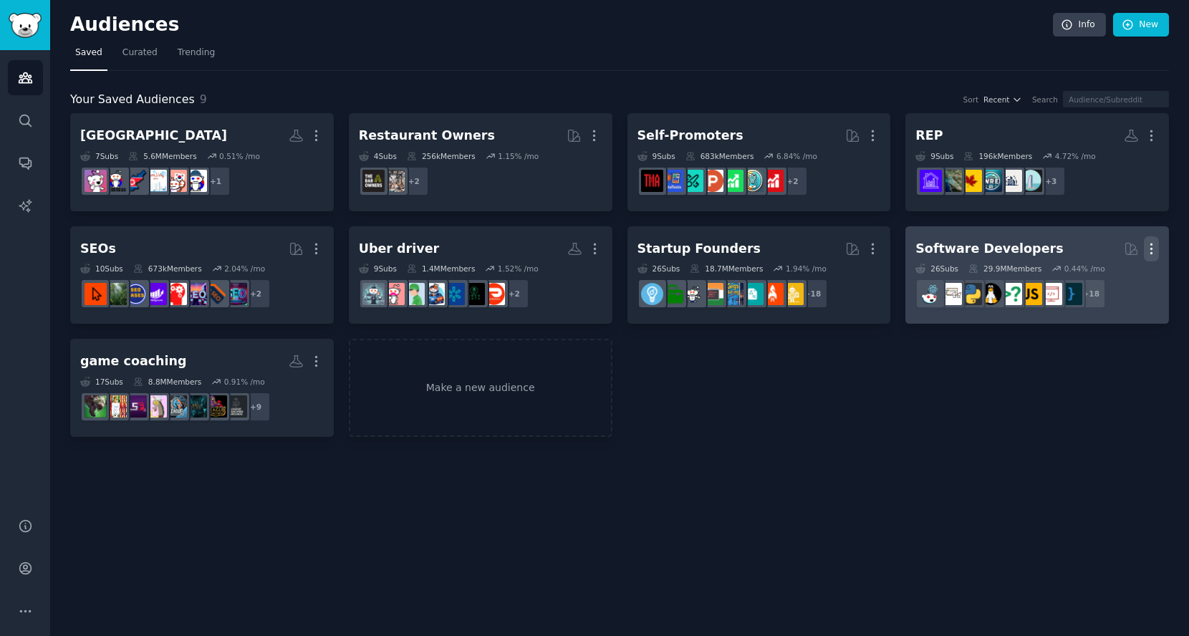
click at [1152, 241] on icon "button" at bounding box center [1151, 248] width 15 height 15
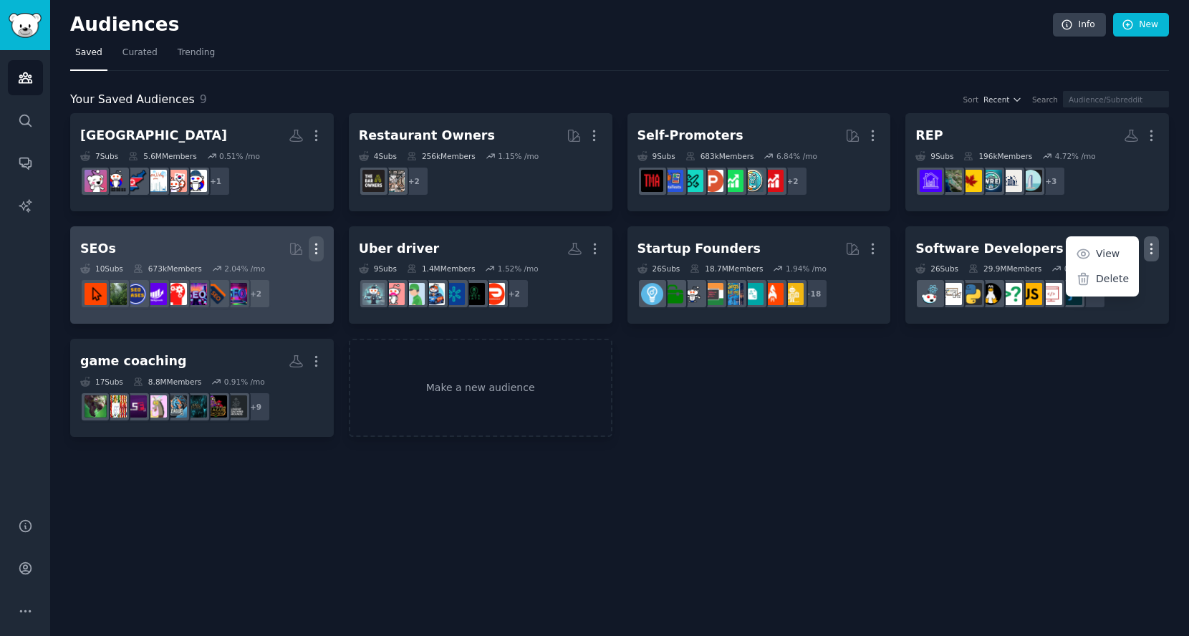
click at [320, 241] on icon "button" at bounding box center [316, 248] width 15 height 15
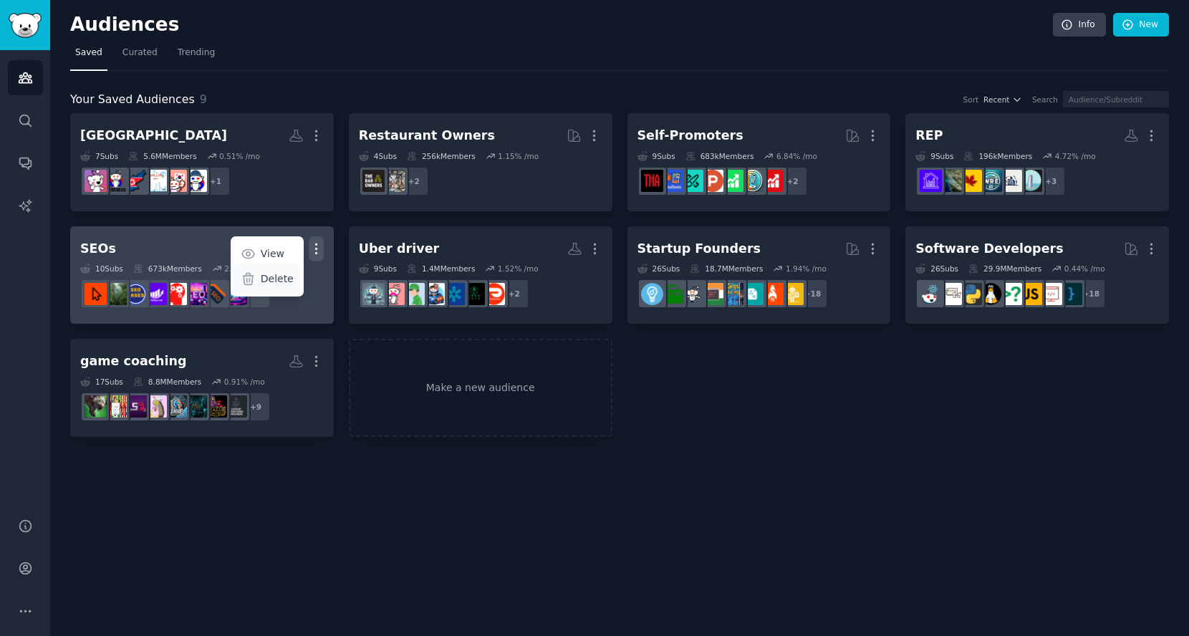
click at [286, 276] on p "Delete" at bounding box center [277, 278] width 33 height 15
click at [201, 236] on h2 "SEOs More View Delete" at bounding box center [202, 248] width 244 height 25
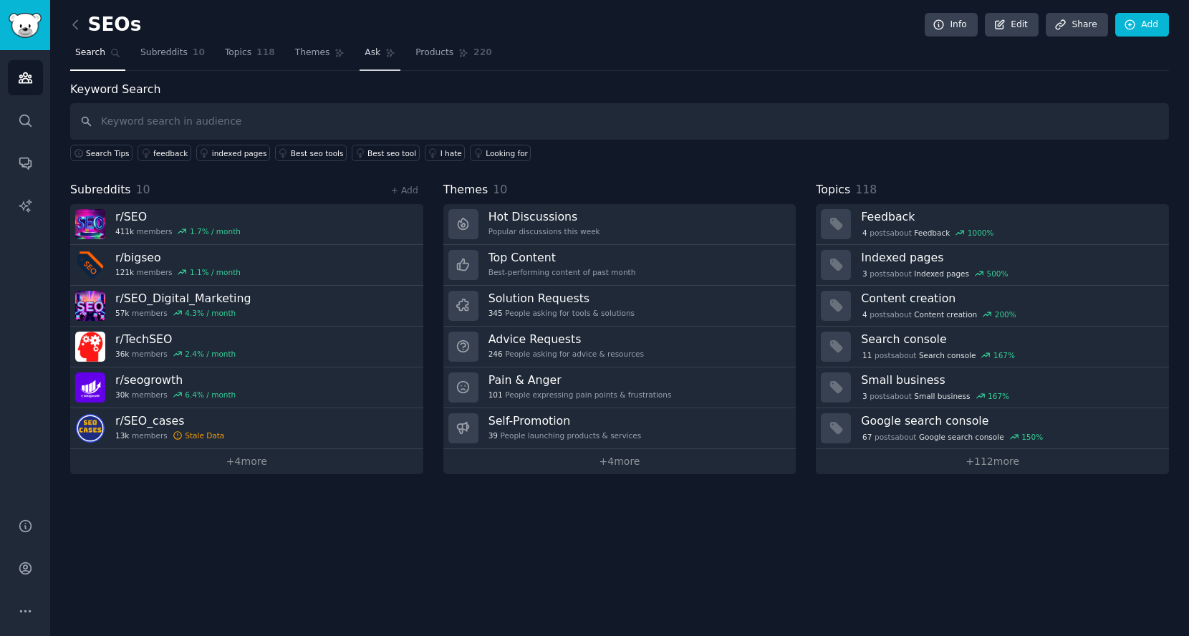
click at [360, 60] on link "Ask" at bounding box center [380, 56] width 41 height 29
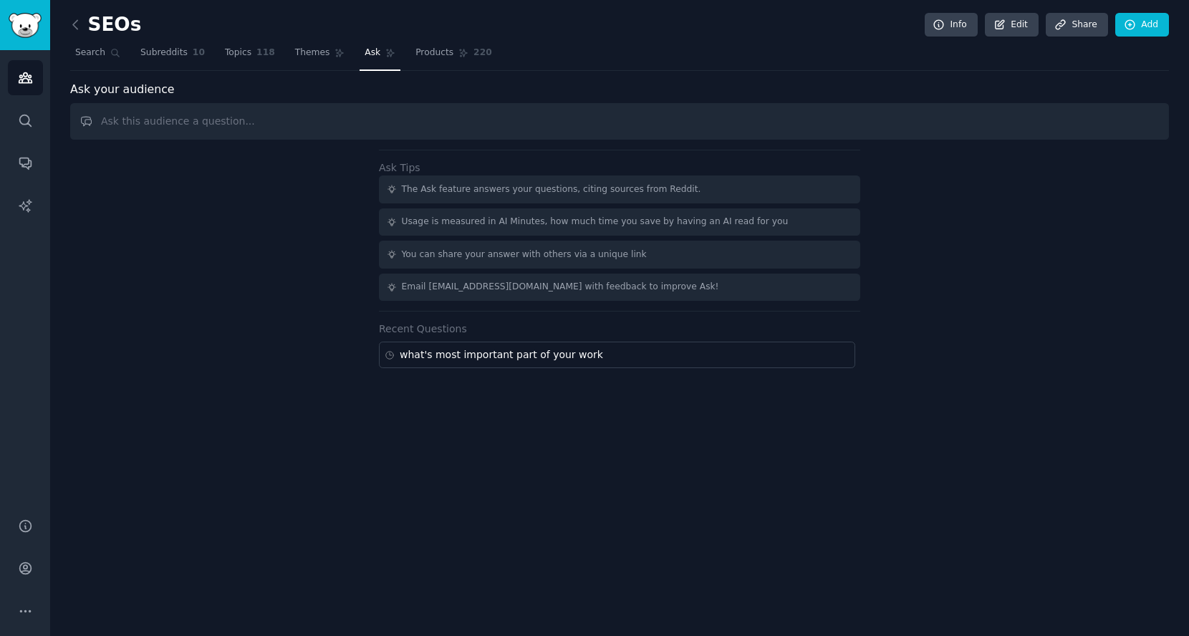
click at [82, 29] on link at bounding box center [79, 25] width 18 height 23
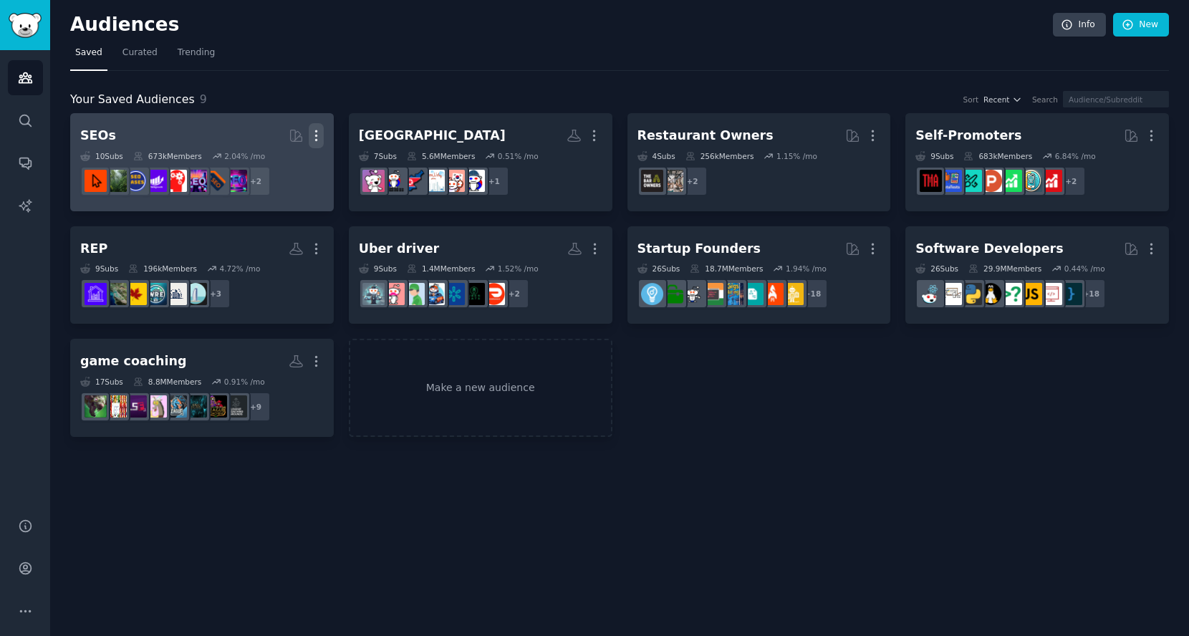
click at [321, 136] on icon "button" at bounding box center [316, 135] width 15 height 15
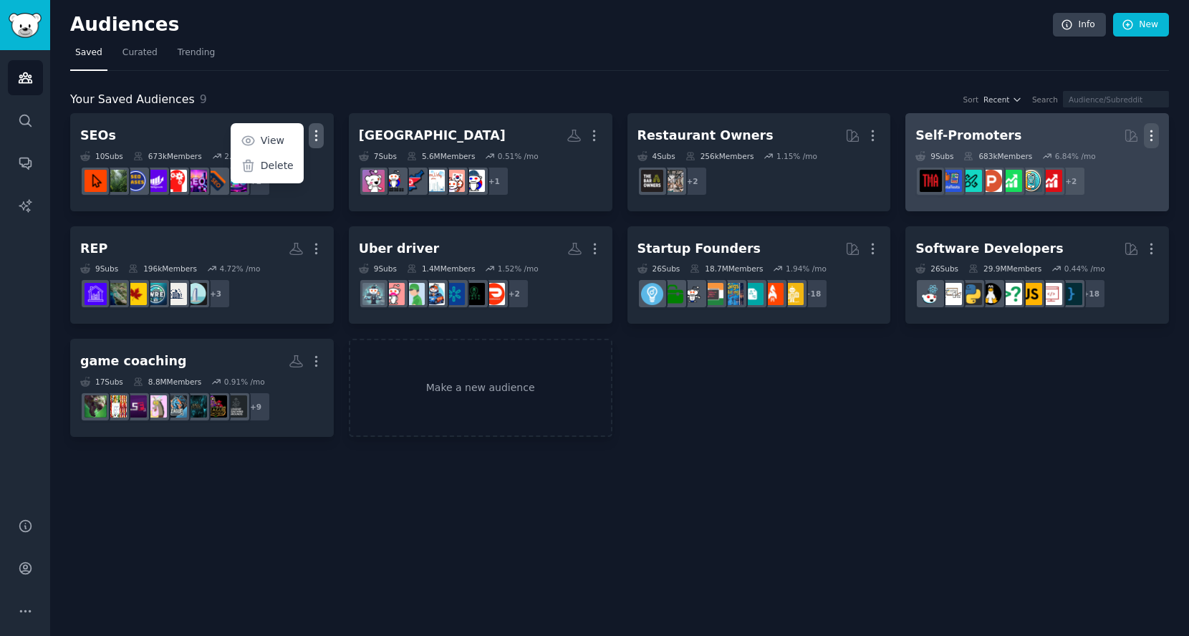
click at [1149, 133] on icon "button" at bounding box center [1151, 135] width 15 height 15
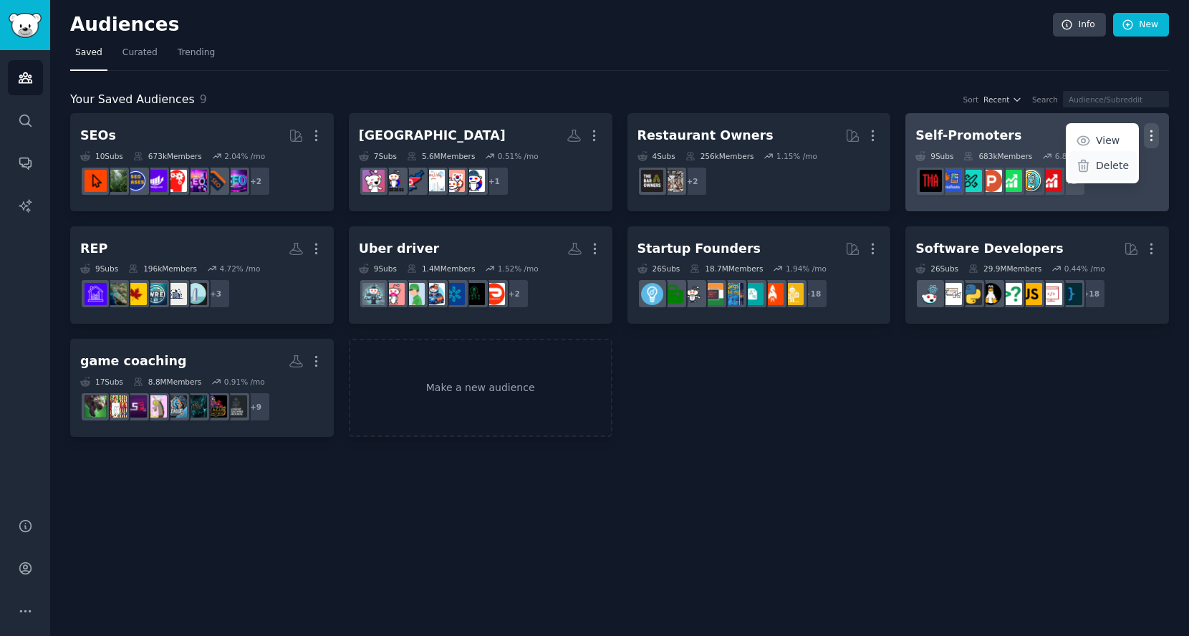
click at [1113, 163] on p "Delete" at bounding box center [1112, 165] width 33 height 15
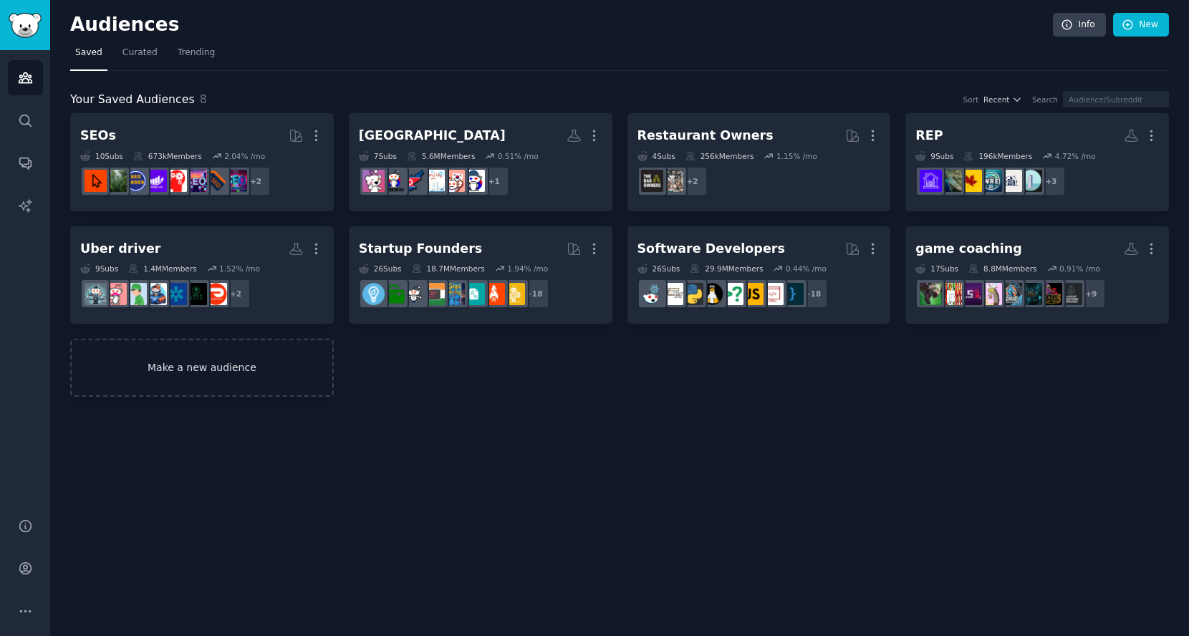
click at [202, 359] on link "Make a new audience" at bounding box center [202, 368] width 264 height 58
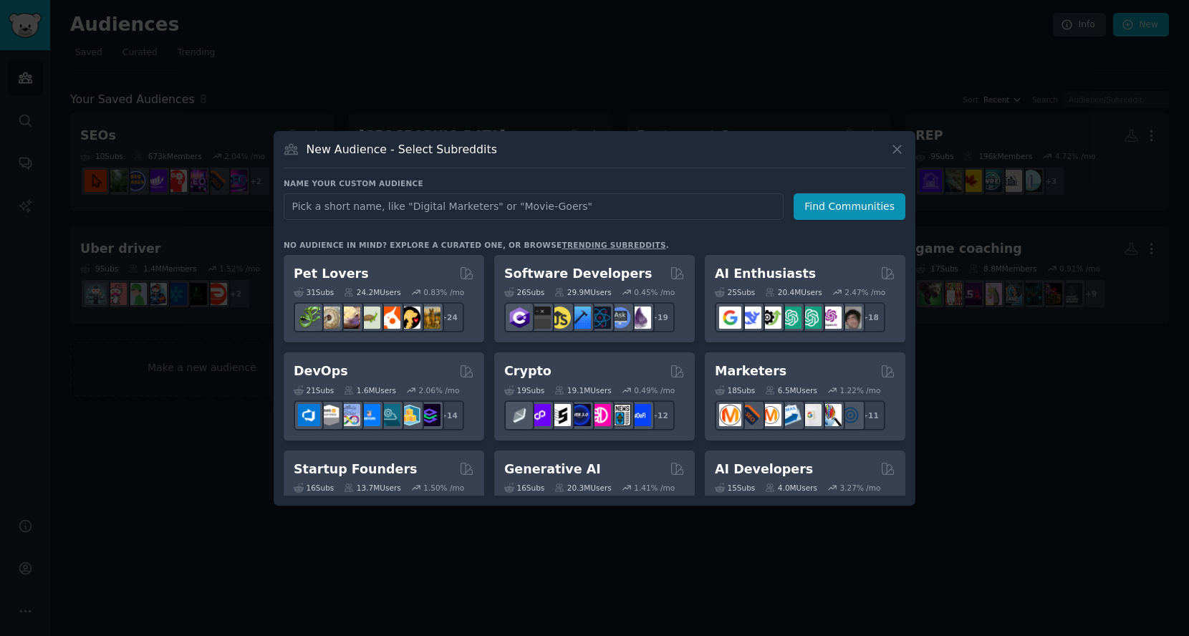
click at [459, 201] on input "text" at bounding box center [534, 206] width 500 height 27
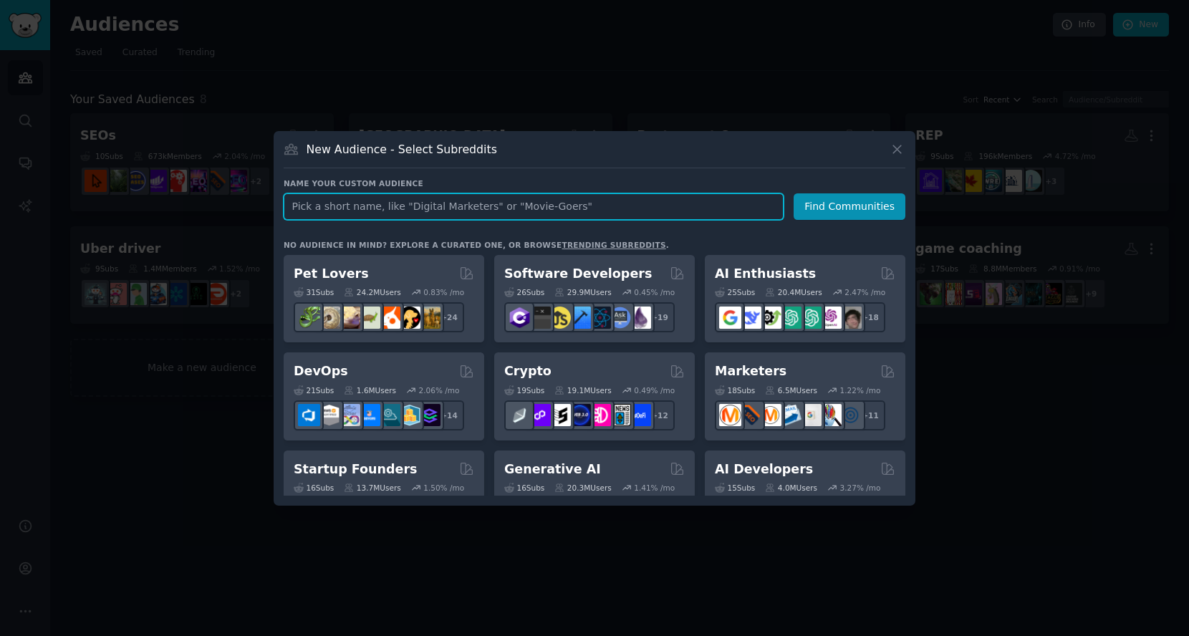
click at [600, 205] on input "text" at bounding box center [534, 206] width 500 height 27
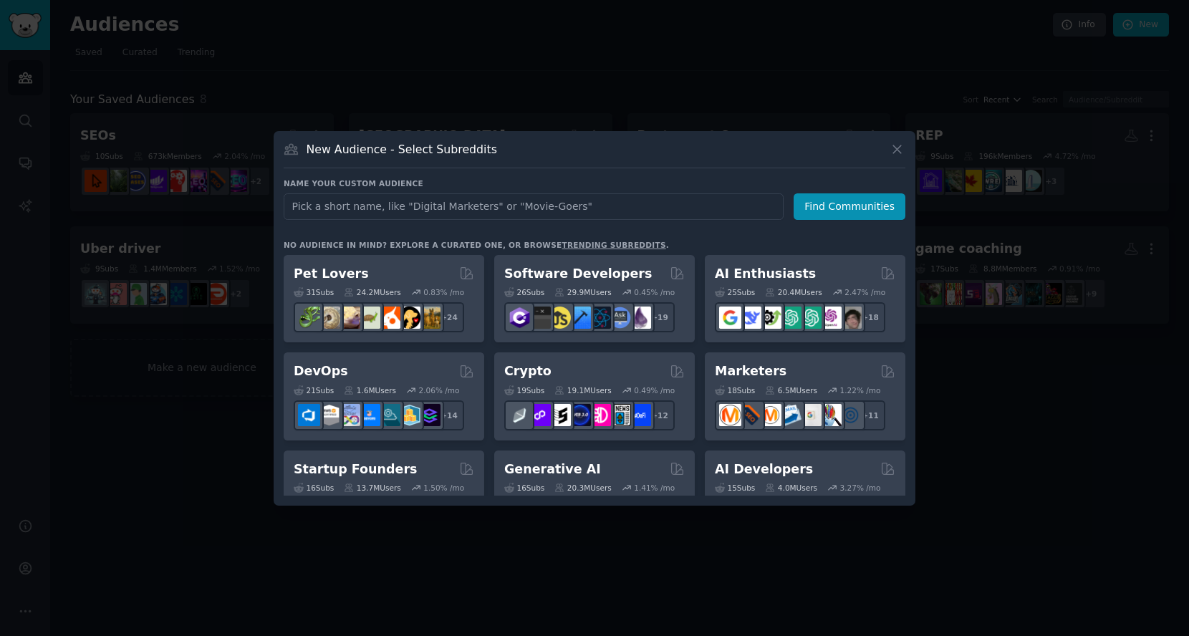
click at [722, 33] on div at bounding box center [594, 318] width 1189 height 636
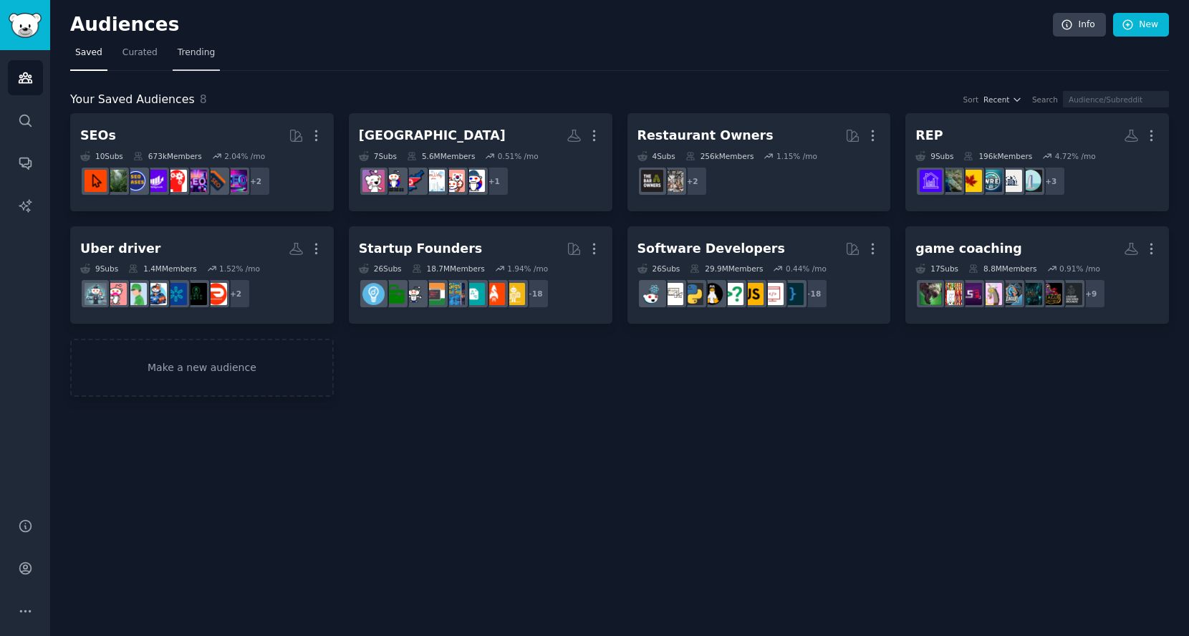
click at [193, 56] on span "Trending" at bounding box center [196, 53] width 37 height 13
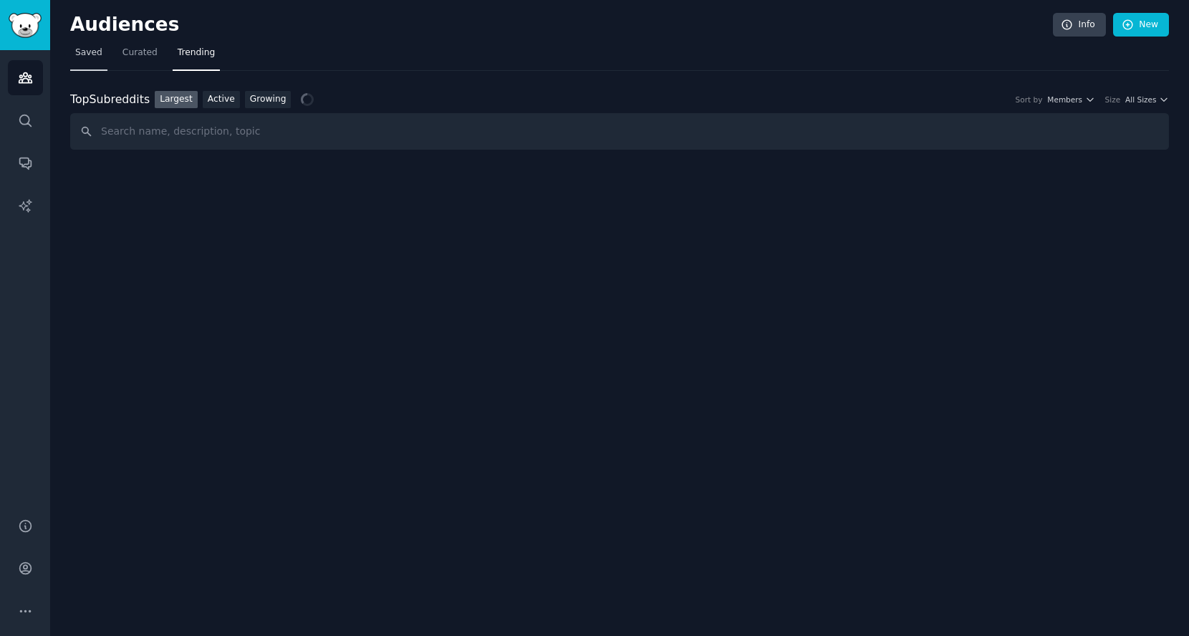
click at [95, 56] on span "Saved" at bounding box center [88, 53] width 27 height 13
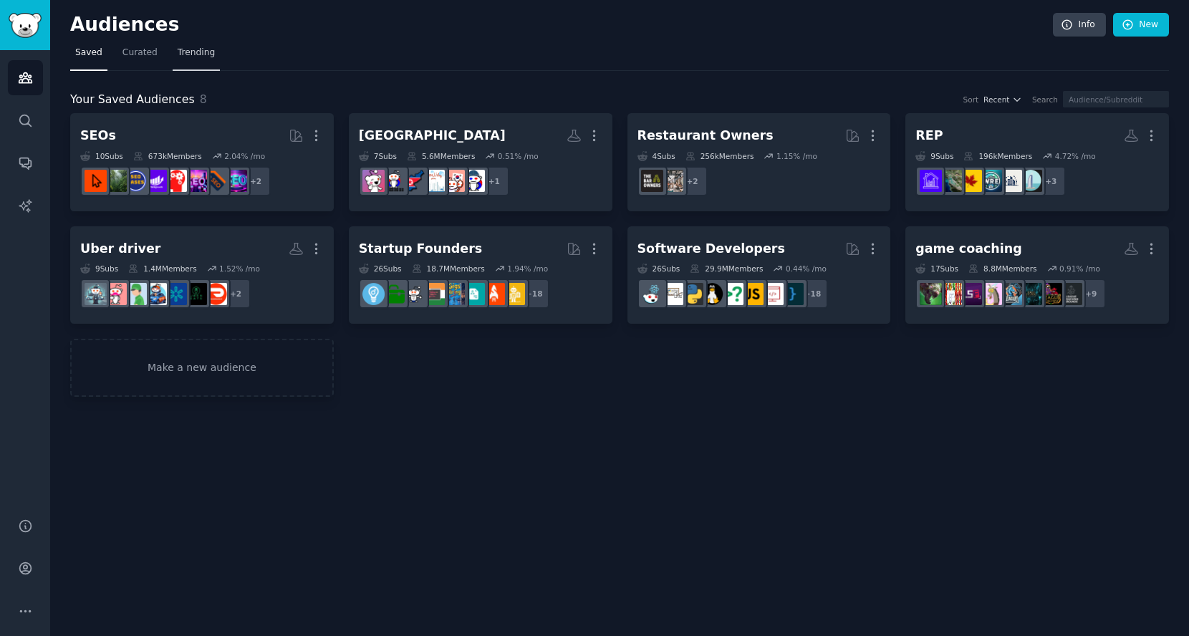
click at [180, 52] on span "Trending" at bounding box center [196, 53] width 37 height 13
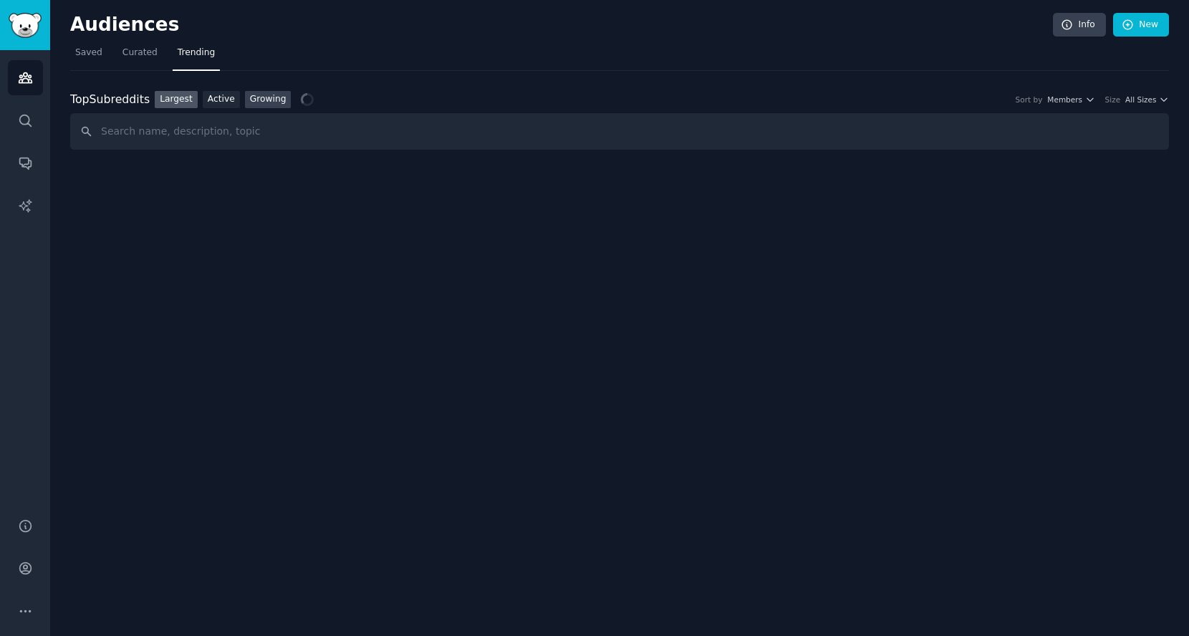
click at [258, 94] on link "Growing" at bounding box center [268, 100] width 47 height 18
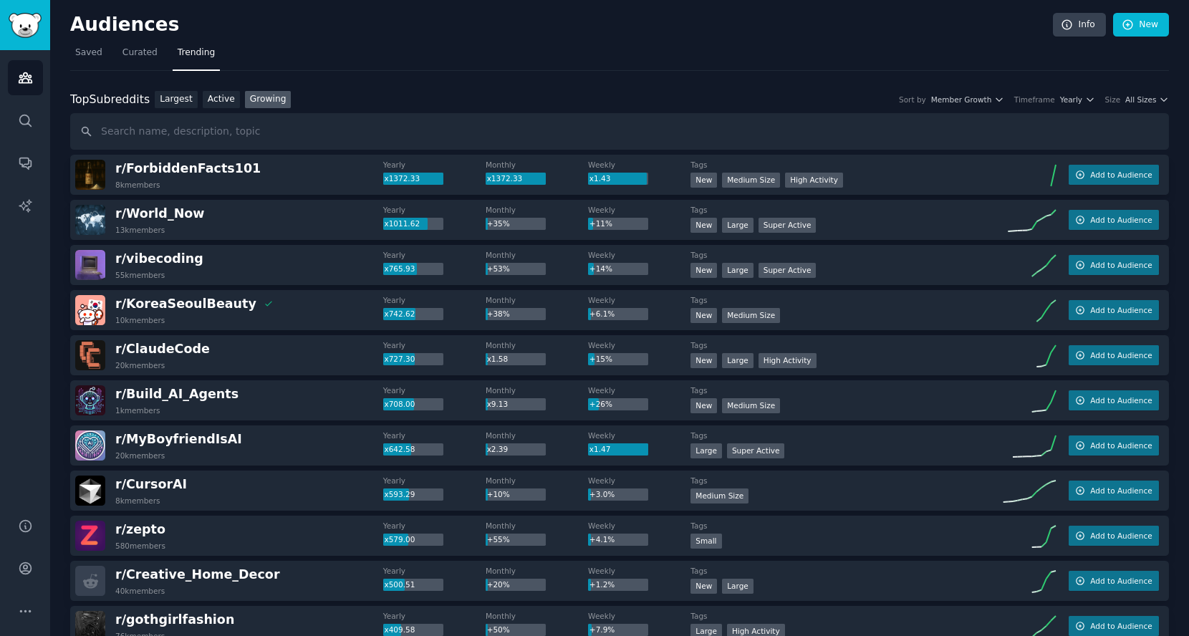
click at [1138, 92] on div "Top Subreddits Top Subreddits Largest Active Growing Sort by Member Growth Time…" at bounding box center [619, 100] width 1099 height 18
click at [1143, 102] on span "All Sizes" at bounding box center [1140, 100] width 31 height 10
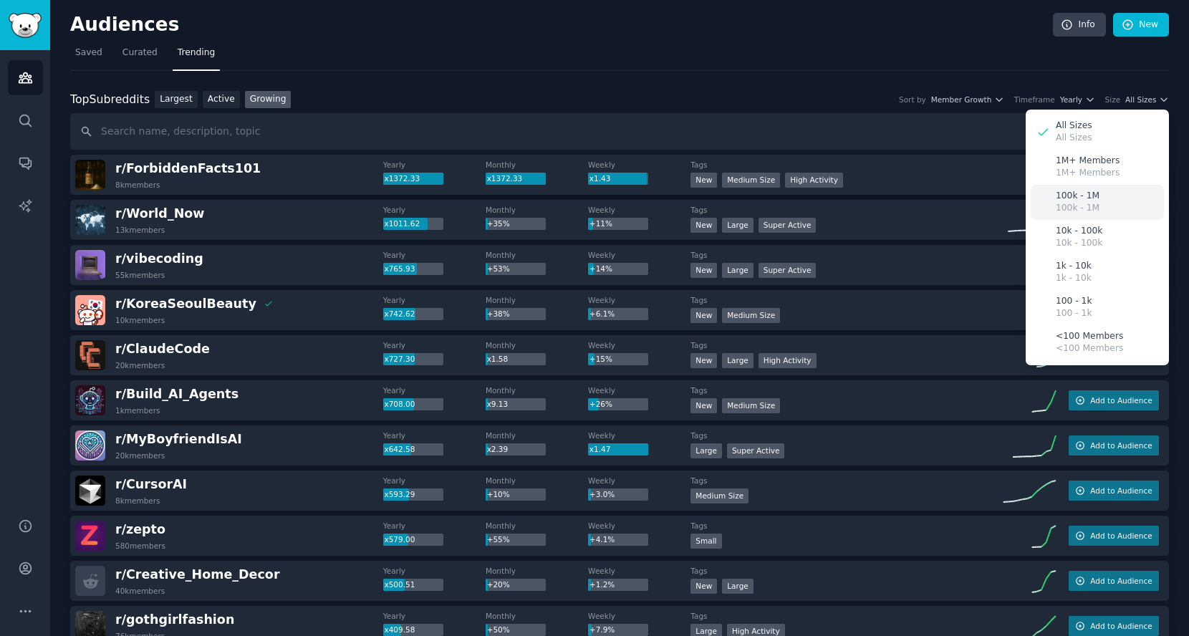
click at [1097, 200] on div "100k - 1M 100k - 1M" at bounding box center [1097, 202] width 133 height 35
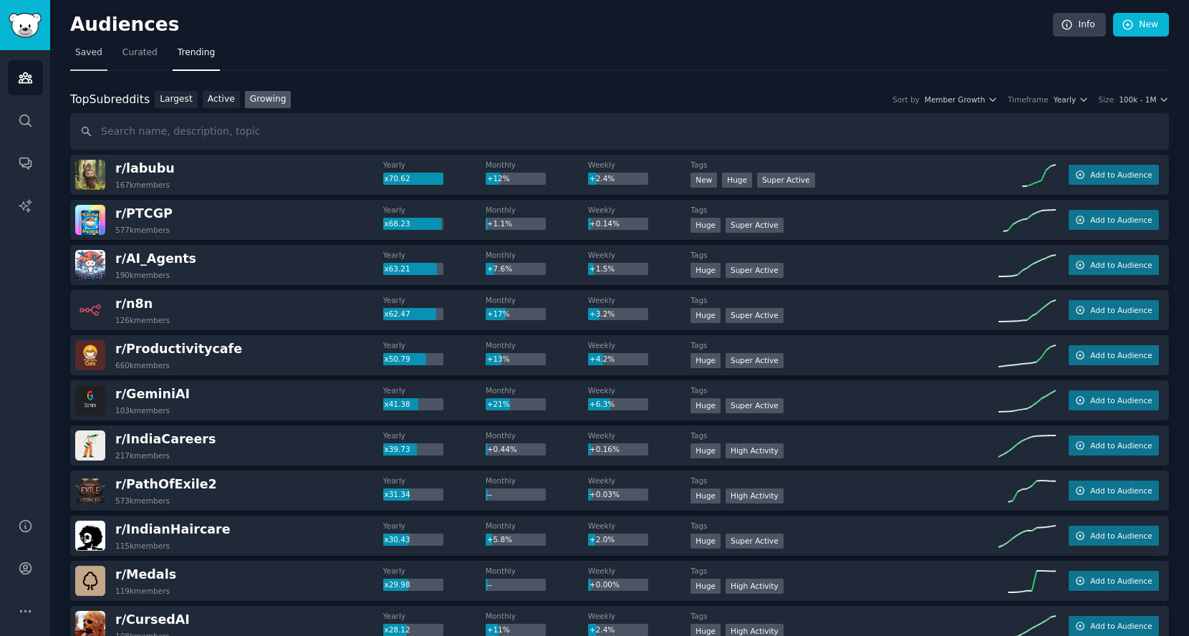
click at [87, 45] on link "Saved" at bounding box center [88, 56] width 37 height 29
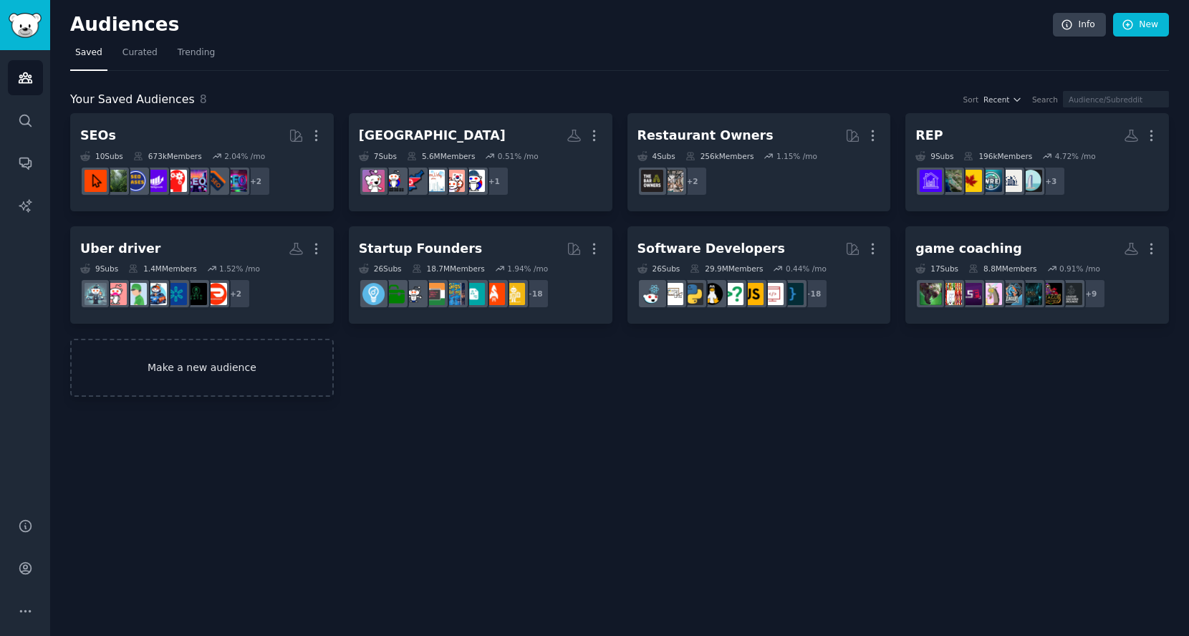
click at [224, 375] on link "Make a new audience" at bounding box center [202, 368] width 264 height 58
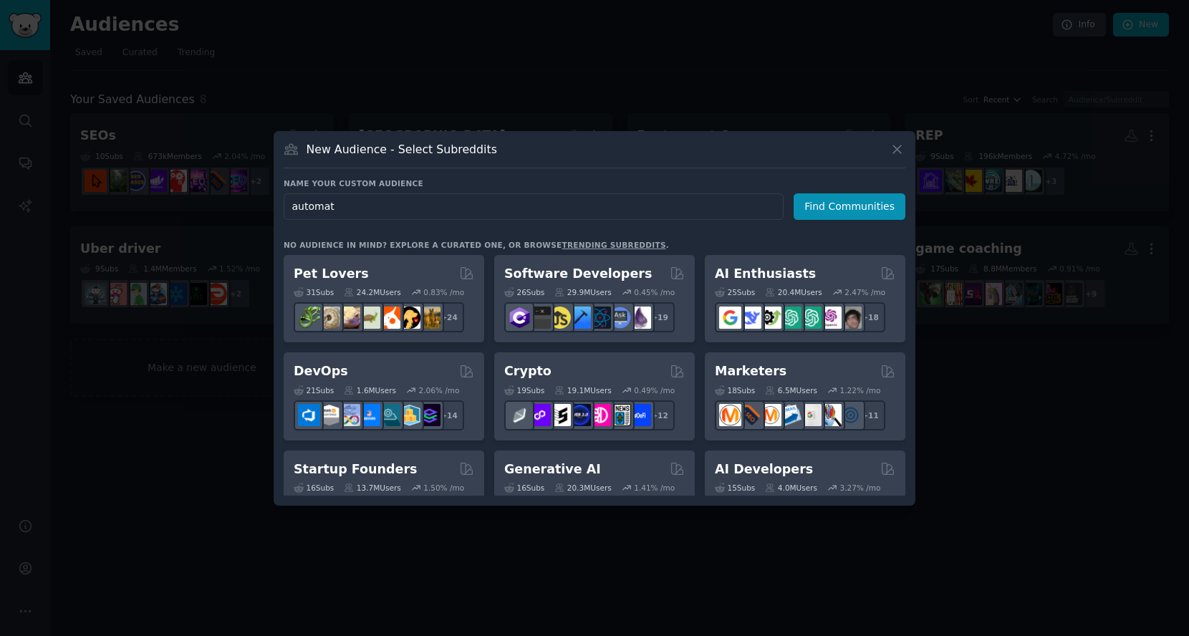
type input "automation"
click button "Find Communities" at bounding box center [850, 206] width 112 height 27
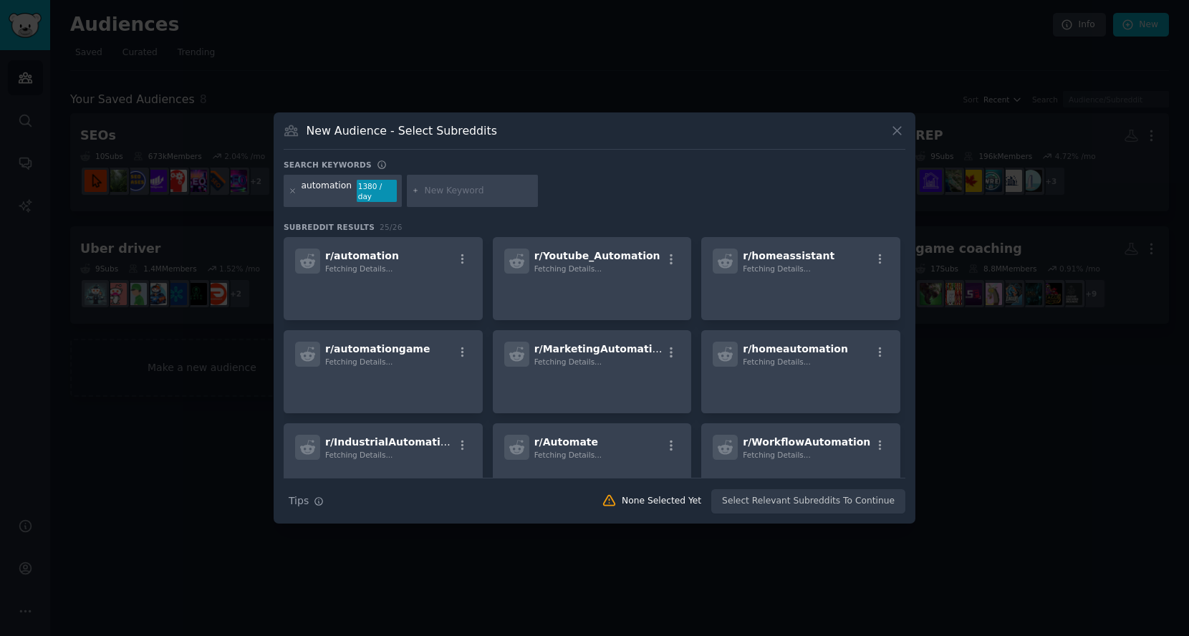
click at [446, 192] on input "text" at bounding box center [478, 191] width 109 height 13
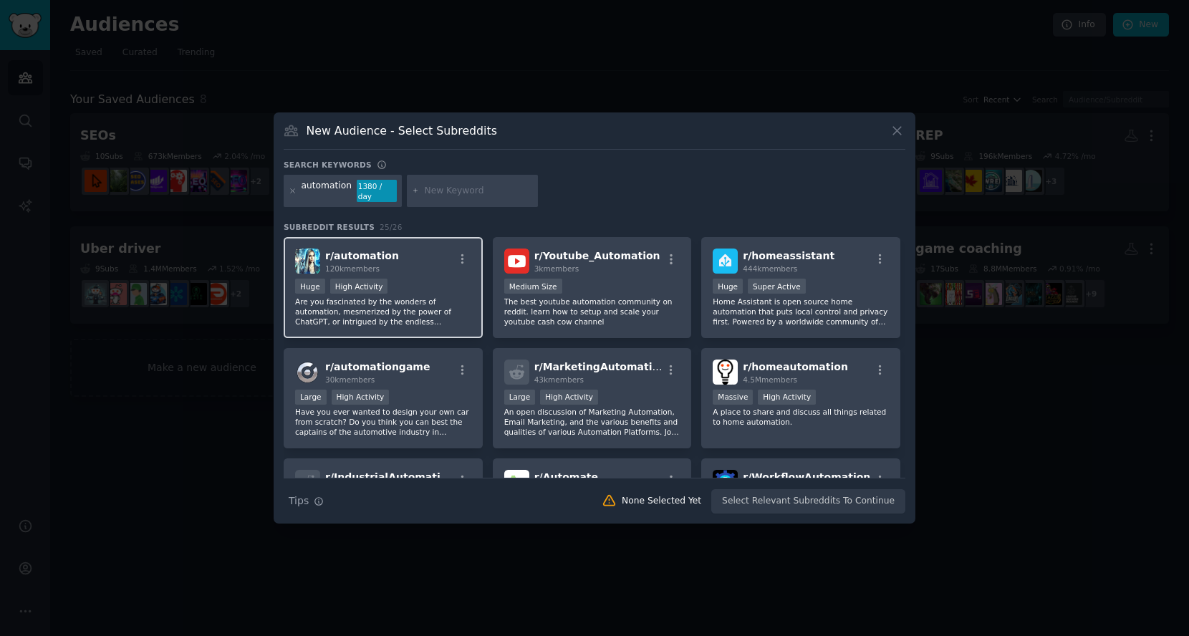
click at [438, 273] on div "r/ automation 120k members" at bounding box center [383, 261] width 176 height 25
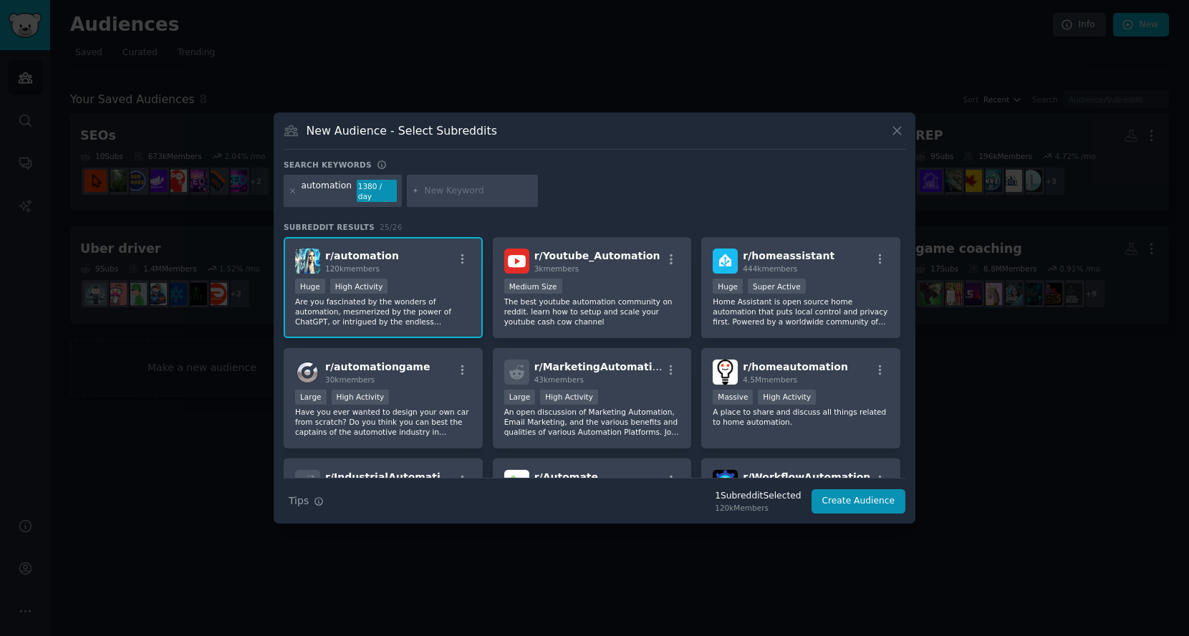
click at [485, 183] on div at bounding box center [473, 191] width 132 height 33
drag, startPoint x: 468, startPoint y: 192, endPoint x: 468, endPoint y: 203, distance: 10.8
click at [468, 203] on div at bounding box center [473, 191] width 132 height 33
type input "n8n"
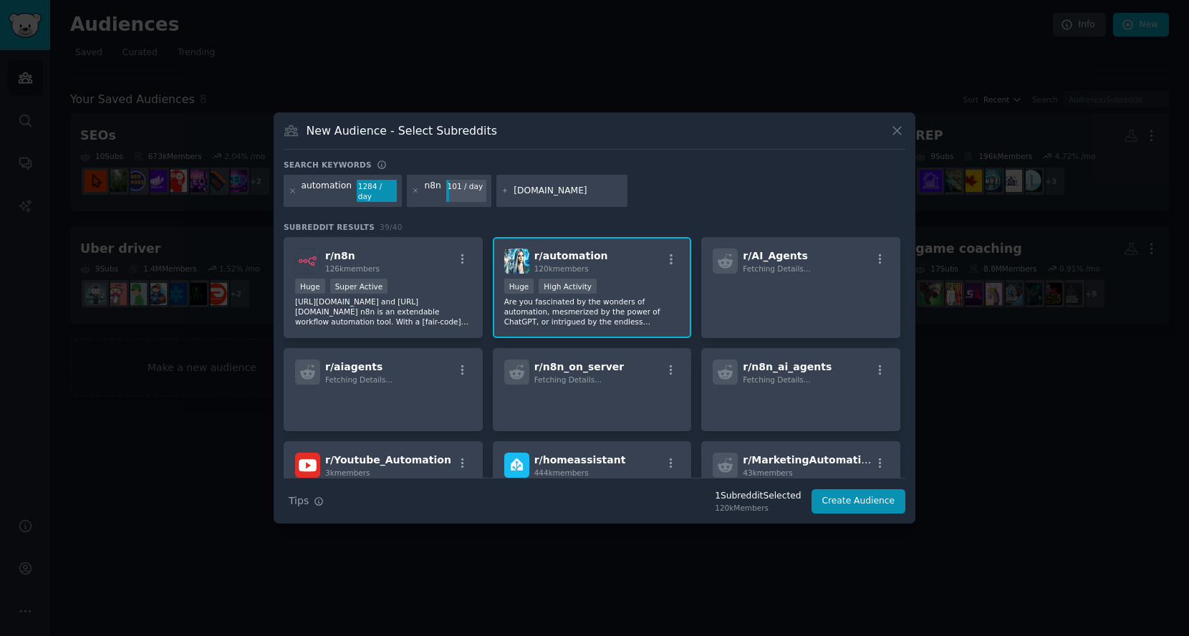
type input "make.com"
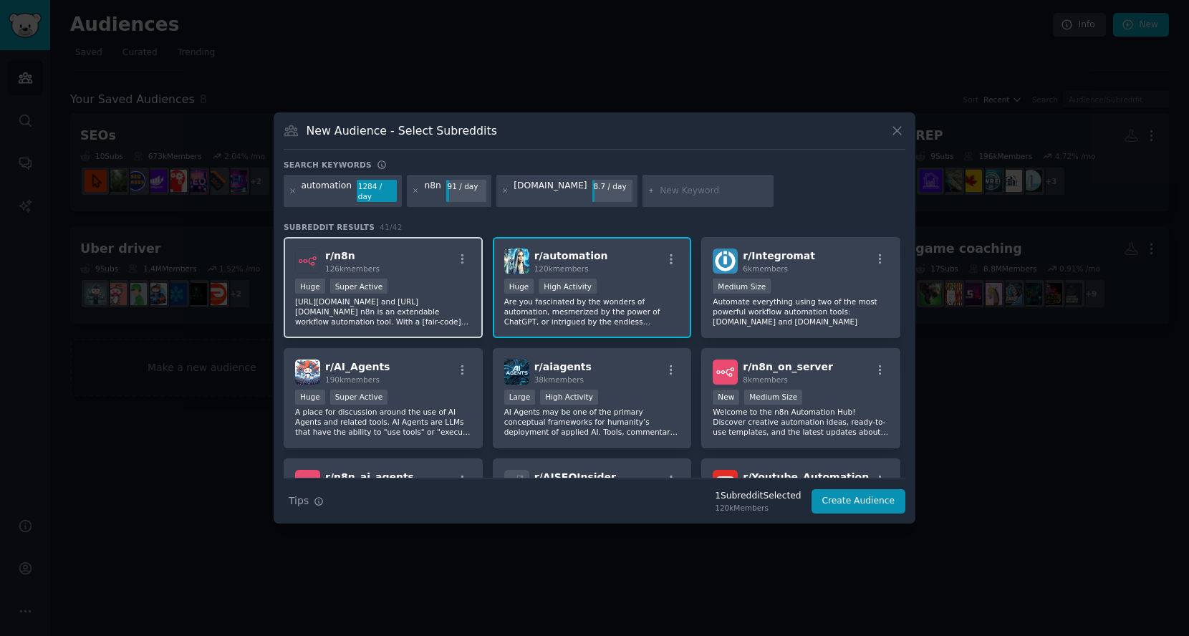
click at [436, 271] on div "r/ n8n 126k members" at bounding box center [383, 261] width 176 height 25
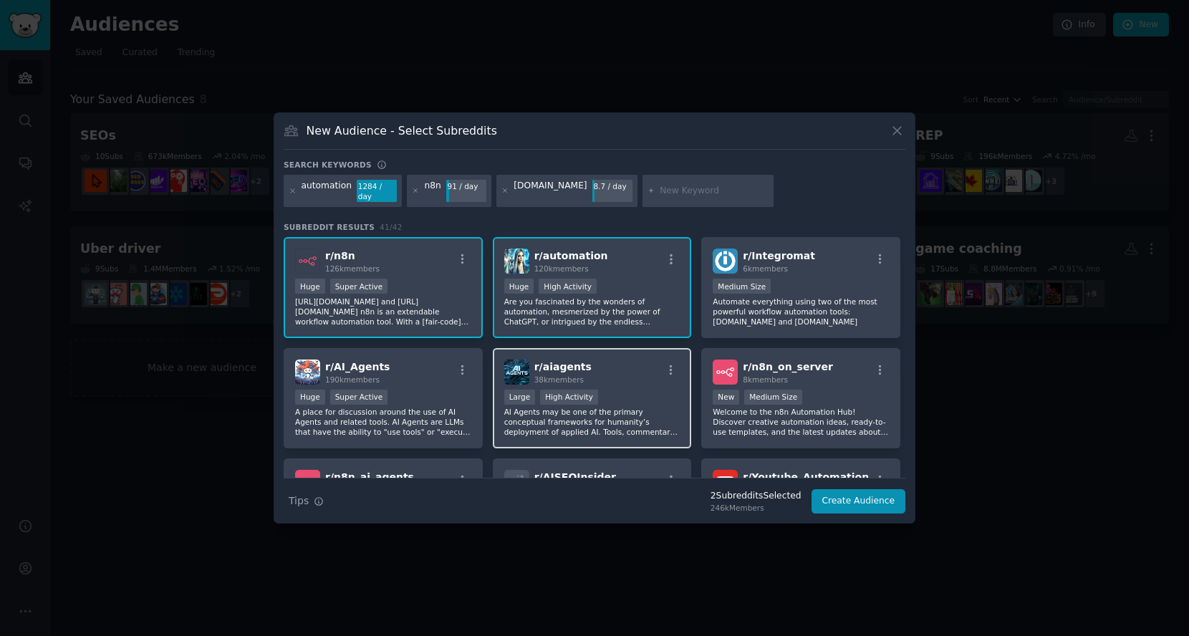
click at [636, 369] on div "r/ aiagents 38k members" at bounding box center [592, 372] width 176 height 25
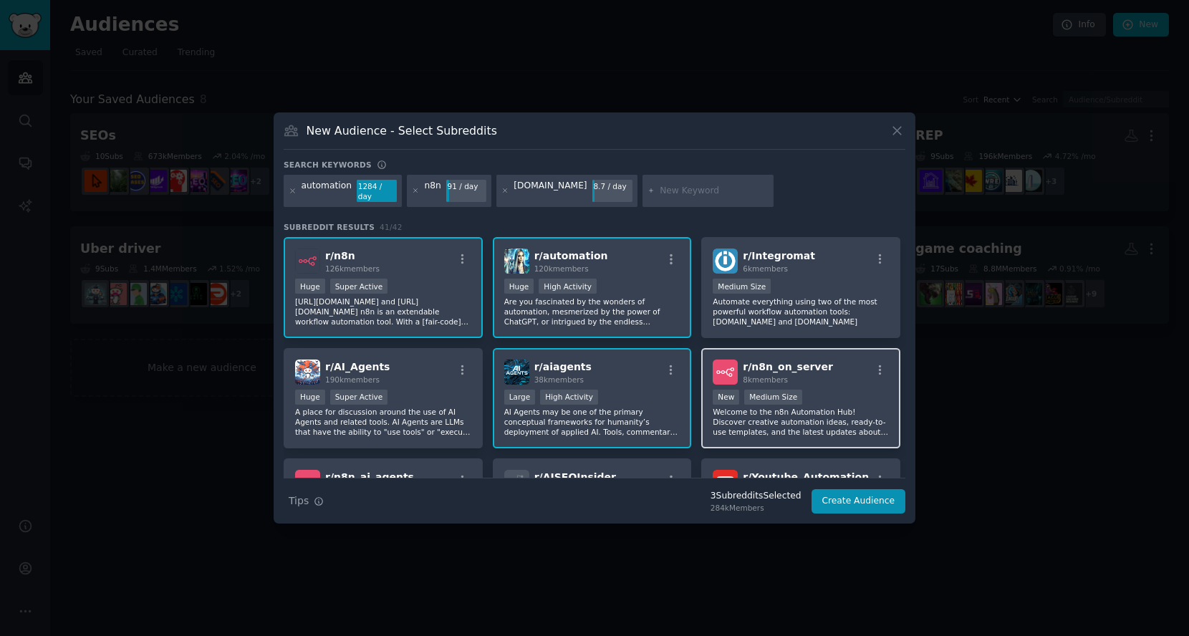
click at [817, 378] on div "8k members" at bounding box center [788, 380] width 90 height 10
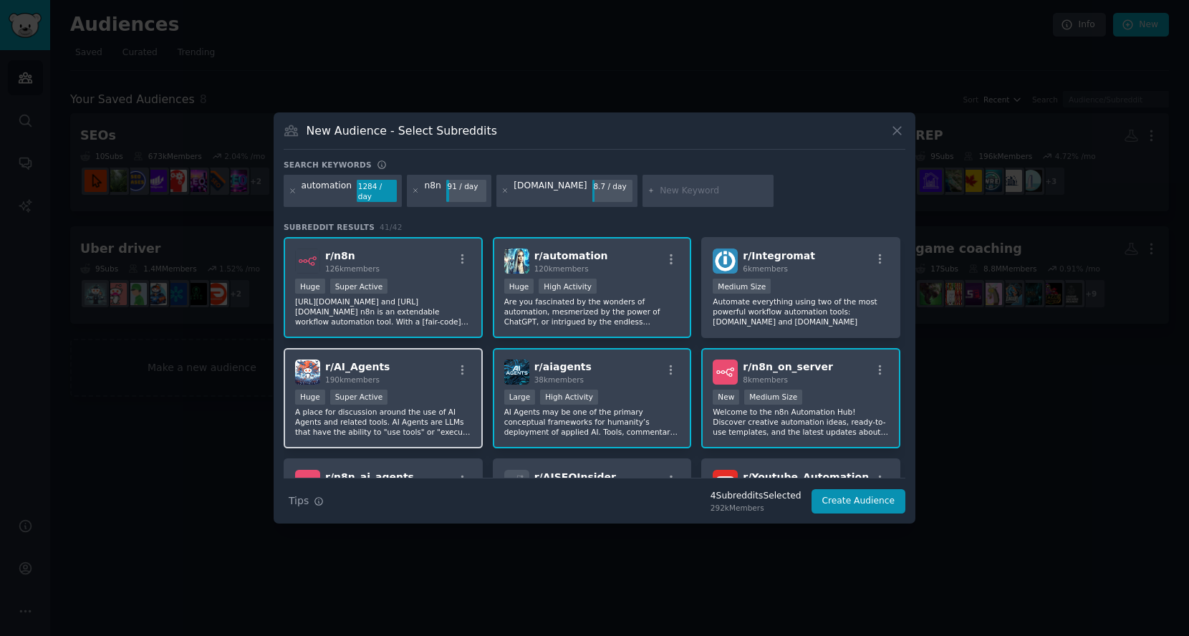
click at [423, 386] on div "r/ AI_Agents 190k members Huge Super Active A place for discussion around the u…" at bounding box center [383, 398] width 199 height 101
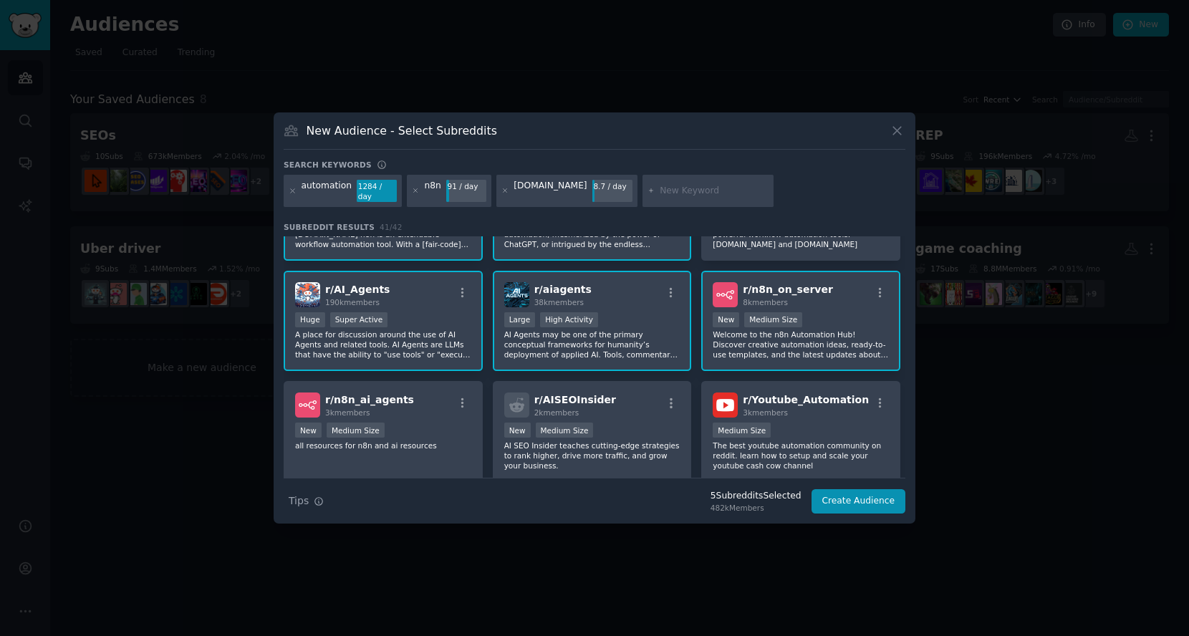
scroll to position [80, 0]
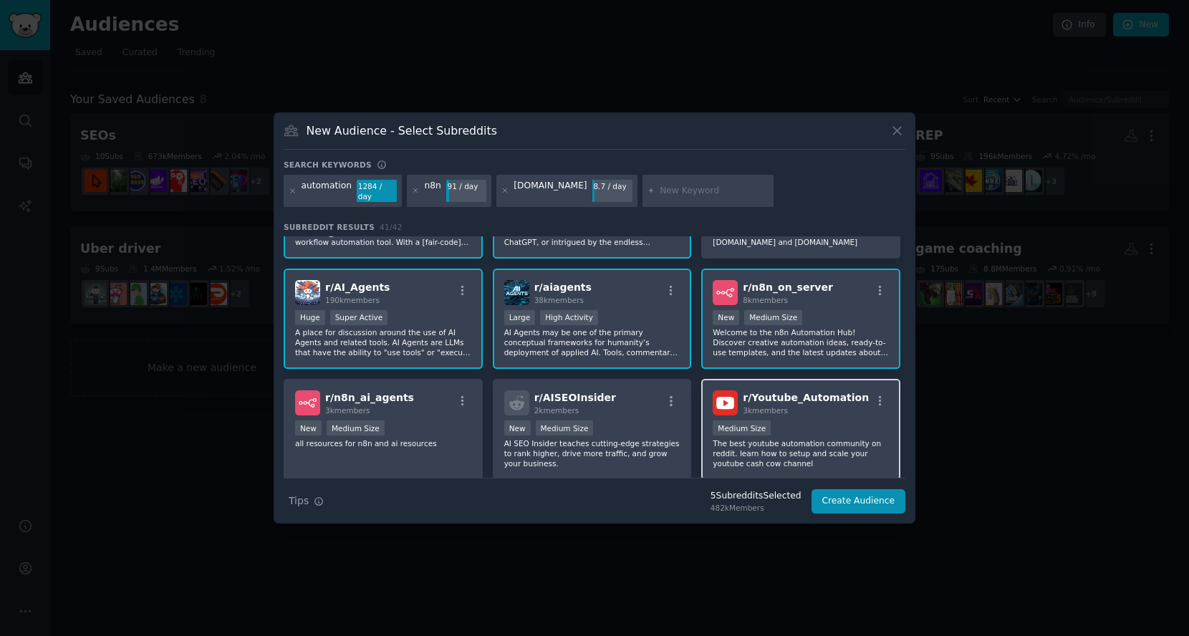
click at [812, 428] on div "Medium Size" at bounding box center [801, 429] width 176 height 18
click at [449, 451] on div "r/ n8n_ai_agents 3k members New Medium Size all resources for n8n and ai resour…" at bounding box center [383, 429] width 199 height 101
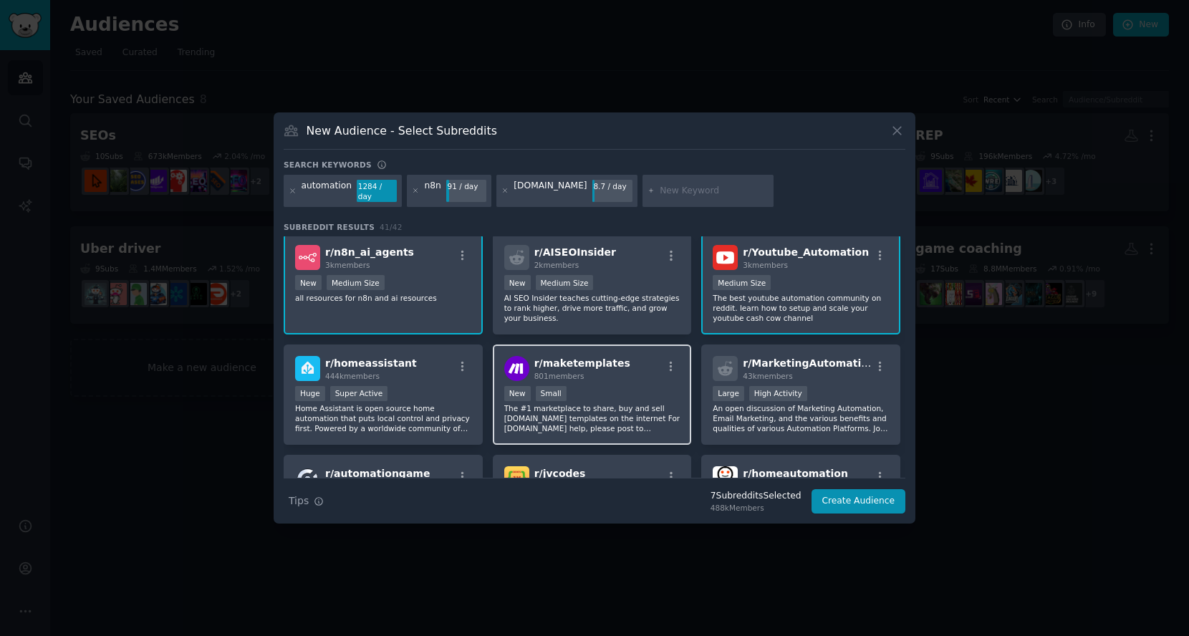
scroll to position [239, 0]
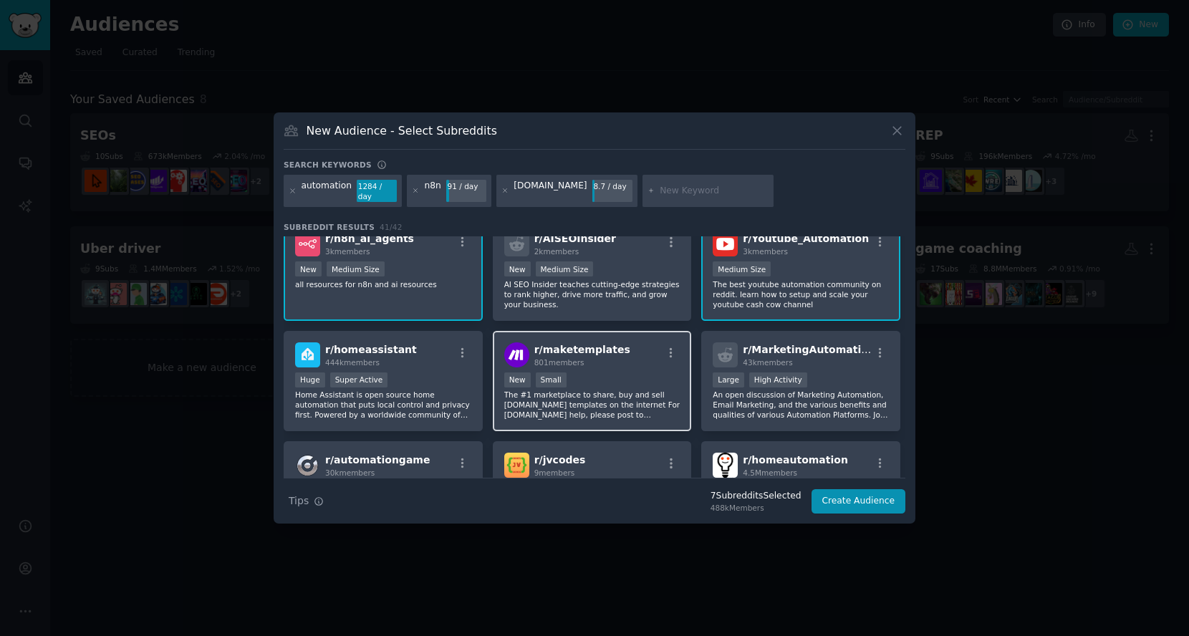
click at [631, 363] on div "r/ maketemplates 801 members" at bounding box center [592, 354] width 176 height 25
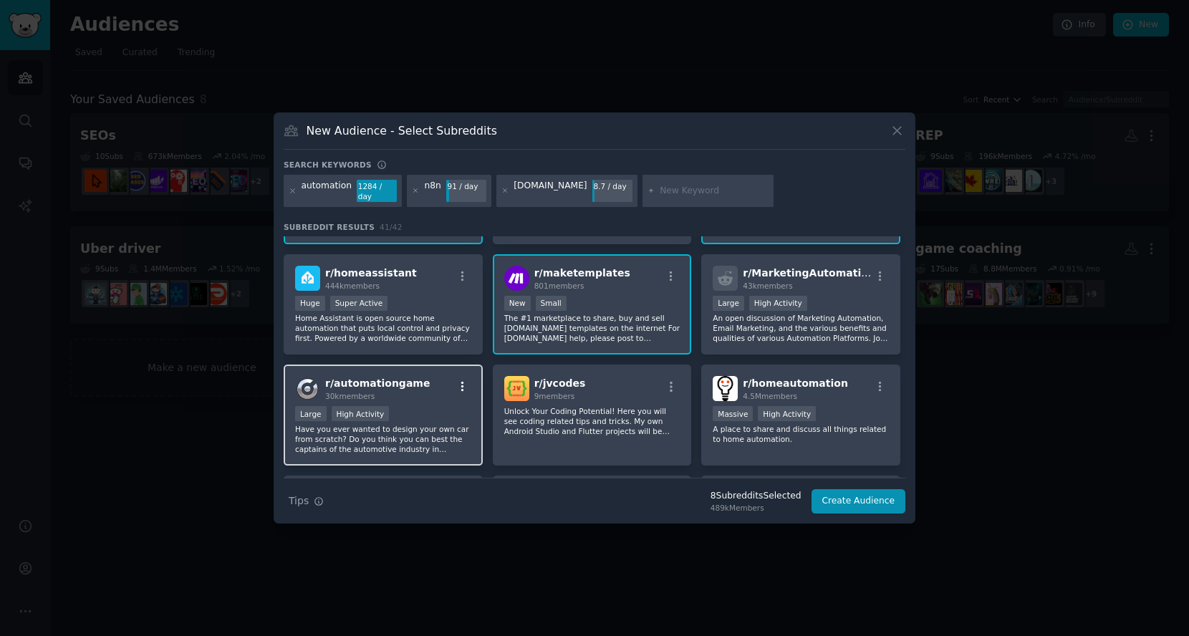
scroll to position [318, 0]
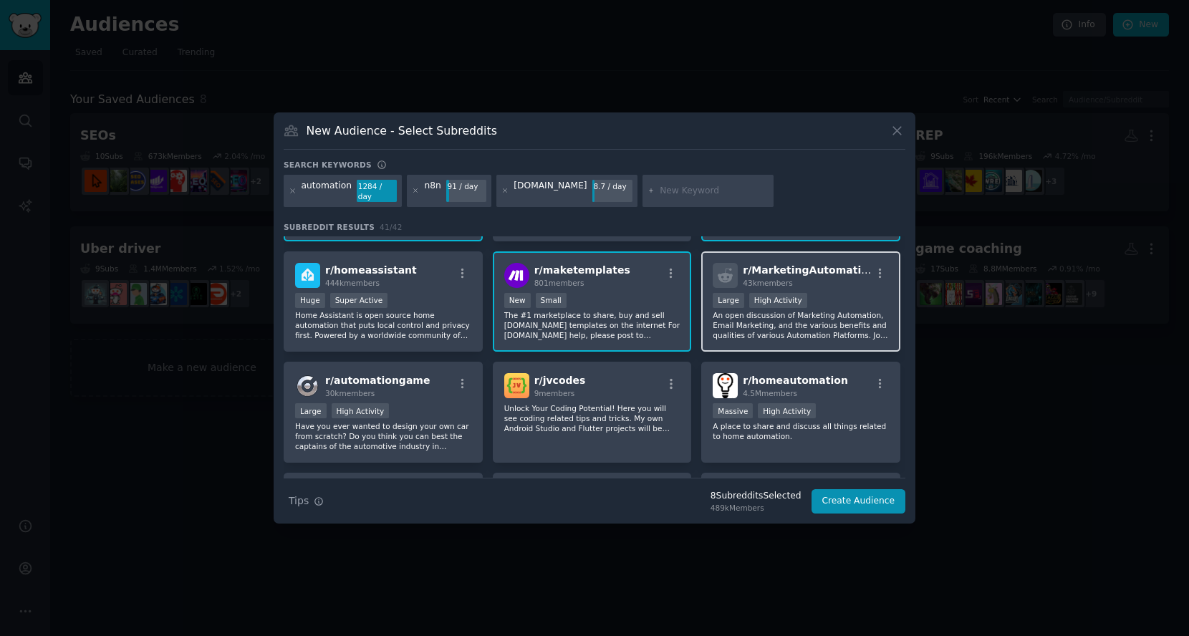
click at [837, 304] on div ">= 80th percentile for submissions / day Large High Activity" at bounding box center [801, 302] width 176 height 18
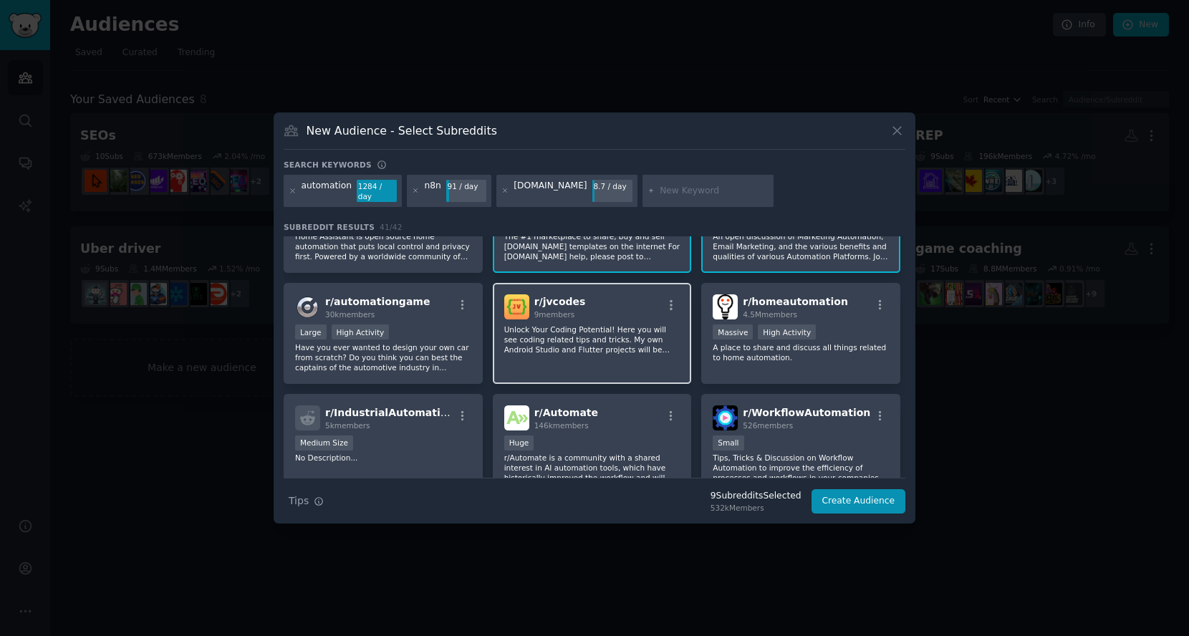
scroll to position [398, 0]
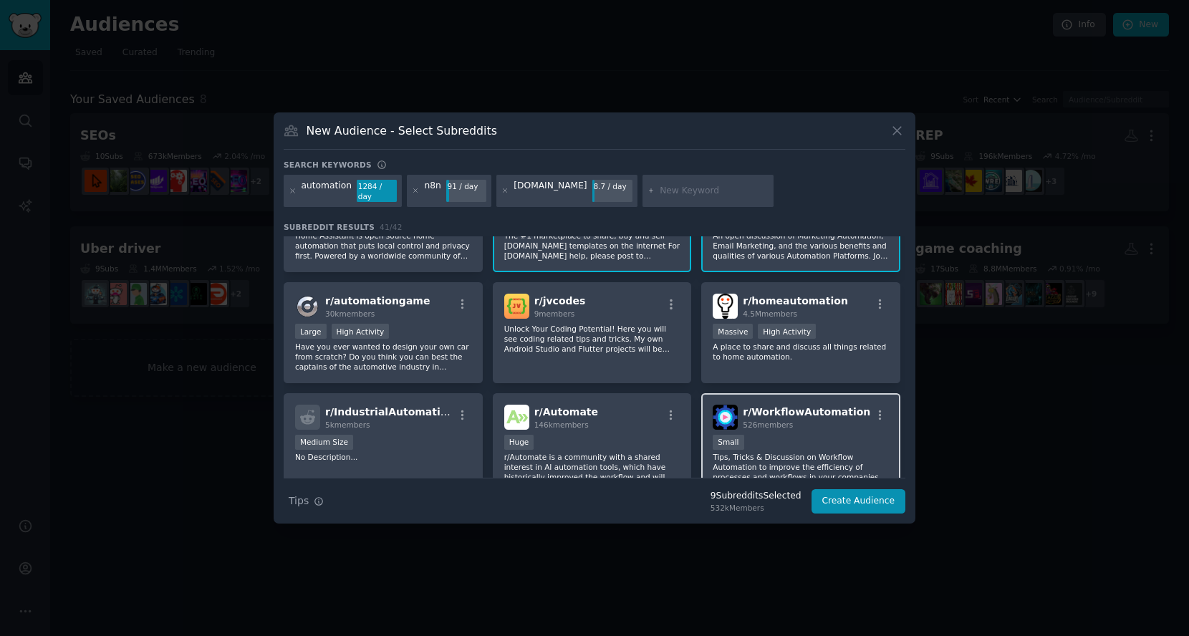
click at [828, 452] on p "Tips, Tricks & Discussion on Workflow Automation to improve the efficiency of p…" at bounding box center [801, 467] width 176 height 30
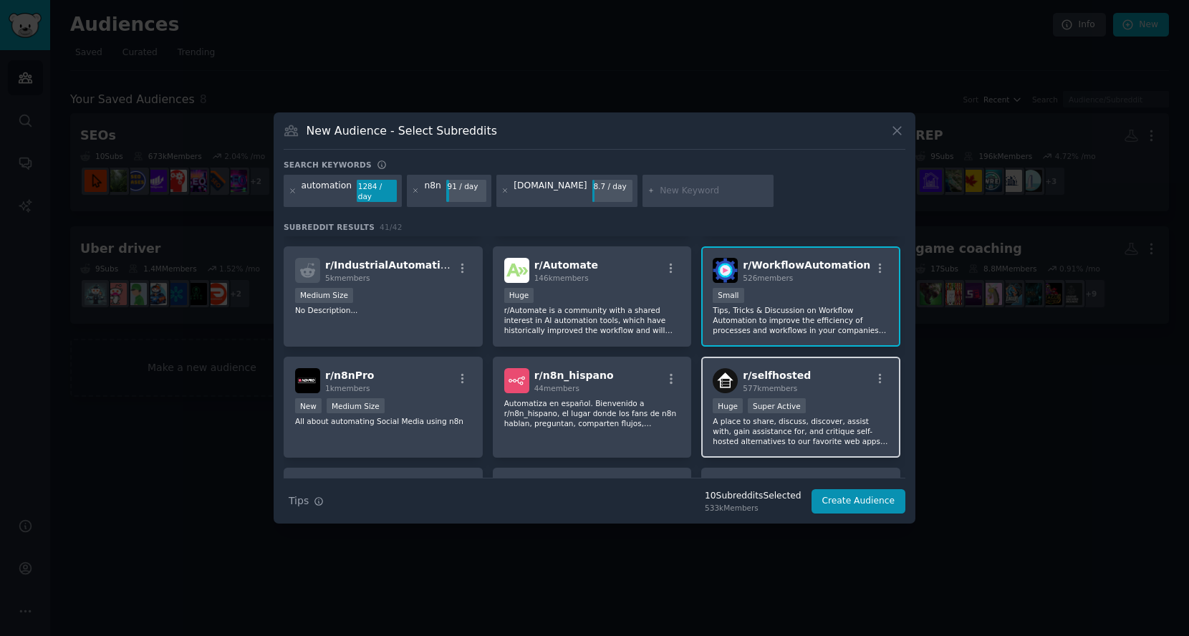
scroll to position [557, 0]
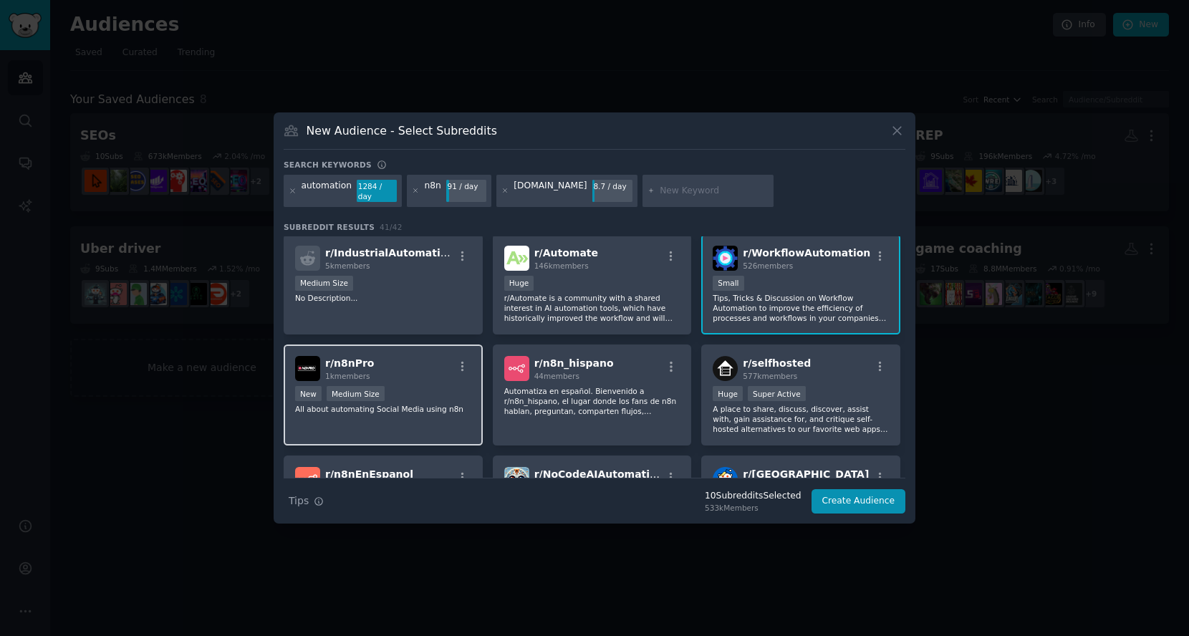
drag, startPoint x: 423, startPoint y: 371, endPoint x: 425, endPoint y: 364, distance: 7.7
click at [423, 370] on div "r/ n8nPro 1k members" at bounding box center [383, 368] width 176 height 25
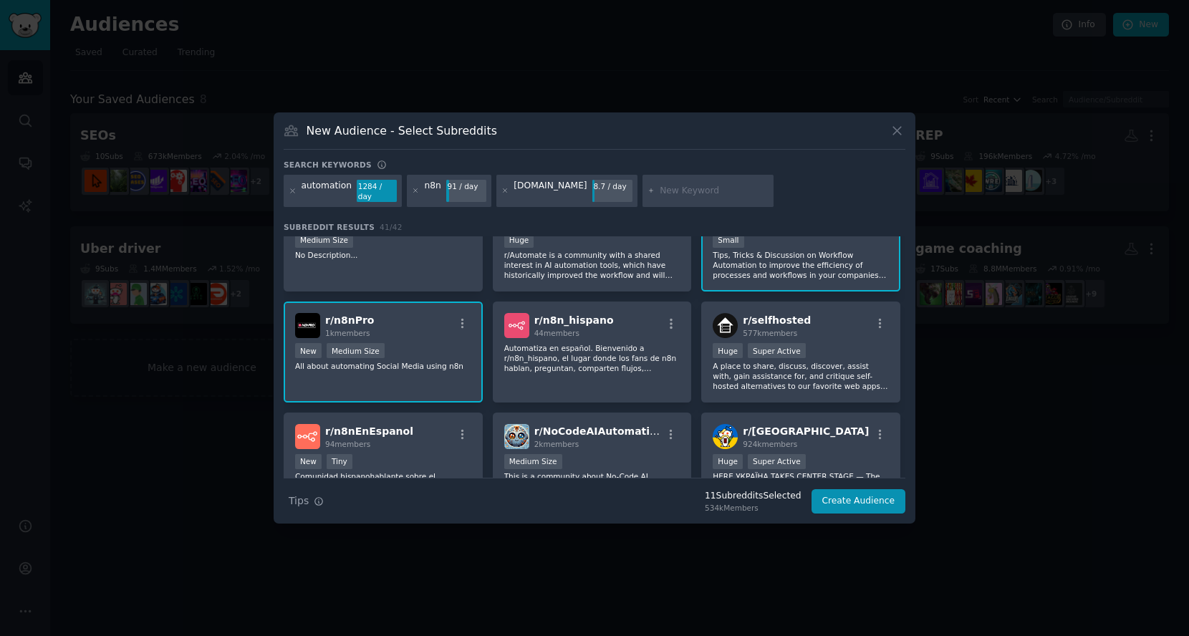
scroll to position [636, 0]
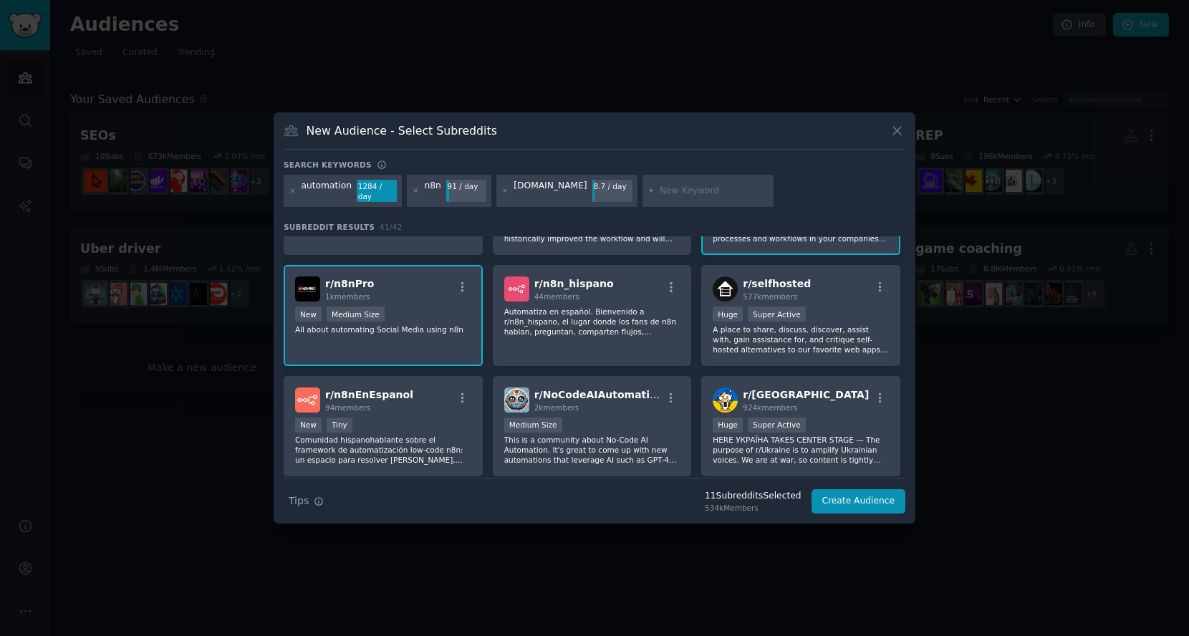
click at [660, 190] on input "text" at bounding box center [714, 191] width 109 height 13
type input "workflow"
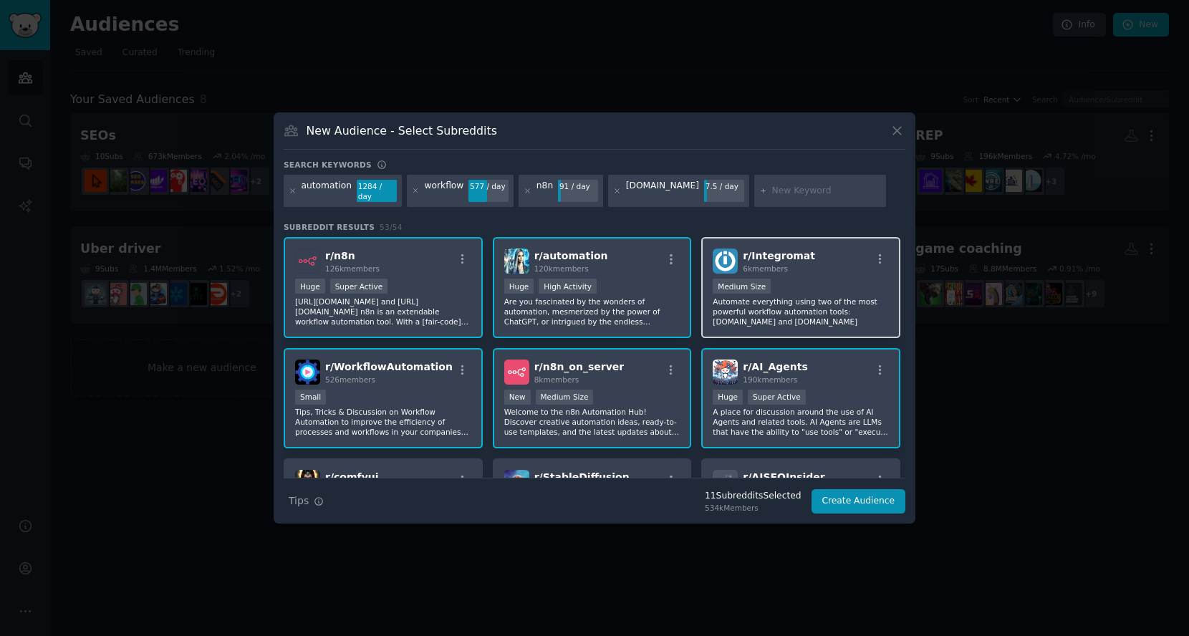
click at [824, 319] on p "Automate everything using two of the most powerful workflow automation tools: M…" at bounding box center [801, 312] width 176 height 30
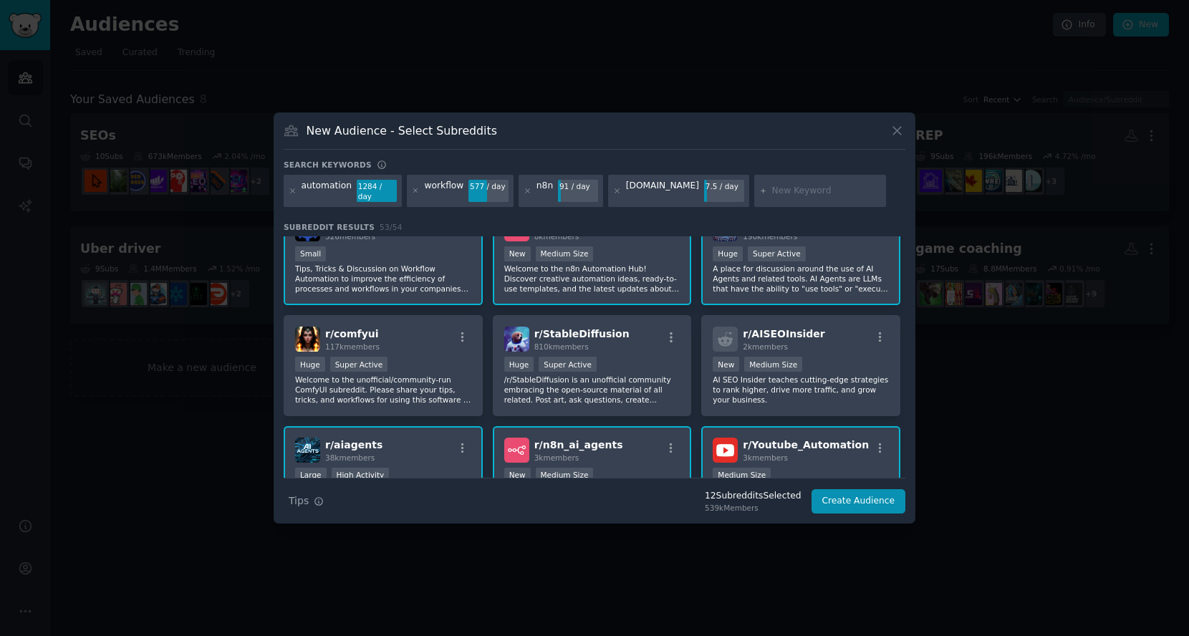
scroll to position [159, 0]
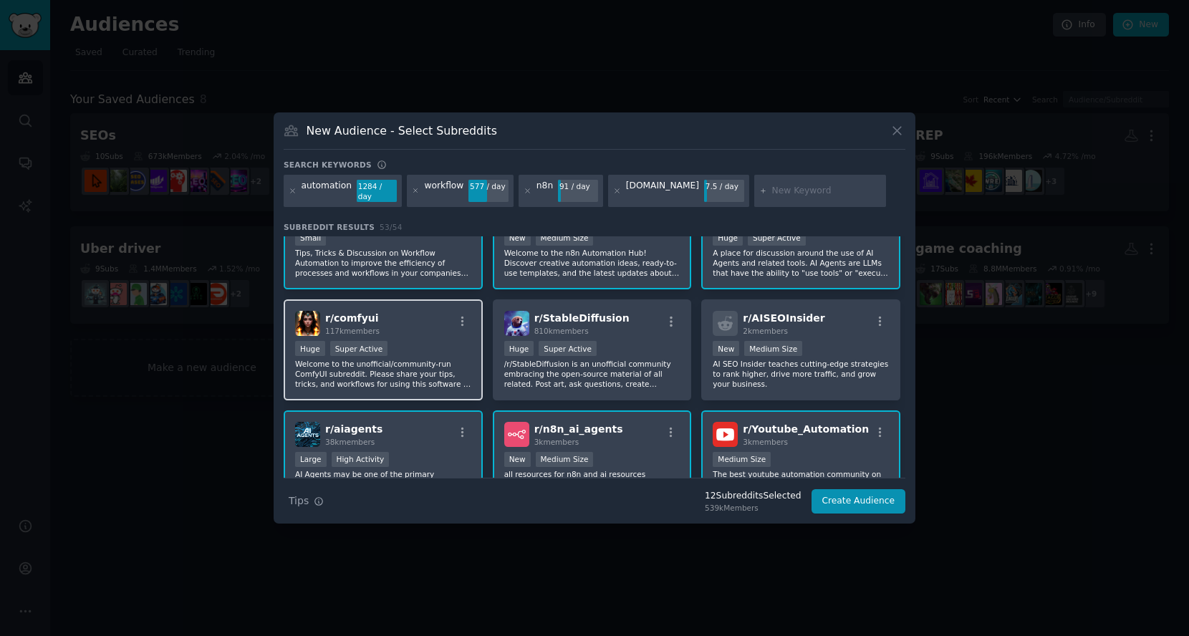
click at [420, 372] on p "Welcome to the unofficial/community-run ComfyUI subreddit. Please share your ti…" at bounding box center [383, 374] width 176 height 30
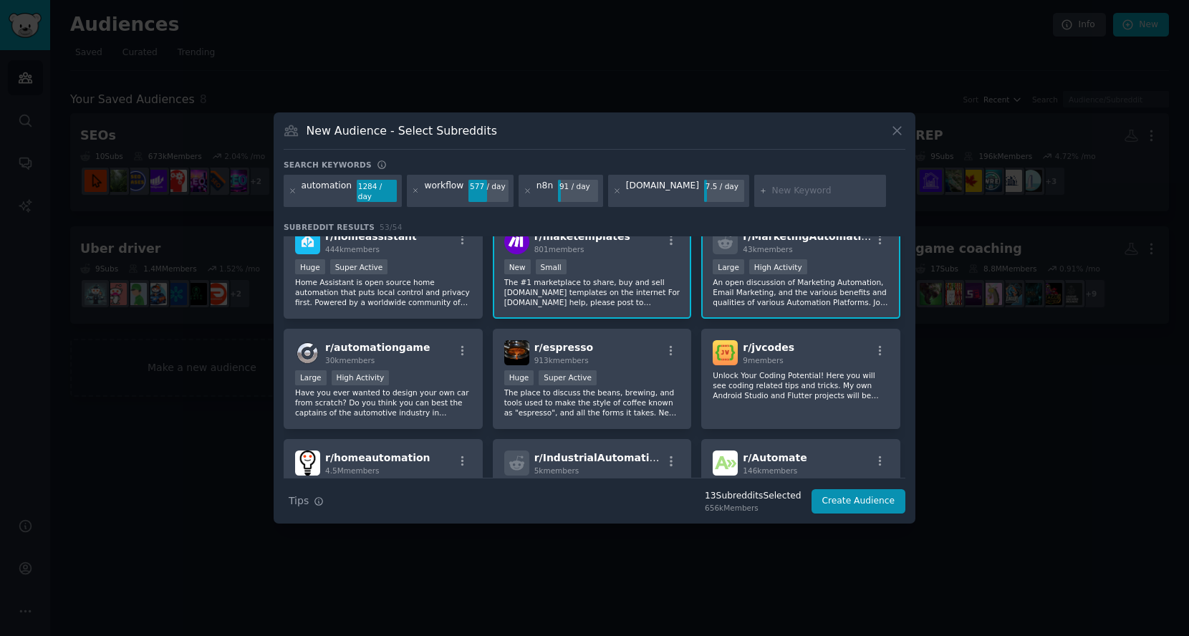
scroll to position [477, 0]
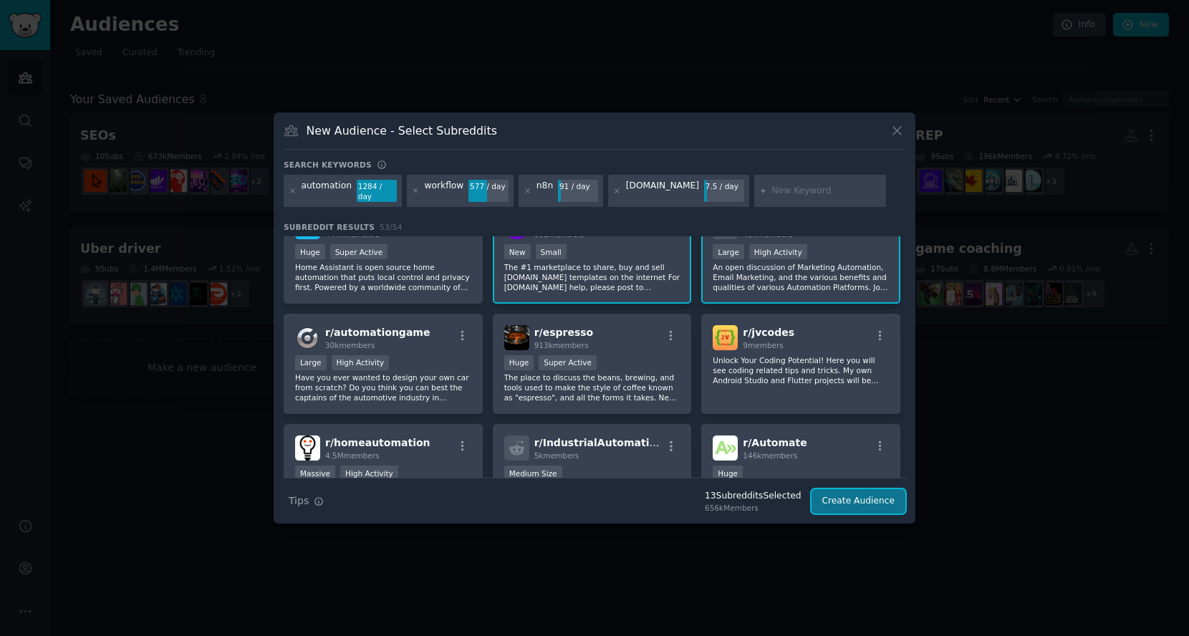
click at [840, 507] on button "Create Audience" at bounding box center [859, 501] width 95 height 24
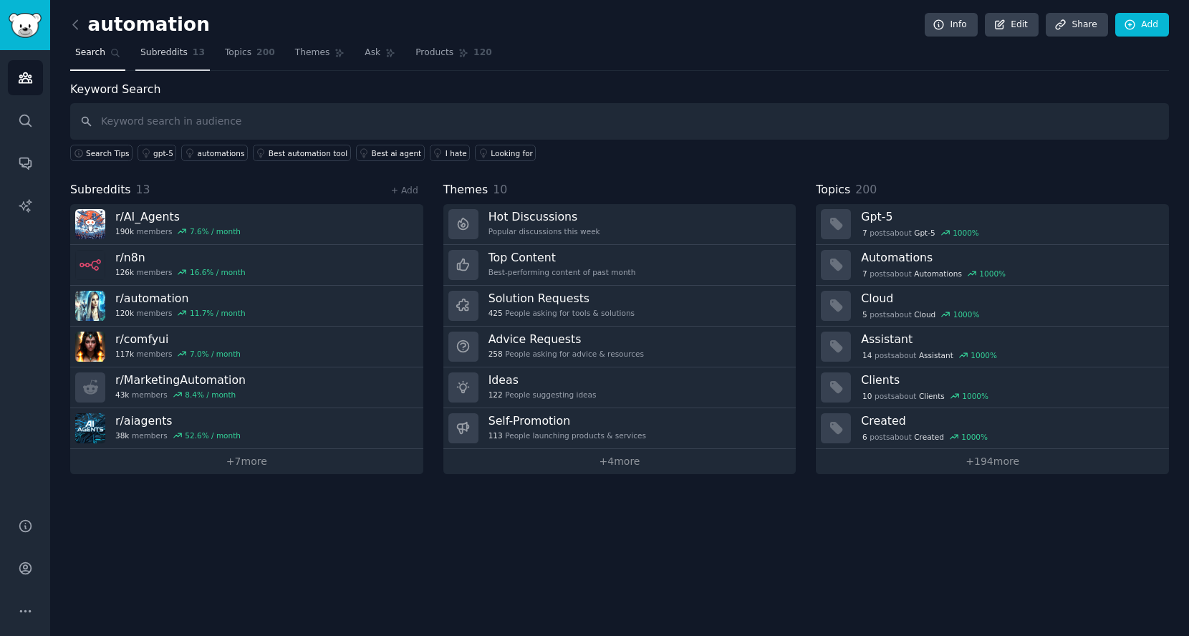
click at [163, 57] on span "Subreddits" at bounding box center [163, 53] width 47 height 13
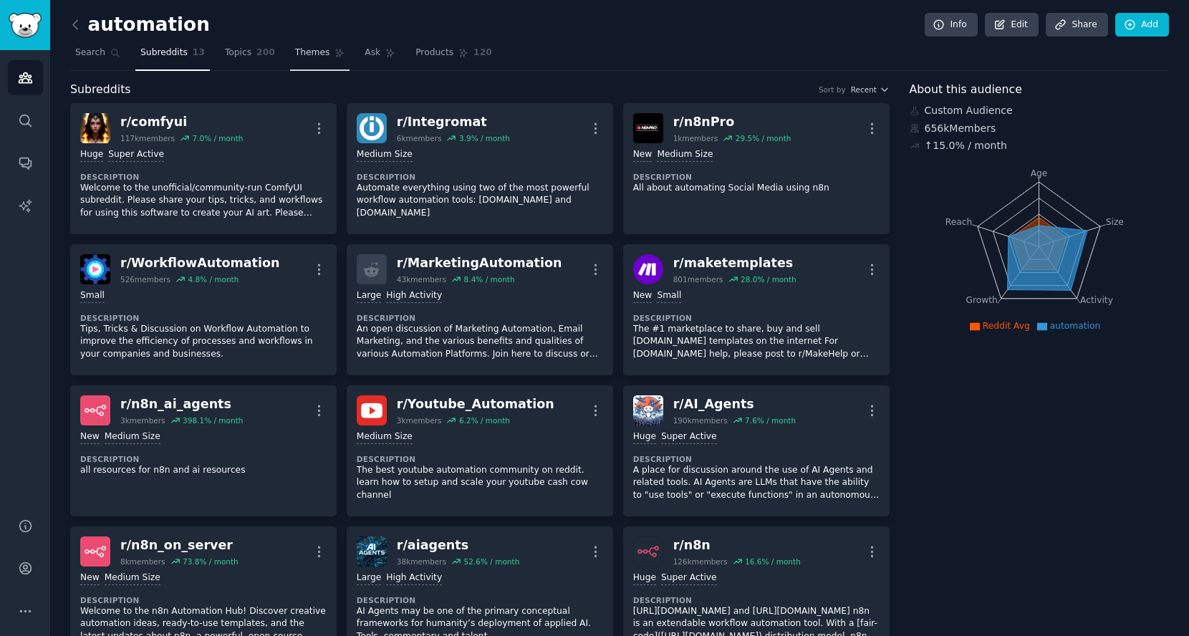
click at [298, 55] on span "Themes" at bounding box center [312, 53] width 35 height 13
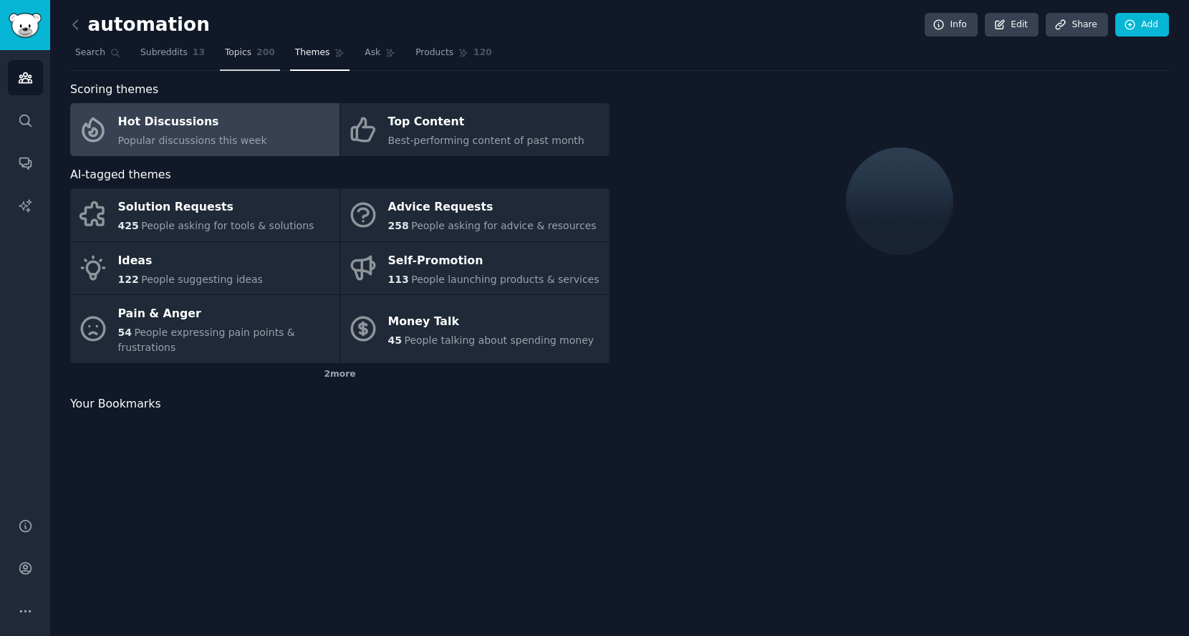
click at [220, 61] on link "Topics 200" at bounding box center [250, 56] width 60 height 29
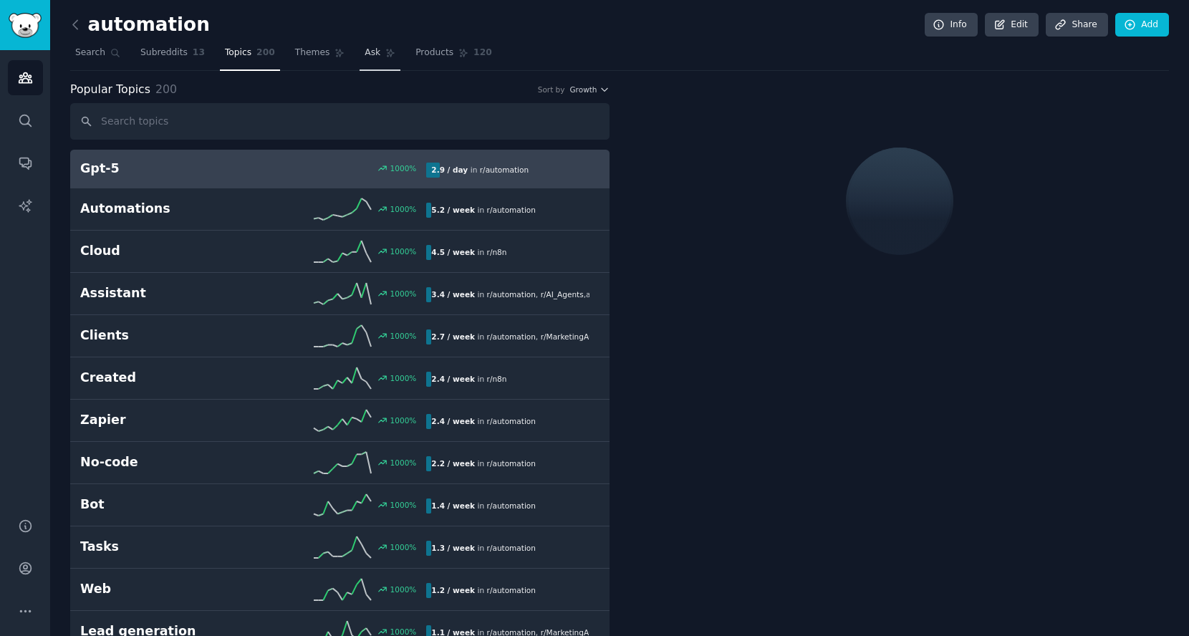
click at [360, 59] on link "Ask" at bounding box center [380, 56] width 41 height 29
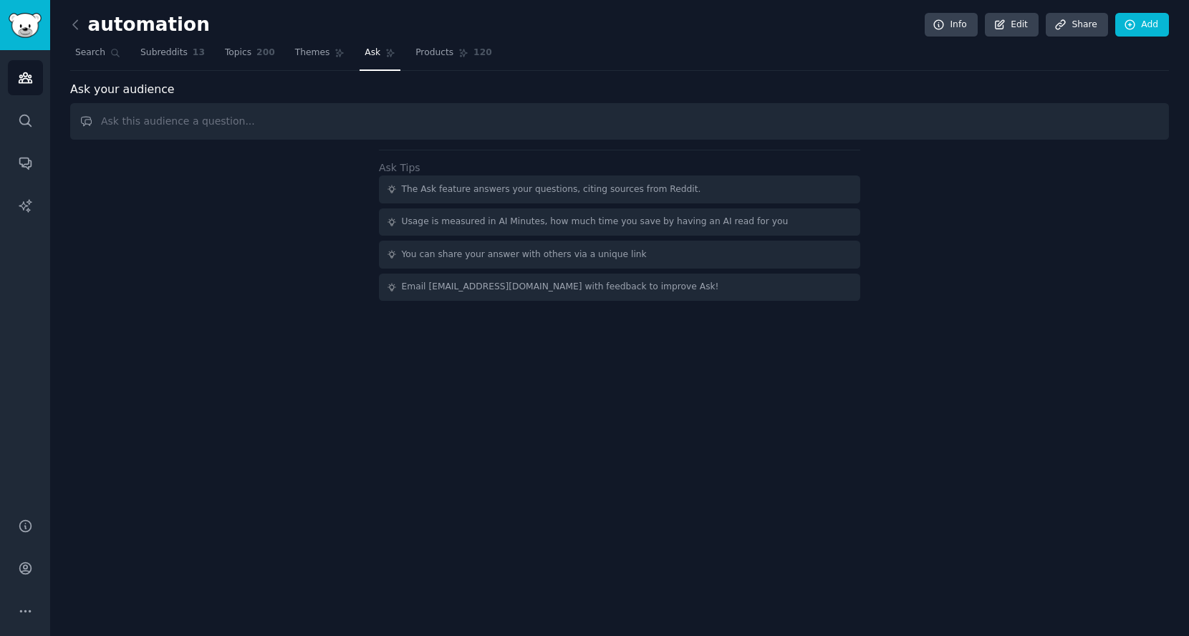
click at [335, 96] on div "Ask your audience" at bounding box center [619, 90] width 1099 height 18
click at [335, 114] on input "text" at bounding box center [619, 121] width 1099 height 37
type input "what's the most valuable"
type input "what's the most valuable workflow you have built"
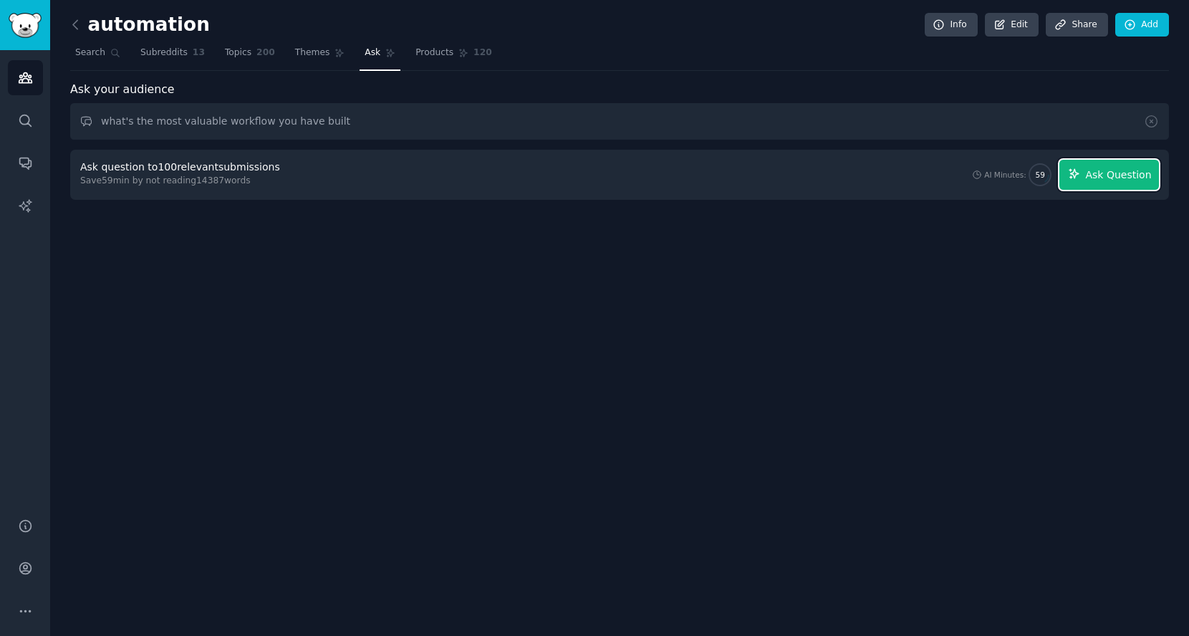
click at [1128, 171] on span "Ask Question" at bounding box center [1118, 175] width 66 height 15
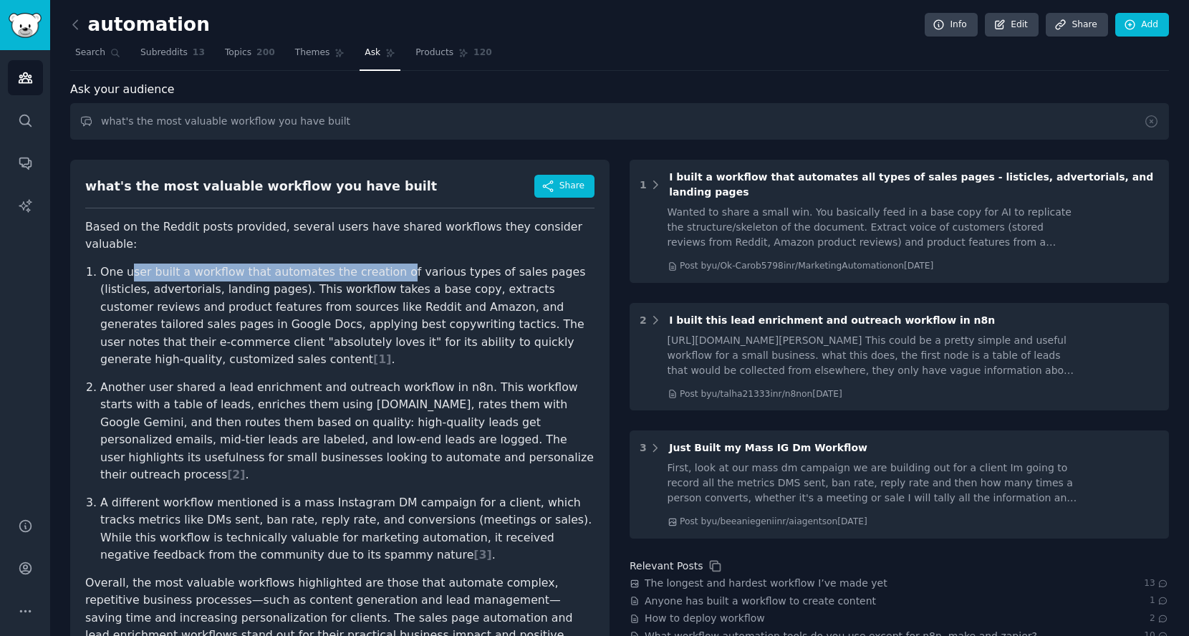
drag, startPoint x: 132, startPoint y: 277, endPoint x: 403, endPoint y: 267, distance: 271.0
click at [403, 267] on p "One user built a workflow that automates the creation of various types of sales…" at bounding box center [347, 316] width 494 height 105
click at [387, 295] on p "One user built a workflow that automates the creation of various types of sales…" at bounding box center [347, 316] width 494 height 105
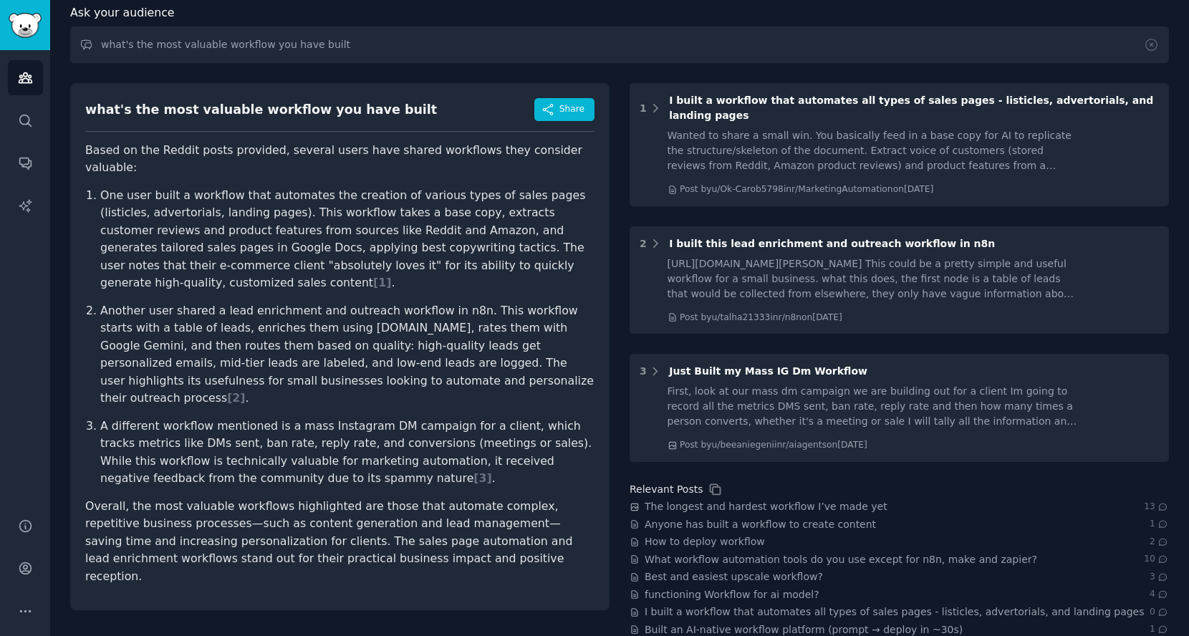
scroll to position [80, 0]
